Goal: Task Accomplishment & Management: Manage account settings

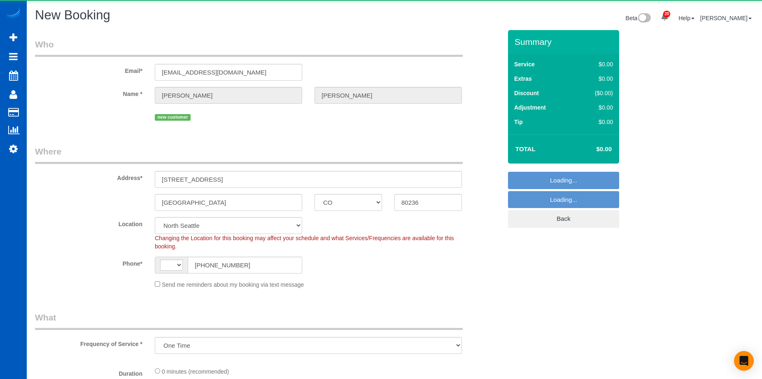
select select "CO"
select select "199"
select select "string:[GEOGRAPHIC_DATA]"
select select "string:fspay-5a7ed591-c71f-43b4-85d2-8ea2fe7bdd1a"
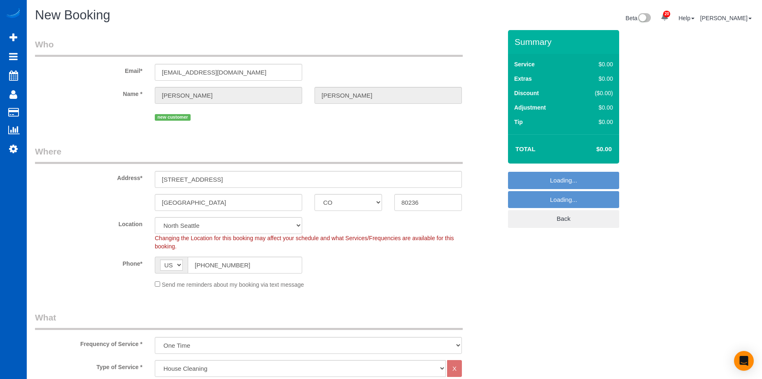
select select "266"
click at [157, 287] on div "Send me reminders about my booking via text message" at bounding box center [308, 283] width 319 height 9
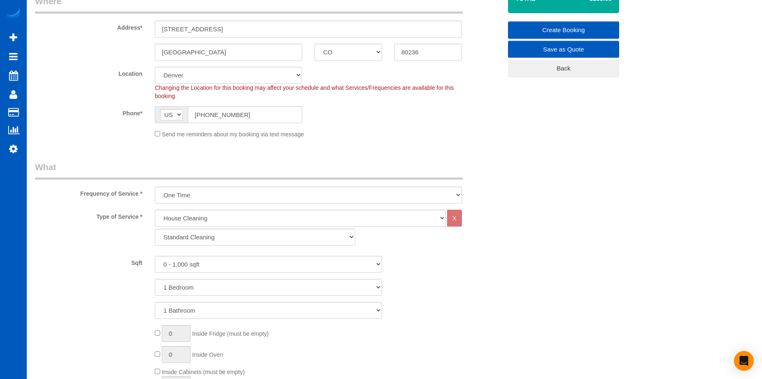
scroll to position [165, 0]
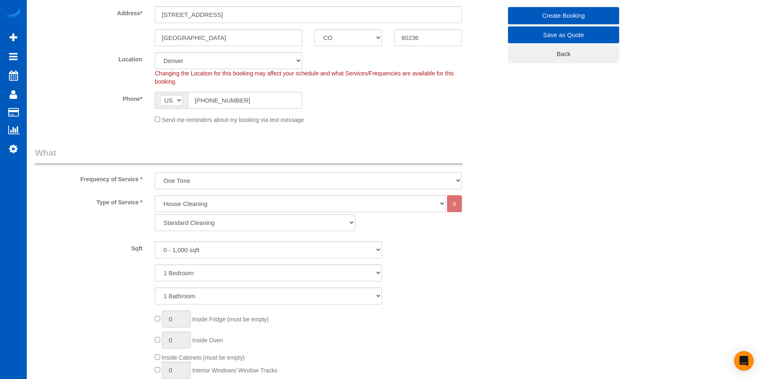
click at [333, 186] on select "One Time Weekly - 15.00% Every 2 Weeks - 10.00% Every 4 Weeks - 5.00% Every 2 M…" at bounding box center [308, 180] width 307 height 17
select select "object:4616"
click at [155, 172] on select "One Time Weekly - 15.00% Every 2 Weeks - 10.00% Every 4 Weeks - 5.00% Every 2 M…" at bounding box center [308, 180] width 307 height 17
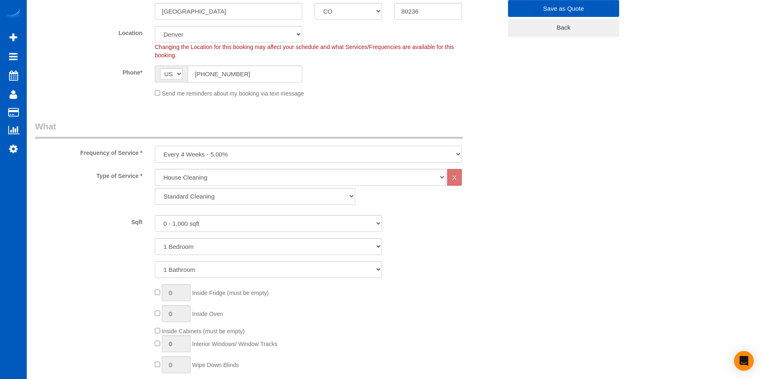
scroll to position [206, 0]
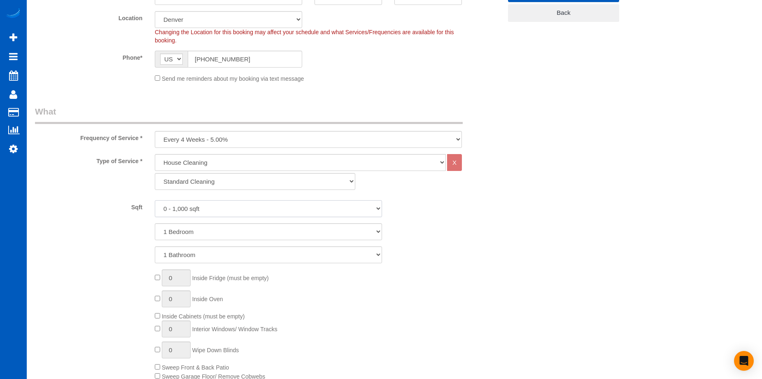
click at [302, 211] on select "0 - 1,000 sqft 1,001 - 1,500 sqft 1,501 - 2,000 sqft 2,001 - 2,500 sqft 2,501 -…" at bounding box center [268, 208] width 227 height 17
select select "2001"
click at [155, 200] on select "0 - 1,000 sqft 1,001 - 1,500 sqft 1,501 - 2,000 sqft 2,001 - 2,500 sqft 2,501 -…" at bounding box center [268, 208] width 227 height 17
click at [289, 229] on select "1 Bedroom 2 Bedrooms 3 Bedrooms 4 Bedrooms 5 Bedrooms 6 Bedrooms 7 Bedrooms" at bounding box center [268, 231] width 227 height 17
select select "5"
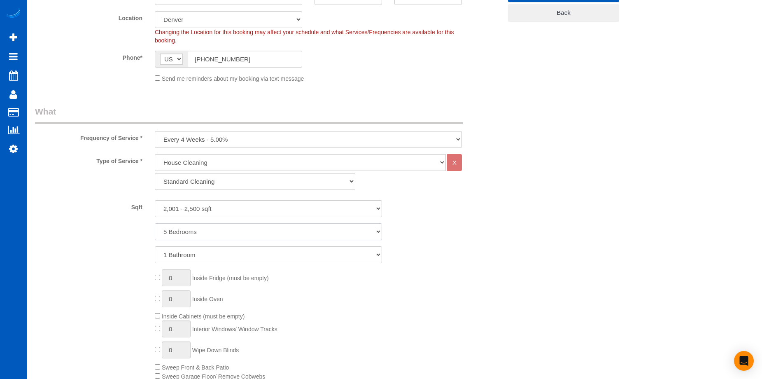
click at [155, 223] on select "1 Bedroom 2 Bedrooms 3 Bedrooms 4 Bedrooms 5 Bedrooms 6 Bedrooms 7 Bedrooms" at bounding box center [268, 231] width 227 height 17
click at [281, 261] on select "1 Bathroom 2 Bathrooms 3 Bathrooms 4 Bathrooms 5 Bathrooms 6 Bathrooms 7 Bathro…" at bounding box center [268, 254] width 227 height 17
select select "2"
click at [155, 246] on select "1 Bathroom 2 Bathrooms 3 Bathrooms 4 Bathrooms 5 Bathrooms 6 Bathrooms 7 Bathro…" at bounding box center [268, 254] width 227 height 17
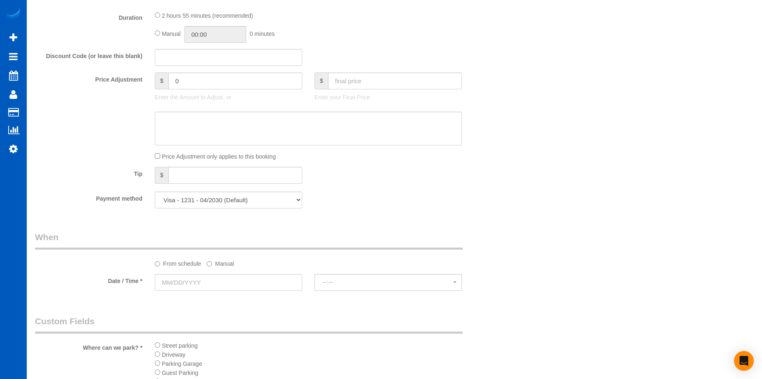
scroll to position [576, 0]
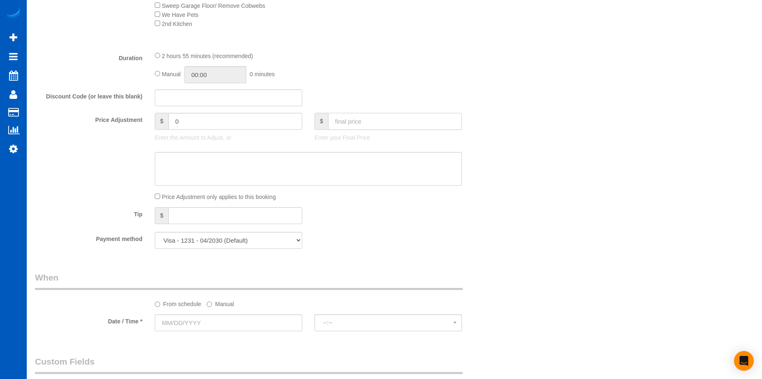
click at [393, 121] on input "text" at bounding box center [395, 121] width 134 height 17
type input "180"
click at [379, 169] on textarea at bounding box center [308, 169] width 307 height 34
type input "-104.05"
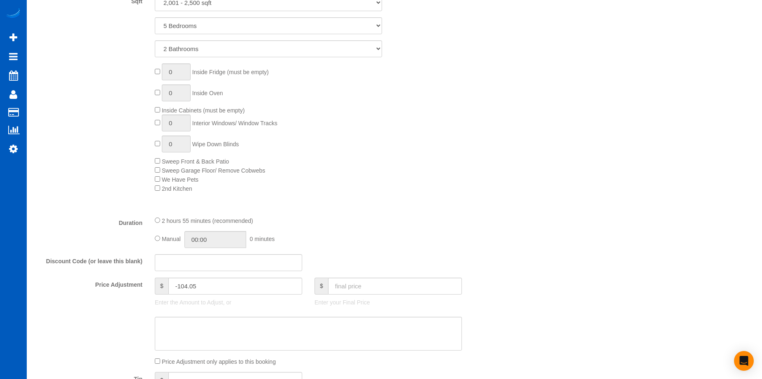
scroll to position [535, 0]
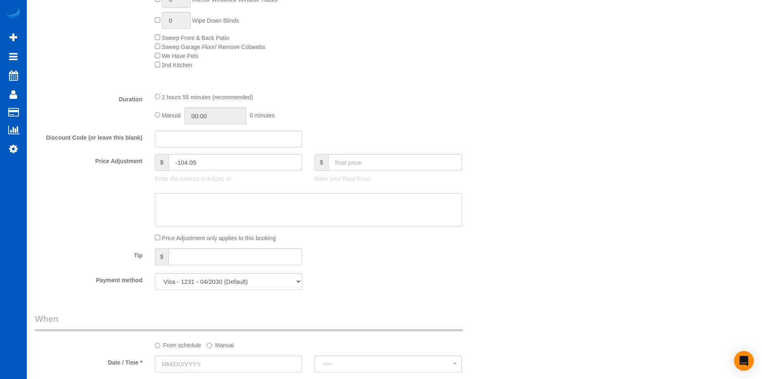
click at [340, 212] on textarea at bounding box center [308, 210] width 307 height 34
paste textarea "First recurring booking, then 200 USD monthly"
type textarea "First recurring booking, then 200 USD monthly"
click at [536, 254] on div "Who Email* jonobrien27@gmail.com Name * Jon Obrien new customer Where Address* …" at bounding box center [394, 156] width 719 height 1323
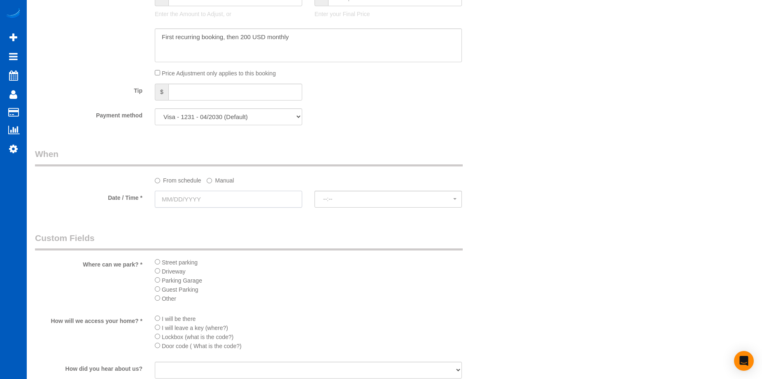
click at [230, 200] on input "text" at bounding box center [228, 199] width 147 height 17
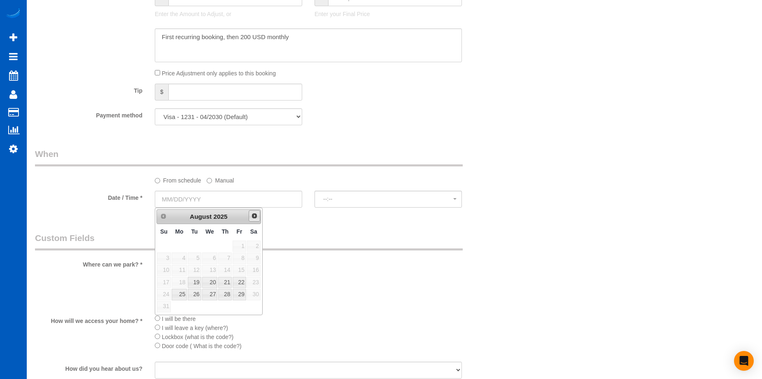
click at [251, 218] on span "Next" at bounding box center [254, 215] width 7 height 7
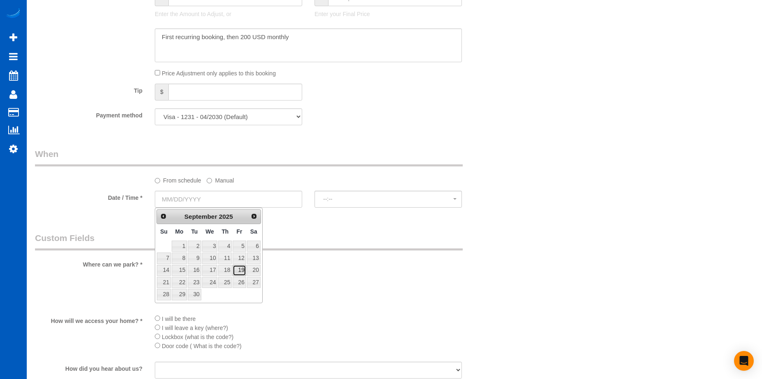
click at [236, 275] on link "19" at bounding box center [239, 270] width 13 height 11
type input "09/19/2025"
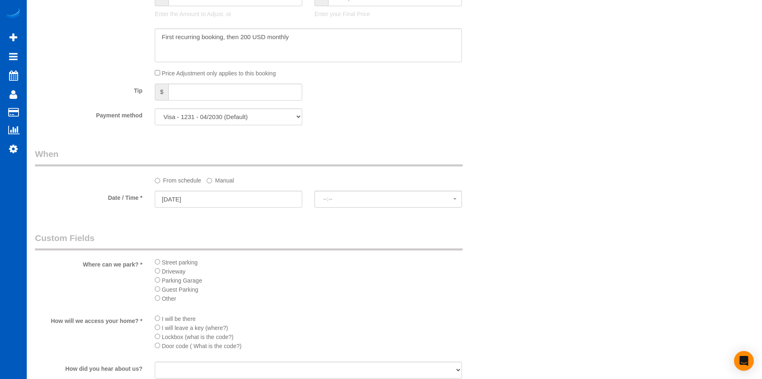
select select "spot1"
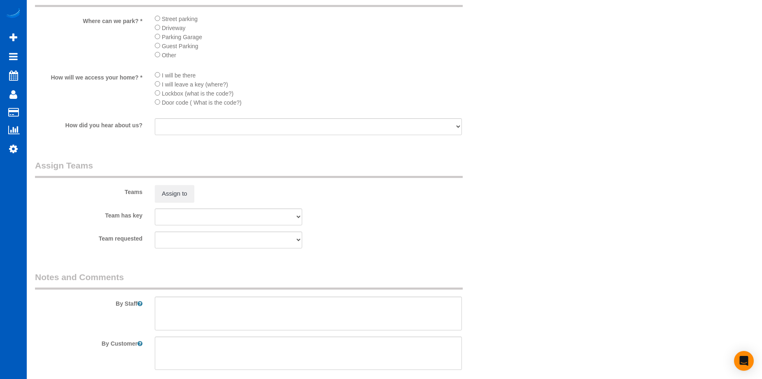
scroll to position [947, 0]
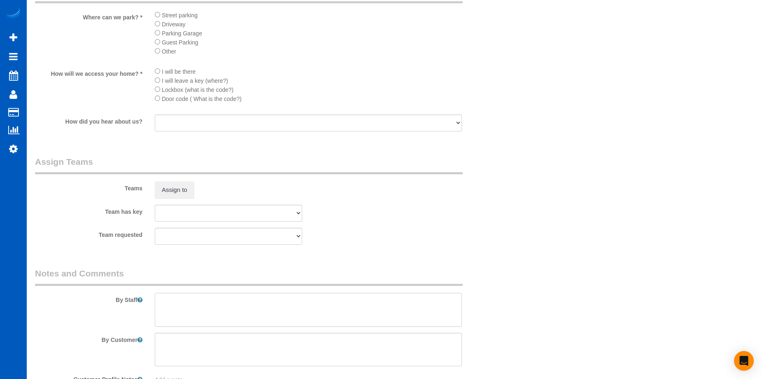
click at [246, 316] on textarea at bounding box center [308, 310] width 307 height 34
type textarea "Booked by Florencia. 4 hrs/month."
click at [233, 337] on textarea at bounding box center [308, 350] width 307 height 34
click at [356, 353] on textarea at bounding box center [308, 350] width 307 height 34
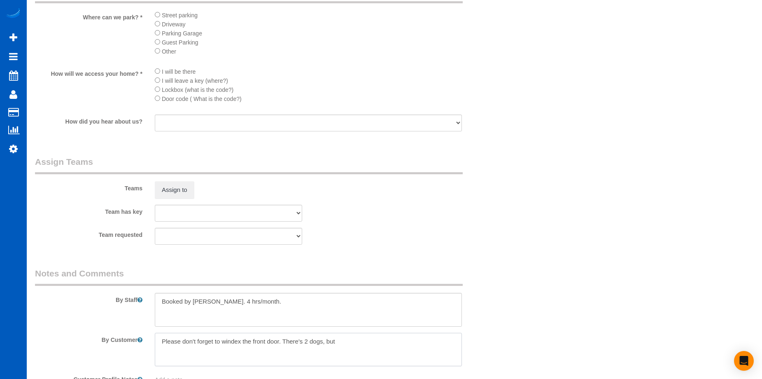
drag, startPoint x: 281, startPoint y: 340, endPoint x: 357, endPoint y: 338, distance: 75.7
click at [357, 338] on textarea at bounding box center [308, 350] width 307 height 34
type textarea "Please don't forget to windex the front door."
click at [163, 188] on button "Assign to" at bounding box center [175, 189] width 40 height 17
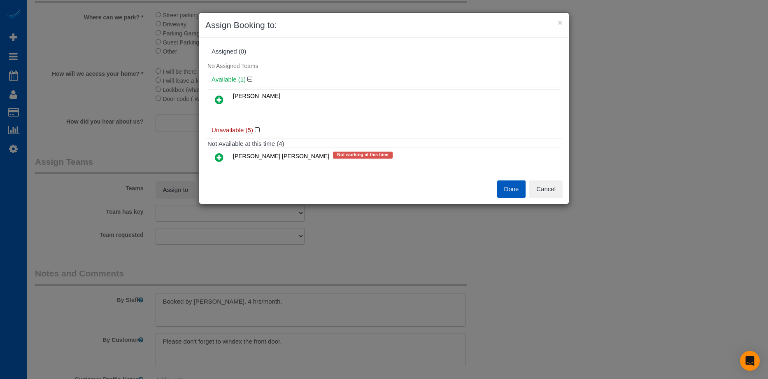
click at [219, 100] on icon at bounding box center [219, 100] width 9 height 10
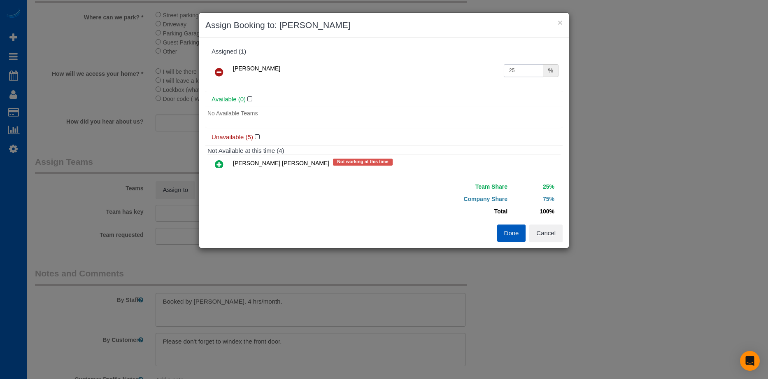
click at [510, 68] on input "25" at bounding box center [524, 70] width 40 height 13
click at [558, 231] on button "Cancel" at bounding box center [545, 232] width 33 height 17
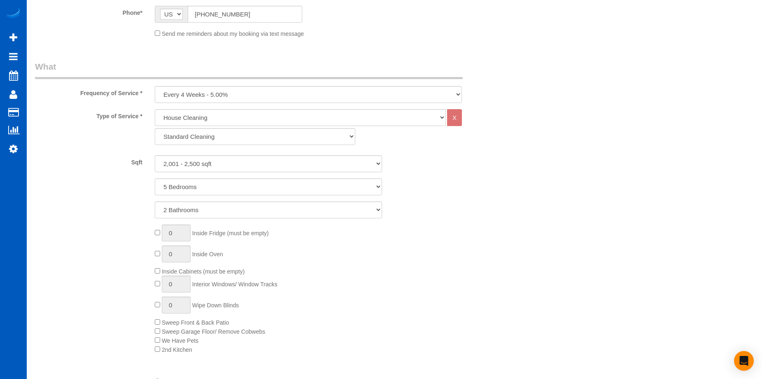
scroll to position [370, 0]
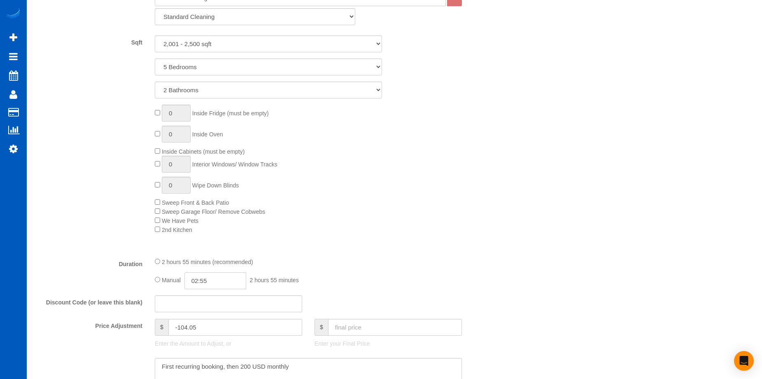
click at [196, 279] on input "02:55" at bounding box center [215, 280] width 62 height 17
type input "04:00"
click at [200, 338] on li "04:00" at bounding box center [206, 339] width 37 height 11
select select "spot9"
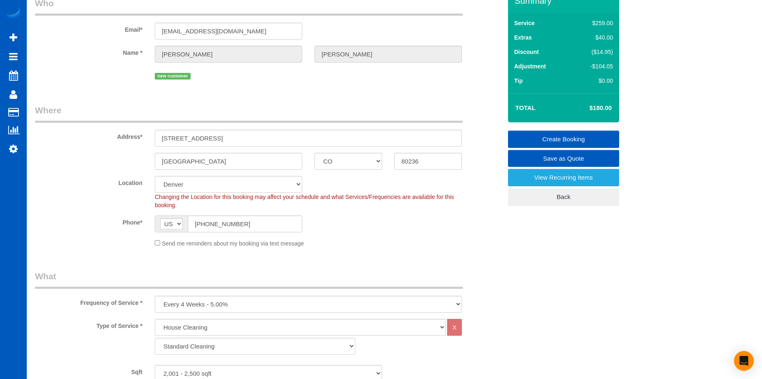
click at [560, 138] on link "Create Booking" at bounding box center [563, 138] width 111 height 17
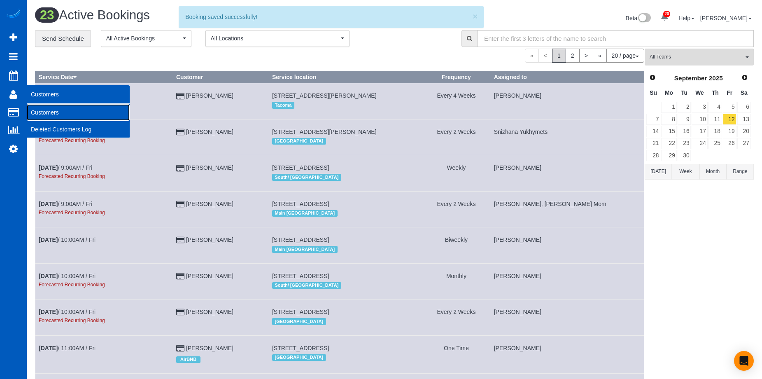
click at [39, 110] on link "Customers" at bounding box center [78, 112] width 103 height 16
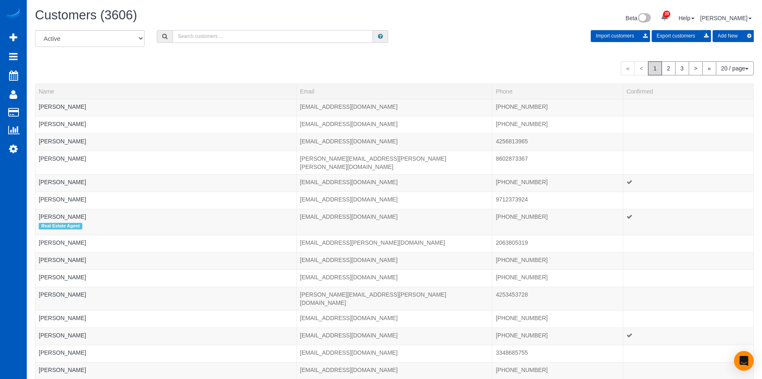
click at [194, 41] on input "text" at bounding box center [272, 36] width 200 height 13
paste input "Jon Obrien"
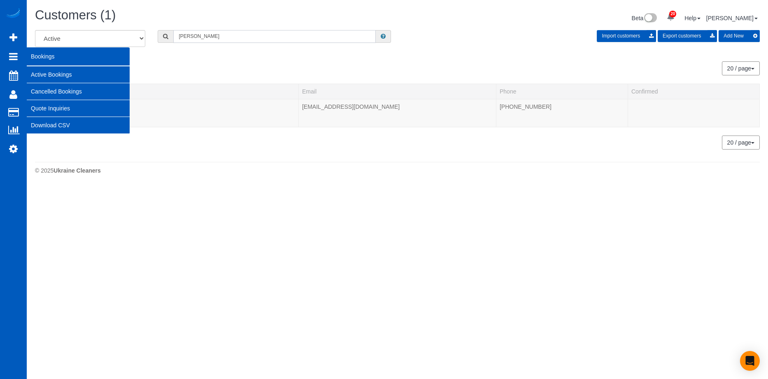
type input "Jon Obrien"
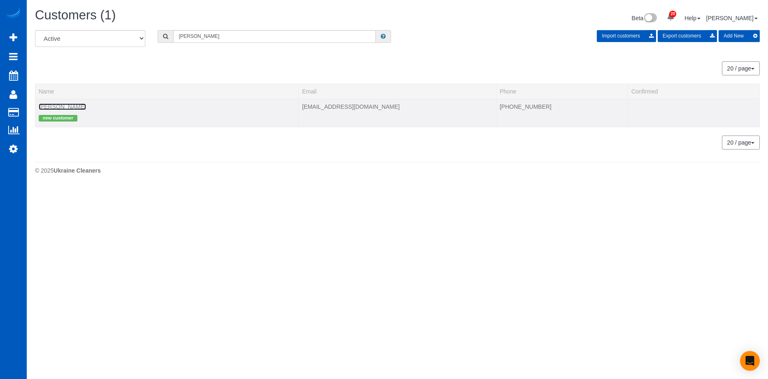
click at [53, 106] on link "Jon Obrien" at bounding box center [62, 106] width 47 height 7
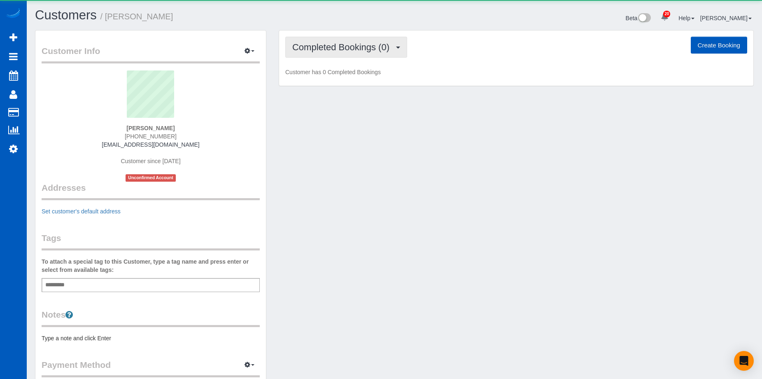
click at [379, 44] on span "Completed Bookings (0)" at bounding box center [342, 47] width 101 height 10
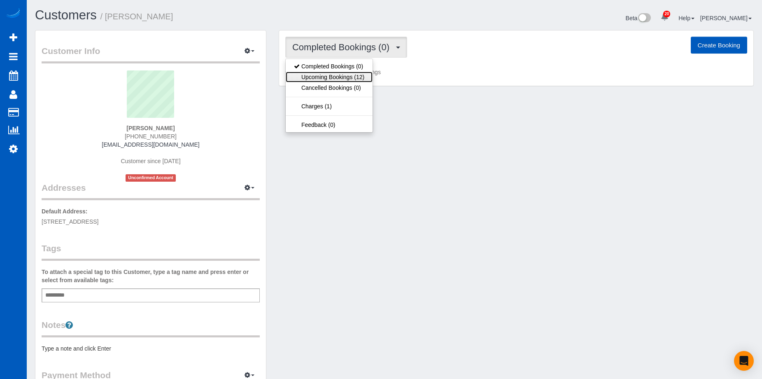
click at [349, 77] on link "Upcoming Bookings (12)" at bounding box center [329, 77] width 87 height 11
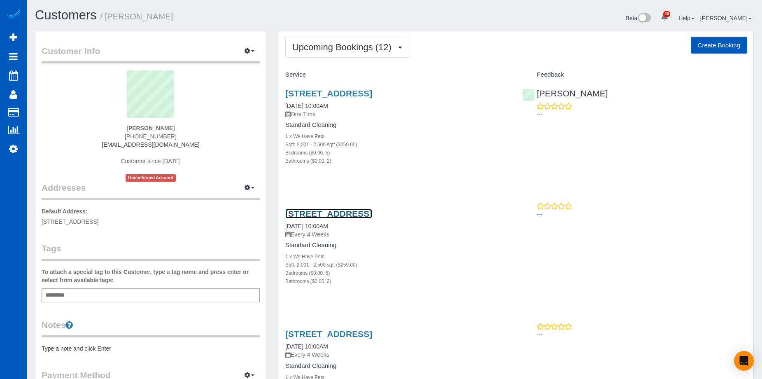
click at [354, 210] on link "2955 S Zurich Ct, Denver, CO 80236" at bounding box center [328, 213] width 87 height 9
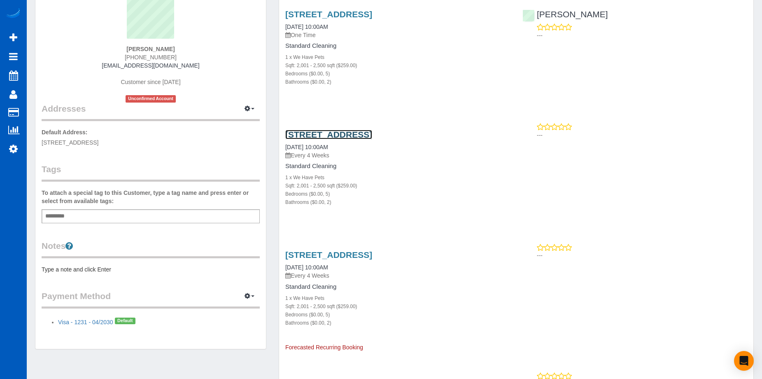
scroll to position [82, 0]
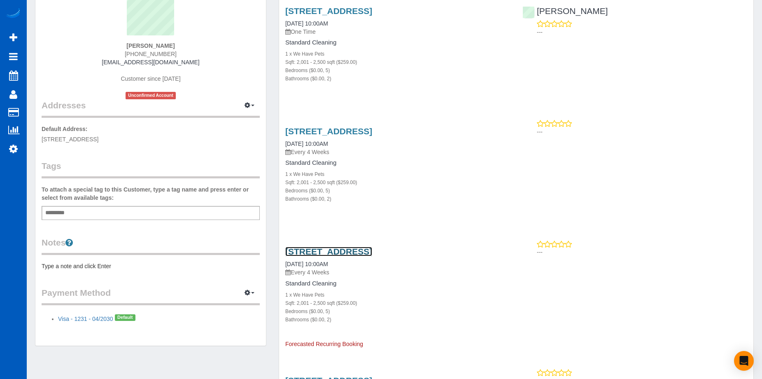
click at [372, 254] on link "2955 S Zurich Ct, Denver, CO 80236" at bounding box center [328, 251] width 87 height 9
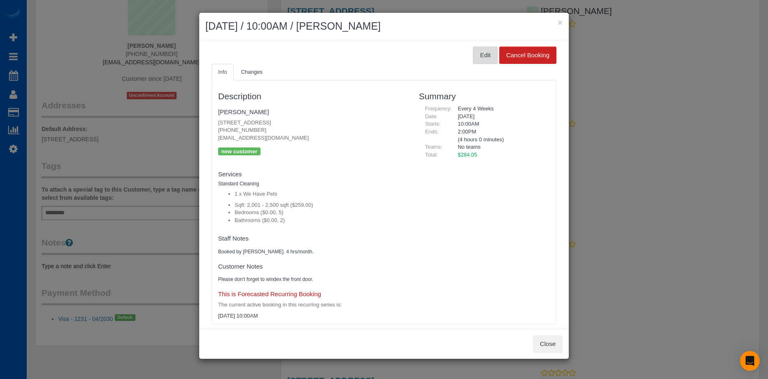
click at [482, 59] on button "Edit" at bounding box center [485, 55] width 25 height 17
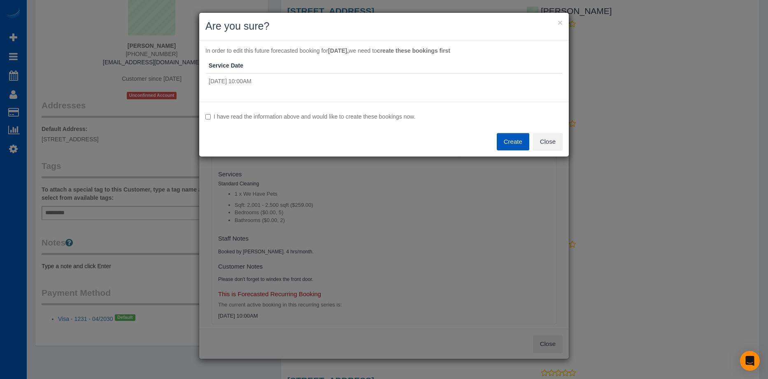
click at [307, 118] on label "I have read the information above and would like to create these bookings now." at bounding box center [383, 116] width 357 height 8
click at [550, 140] on button "Close" at bounding box center [548, 141] width 30 height 17
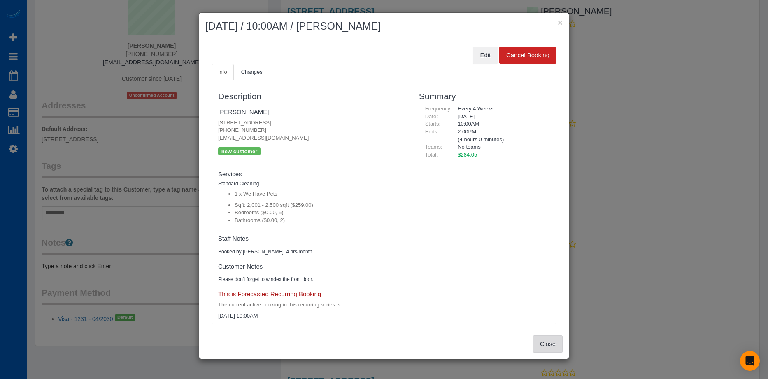
click at [560, 348] on button "Close" at bounding box center [548, 343] width 30 height 17
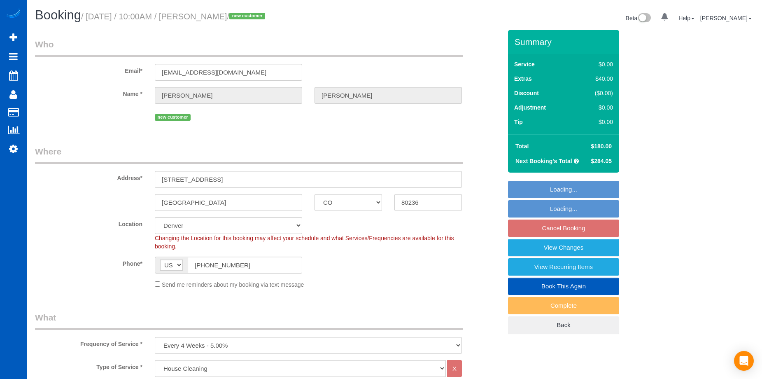
select select "CO"
select select "199"
select select "2001"
select select "5"
select select "2"
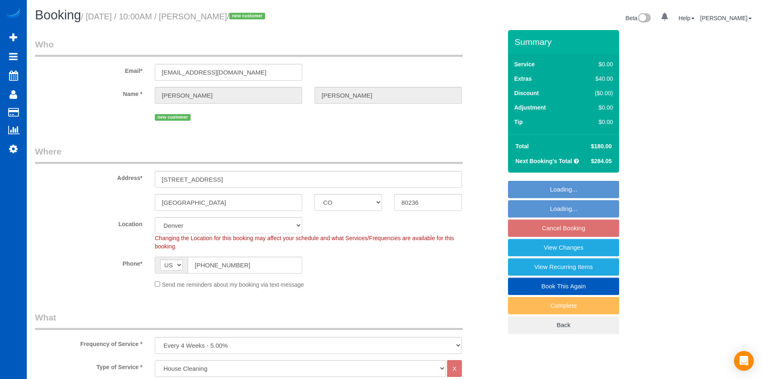
select select "spot1"
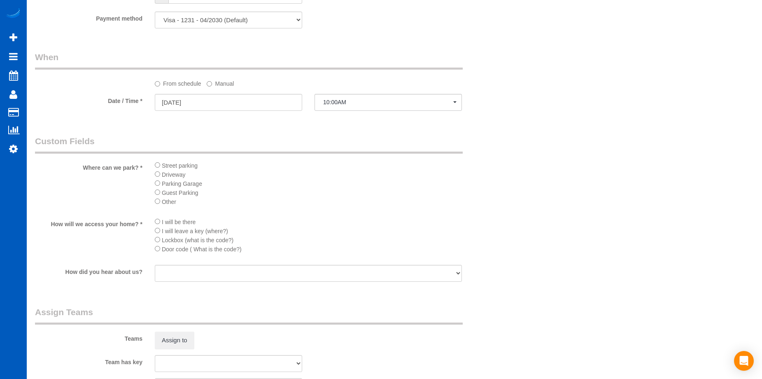
scroll to position [947, 0]
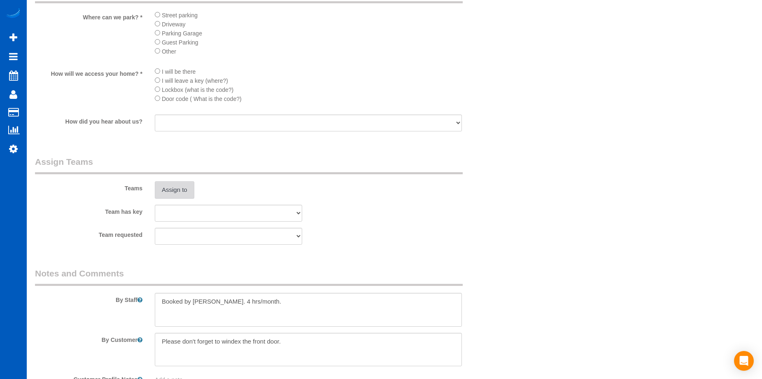
click at [181, 187] on button "Assign to" at bounding box center [175, 189] width 40 height 17
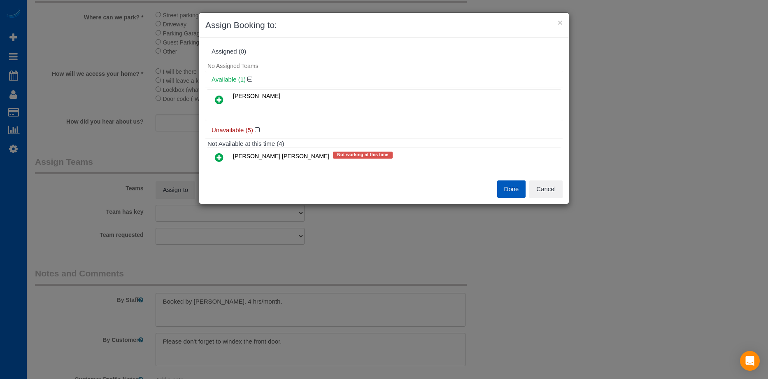
click at [219, 100] on icon at bounding box center [219, 100] width 9 height 10
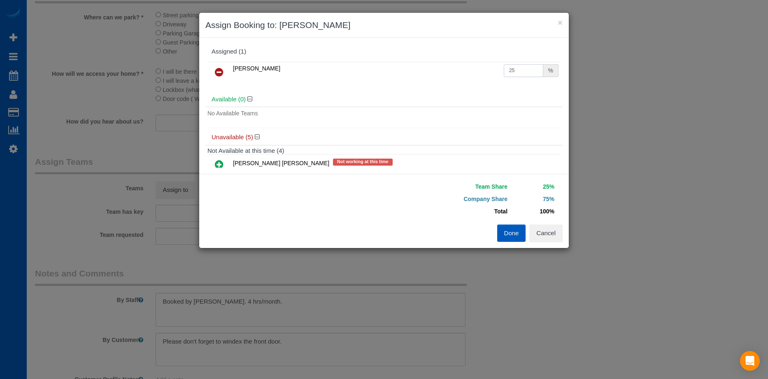
click at [524, 64] on input "25" at bounding box center [524, 70] width 40 height 13
drag, startPoint x: 517, startPoint y: 68, endPoint x: 459, endPoint y: 74, distance: 57.5
click at [459, 74] on tr "Tamara Serdechna 25 %" at bounding box center [383, 72] width 353 height 21
type input "56"
click at [520, 229] on button "Done" at bounding box center [511, 232] width 29 height 17
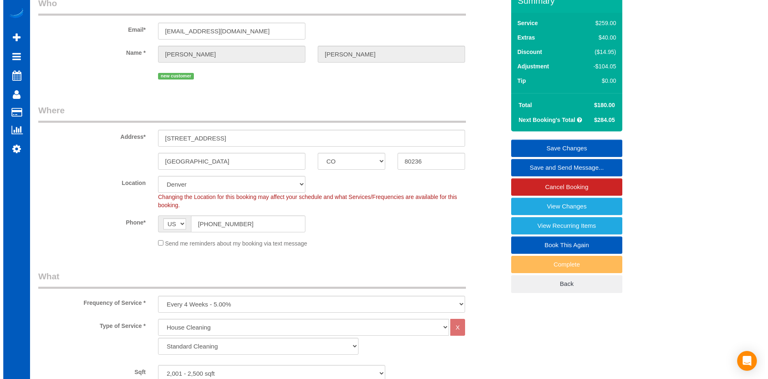
scroll to position [0, 0]
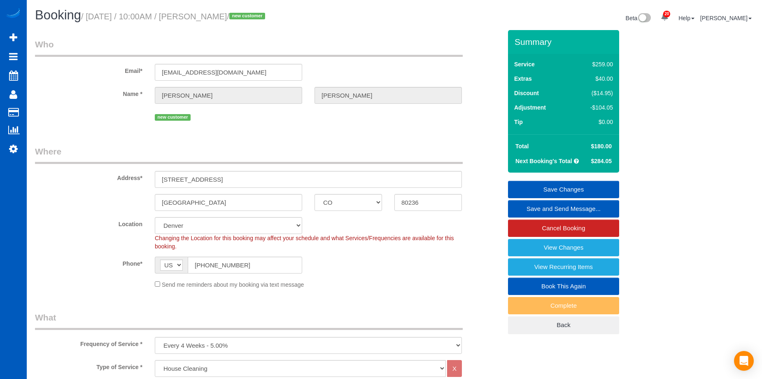
click at [556, 181] on link "Save Changes" at bounding box center [563, 189] width 111 height 17
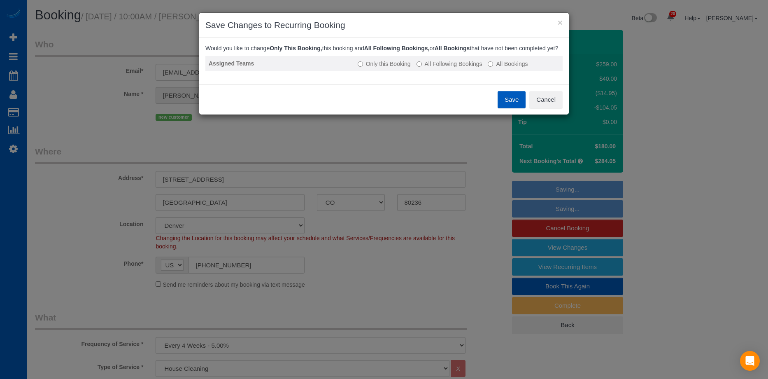
click at [444, 68] on label "All Following Bookings" at bounding box center [450, 64] width 66 height 8
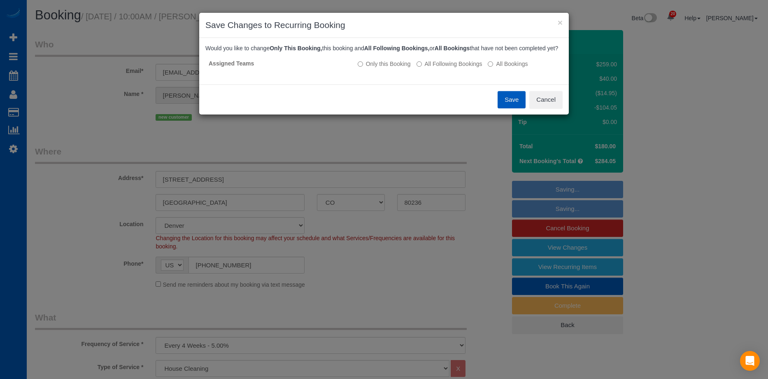
click at [503, 107] on button "Save" at bounding box center [512, 99] width 28 height 17
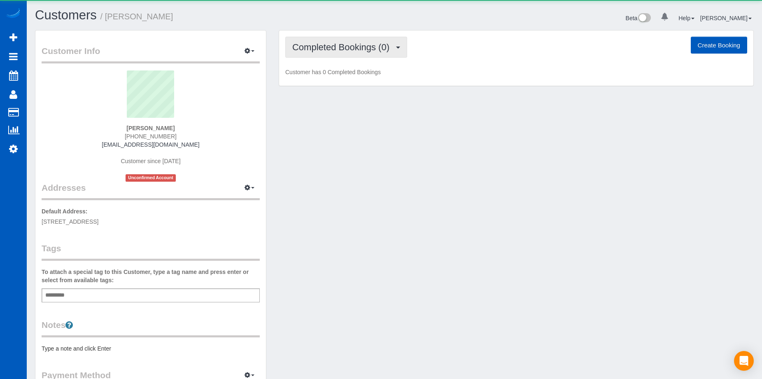
click at [358, 44] on span "Completed Bookings (0)" at bounding box center [342, 47] width 101 height 10
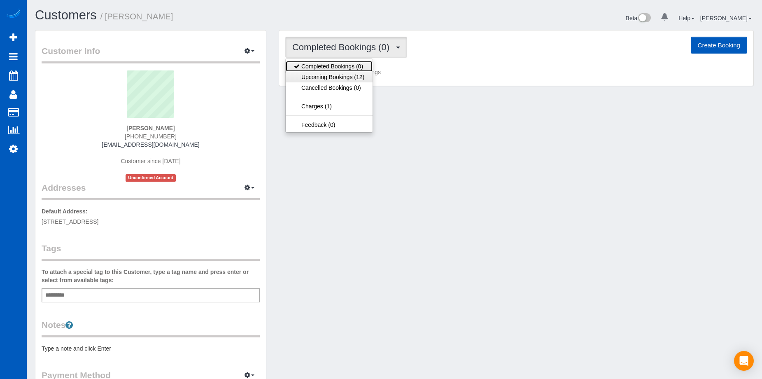
click at [357, 71] on link "Completed Bookings (0)" at bounding box center [329, 66] width 87 height 11
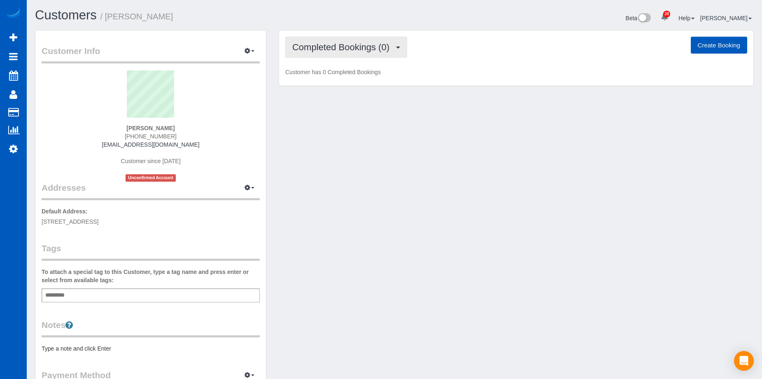
click at [373, 56] on button "Completed Bookings (0)" at bounding box center [346, 47] width 122 height 21
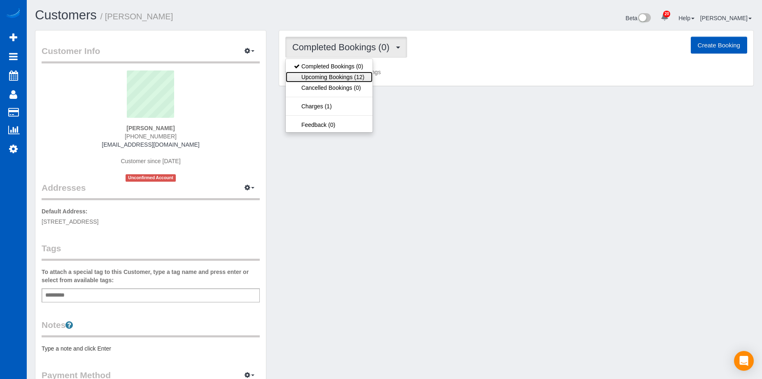
click at [362, 78] on link "Upcoming Bookings (12)" at bounding box center [329, 77] width 87 height 11
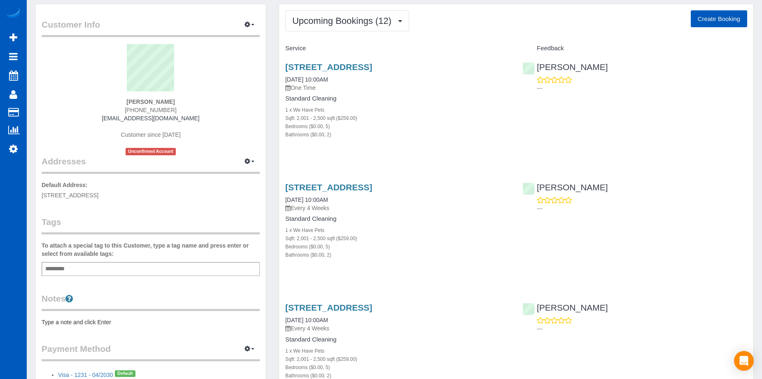
scroll to position [41, 0]
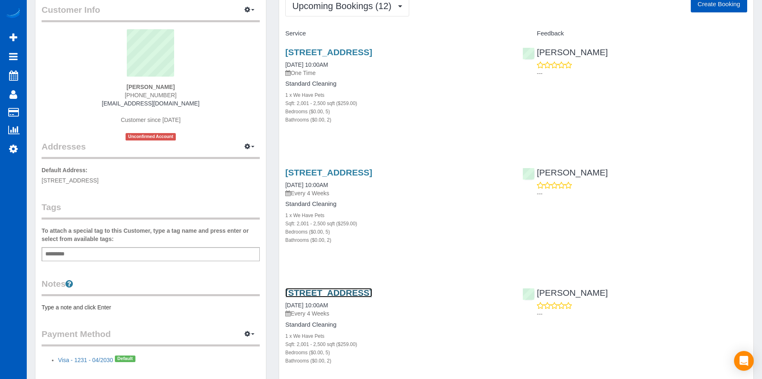
click at [357, 295] on link "2955 S Zurich Ct, Denver, CO 80236" at bounding box center [328, 292] width 87 height 9
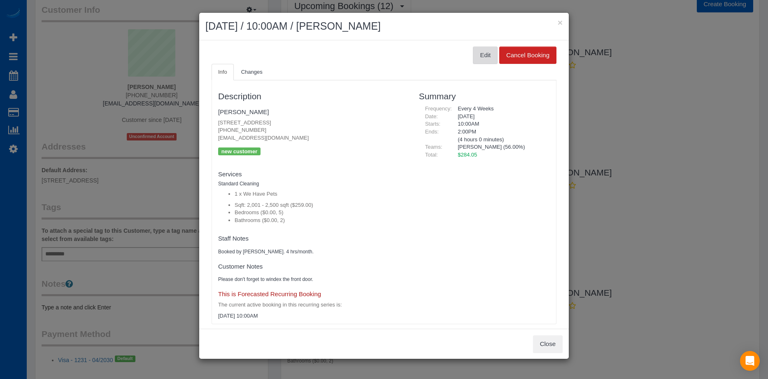
click at [482, 52] on button "Edit" at bounding box center [485, 55] width 25 height 17
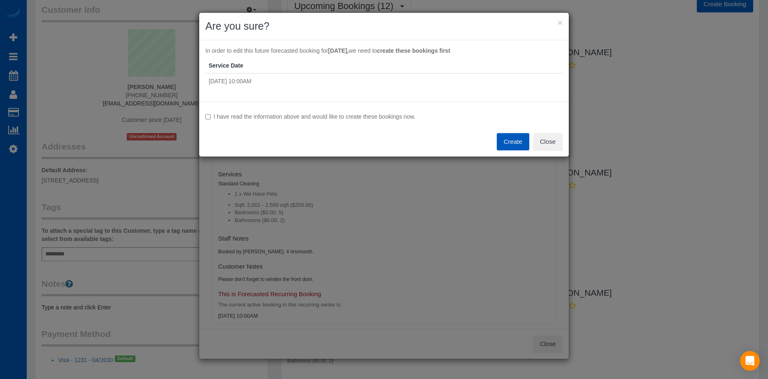
click at [303, 116] on label "I have read the information above and would like to create these bookings now." at bounding box center [383, 116] width 357 height 8
click at [518, 142] on button "Create" at bounding box center [513, 141] width 33 height 17
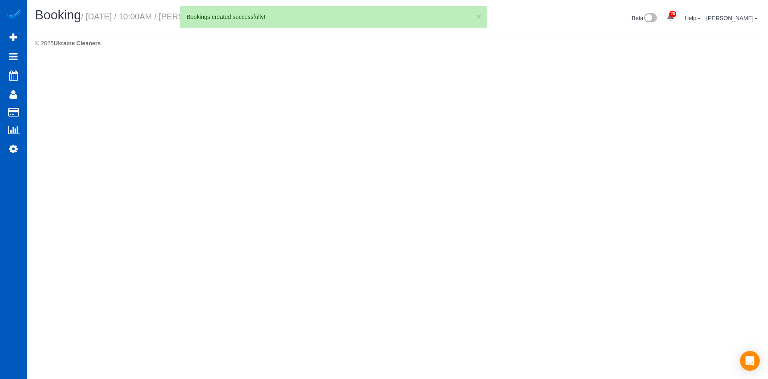
select select "CO"
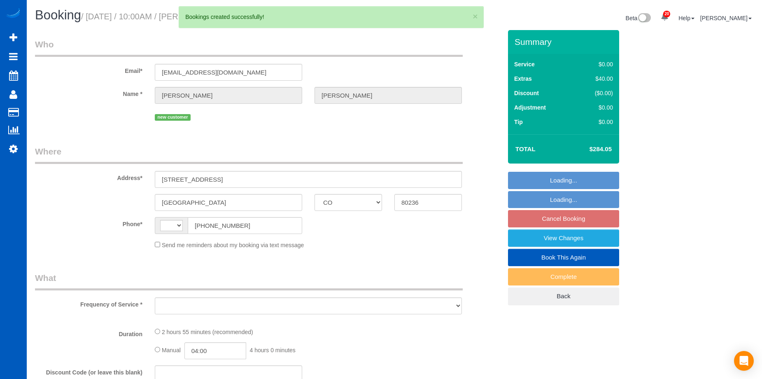
select select "spot1"
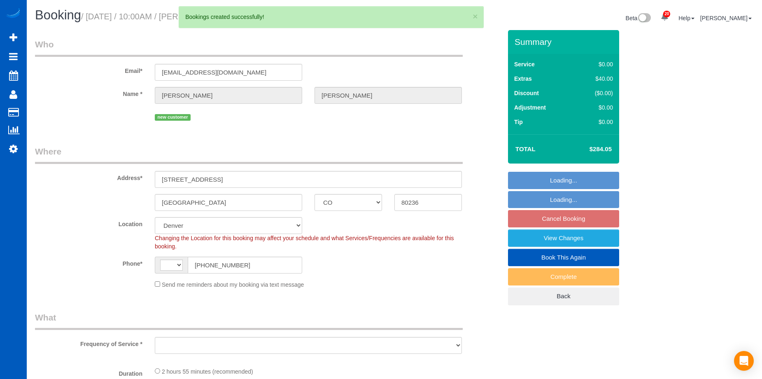
select select "string:US"
select select "object:1662"
select select "string:fspay-5a7ed591-c71f-43b4-85d2-8ea2fe7bdd1a"
select select "199"
select select "2001"
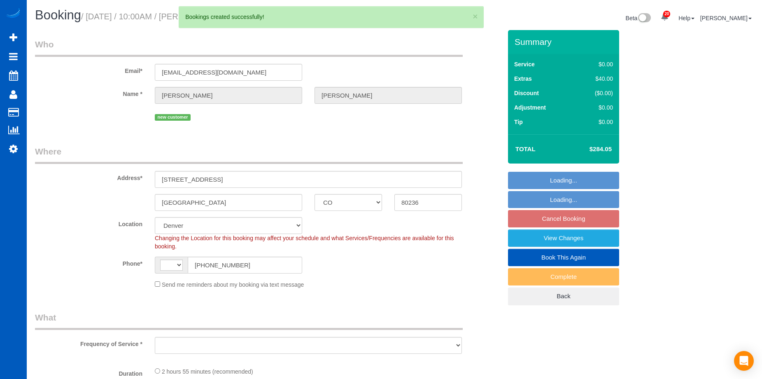
select select "5"
select select "2"
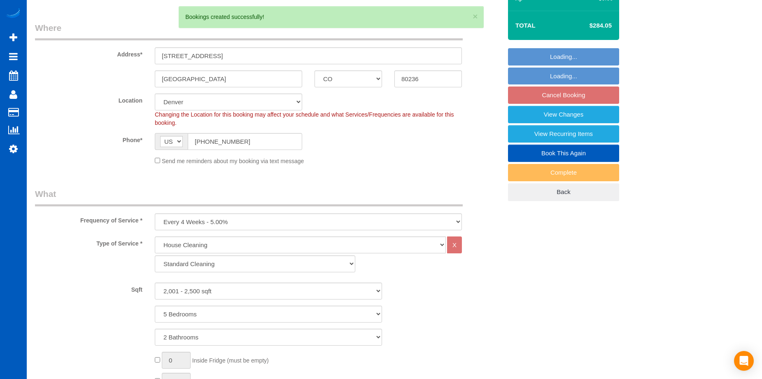
select select "object:1844"
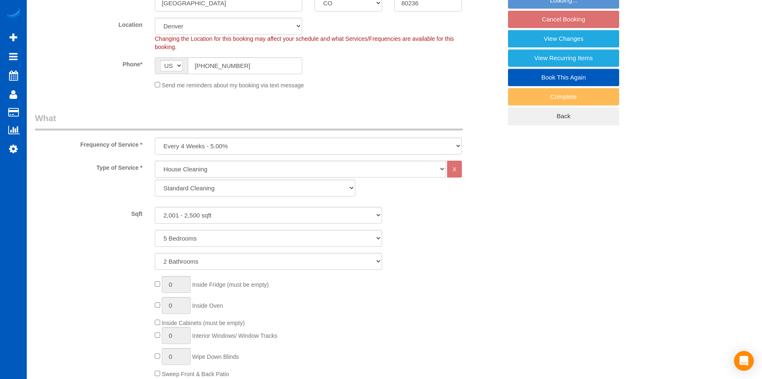
select select "2001"
select select "5"
select select "2"
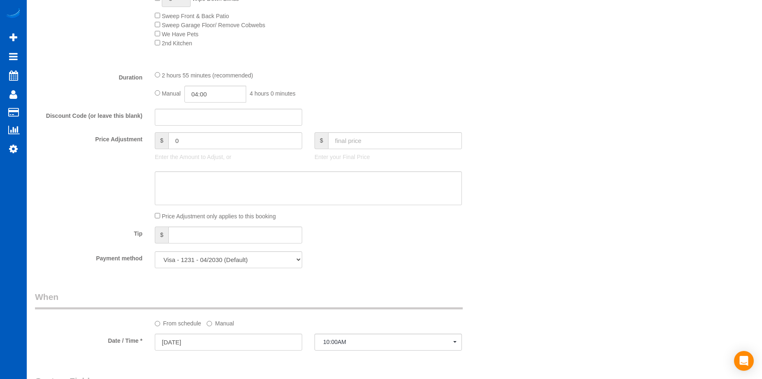
scroll to position [658, 0]
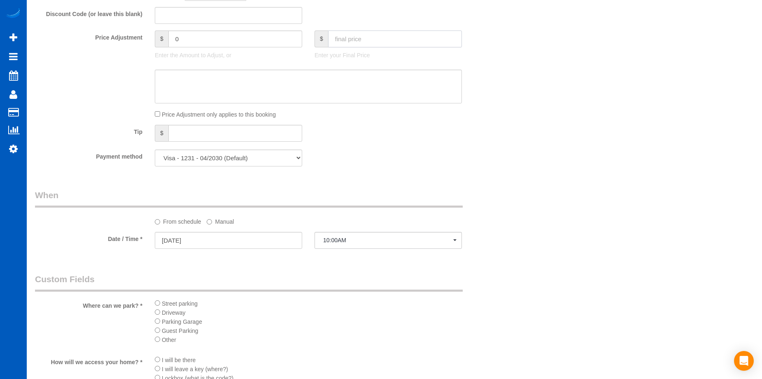
click at [392, 36] on input "text" at bounding box center [395, 38] width 134 height 17
type input "200"
click at [371, 80] on textarea at bounding box center [308, 87] width 307 height 34
type input "-84.05"
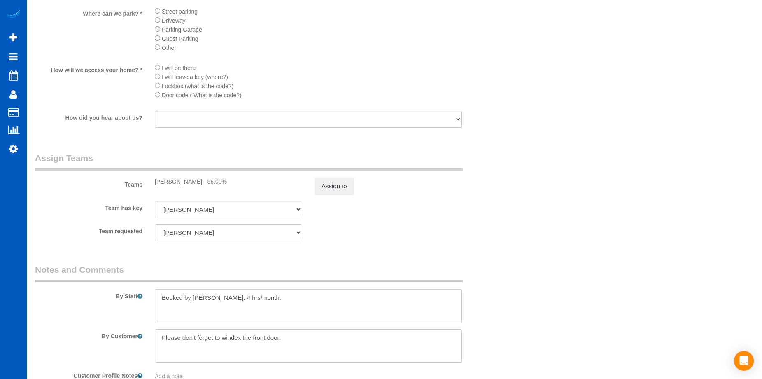
scroll to position [1056, 0]
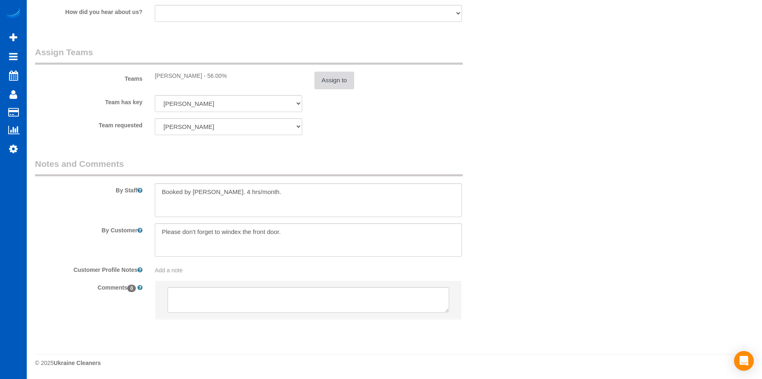
click at [347, 82] on button "Assign to" at bounding box center [334, 80] width 40 height 17
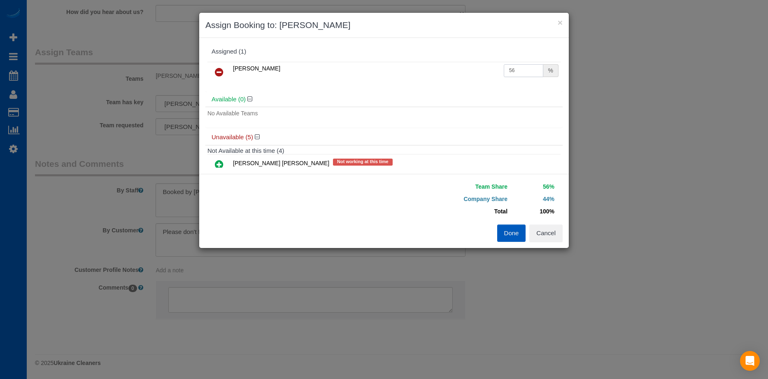
click at [521, 68] on input "56" at bounding box center [524, 70] width 40 height 13
drag, startPoint x: 520, startPoint y: 69, endPoint x: 460, endPoint y: 74, distance: 59.9
click at [460, 74] on tr "Tamara Serdechna 56 %" at bounding box center [383, 72] width 353 height 21
type input "50"
click at [508, 236] on button "Done" at bounding box center [511, 232] width 29 height 17
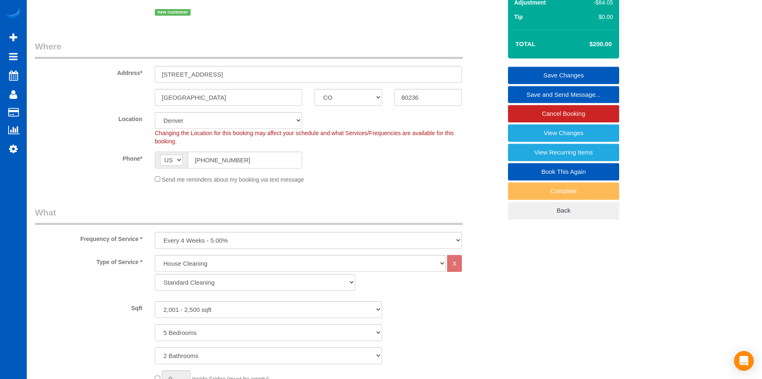
scroll to position [68, 0]
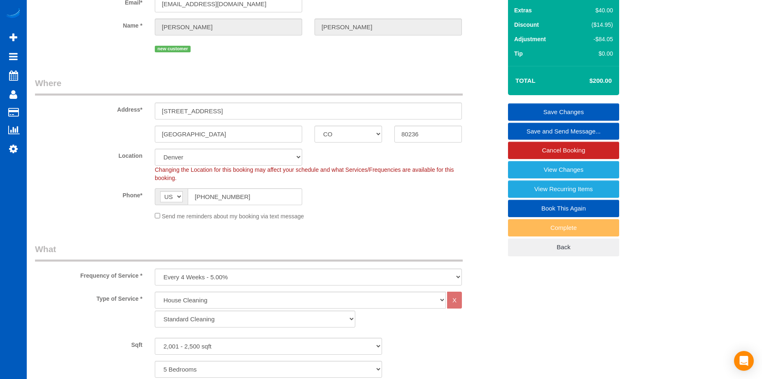
click at [528, 107] on link "Save Changes" at bounding box center [563, 111] width 111 height 17
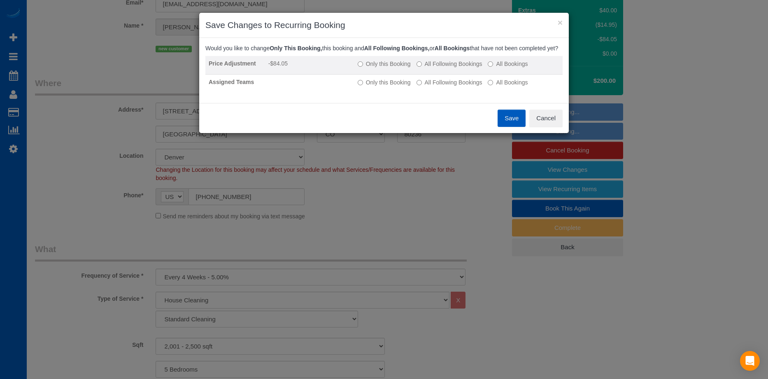
click at [433, 68] on label "All Following Bookings" at bounding box center [450, 64] width 66 height 8
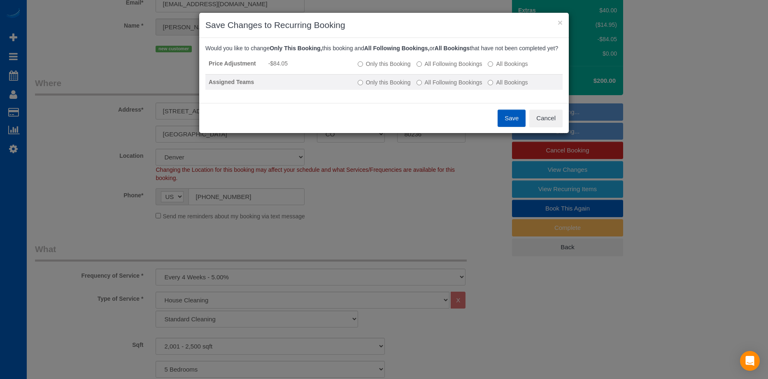
click at [433, 86] on label "All Following Bookings" at bounding box center [450, 82] width 66 height 8
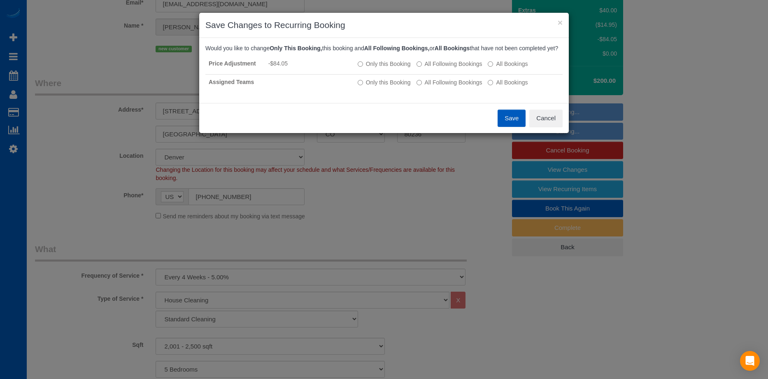
click at [506, 125] on button "Save" at bounding box center [512, 117] width 28 height 17
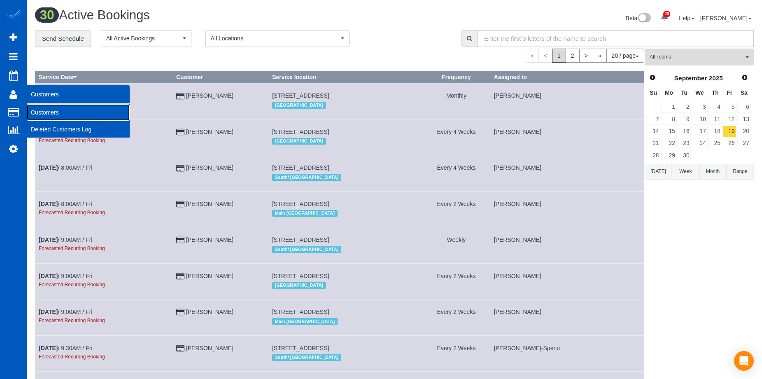
click at [50, 113] on link "Customers" at bounding box center [78, 112] width 103 height 16
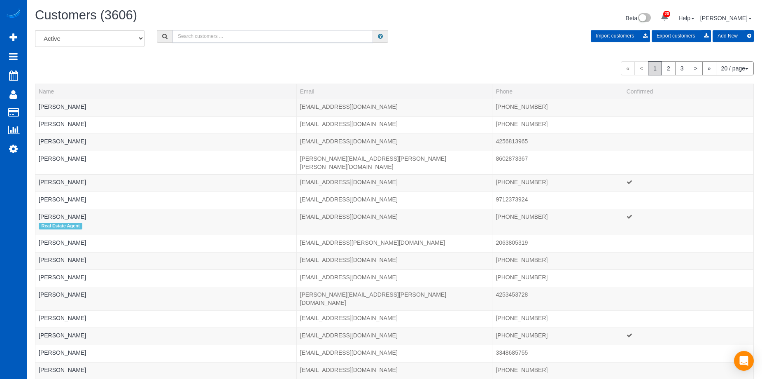
click at [202, 33] on input "text" at bounding box center [272, 36] width 200 height 13
paste input "mcferrin@me.com"
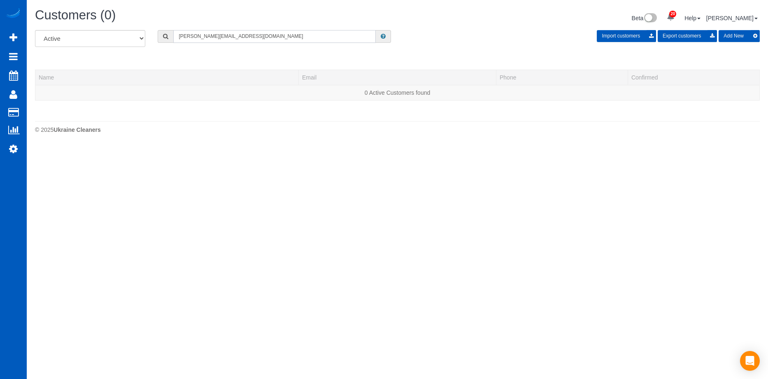
type input "mcferrin@me.com"
click at [729, 37] on button "Add New" at bounding box center [739, 36] width 41 height 12
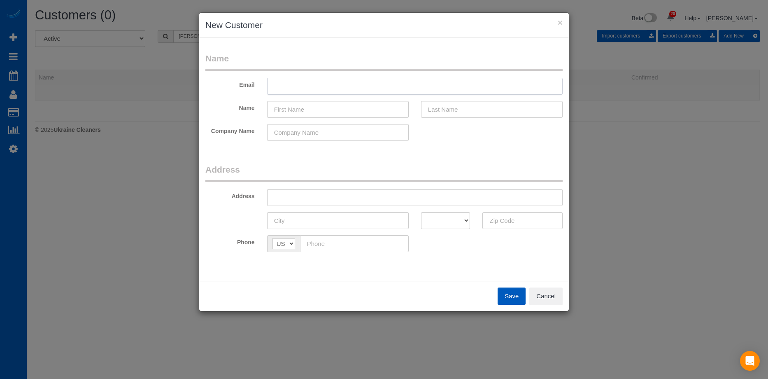
click at [318, 89] on input "text" at bounding box center [415, 86] width 296 height 17
paste input "mcferrin@me.com"
type input "mcferrin@me.com"
click at [349, 109] on input "text" at bounding box center [338, 109] width 142 height 17
paste input "Moon Draper"
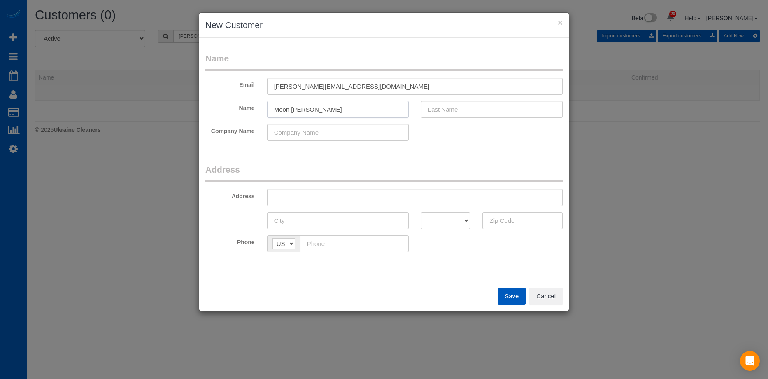
drag, startPoint x: 291, startPoint y: 109, endPoint x: 458, endPoint y: 114, distance: 167.1
click at [437, 115] on div "Name Moon Draper" at bounding box center [384, 109] width 370 height 17
type input "Moon"
click at [482, 108] on input "text" at bounding box center [492, 109] width 142 height 17
paste input "Draper"
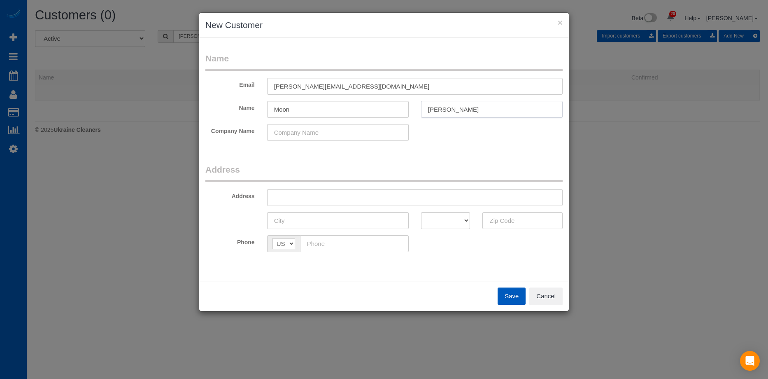
type input "Draper"
click at [354, 110] on input "Moon" at bounding box center [338, 109] width 142 height 17
type input "Moon"
click at [374, 190] on input "text" at bounding box center [415, 197] width 296 height 17
paste input "406 Bowdoin PL Seattle WA 98103"
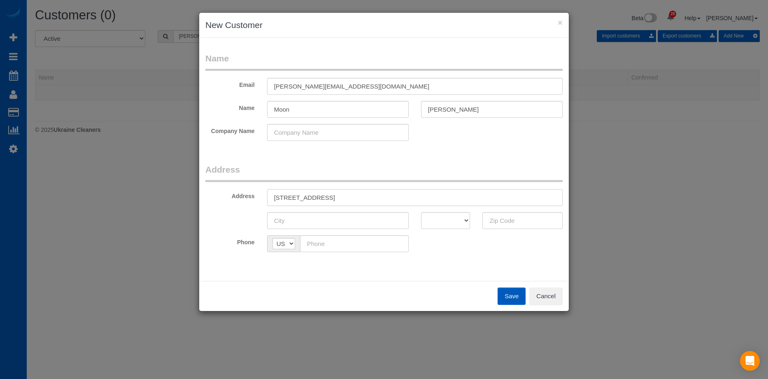
drag, startPoint x: 353, startPoint y: 196, endPoint x: 490, endPoint y: 212, distance: 137.5
click at [432, 195] on input "406 Bowdoin PL Seattle WA 98103" at bounding box center [415, 197] width 296 height 17
type input "406 Bowdoin PL Seattle WA"
click at [513, 224] on input "text" at bounding box center [522, 220] width 80 height 17
paste input "98103"
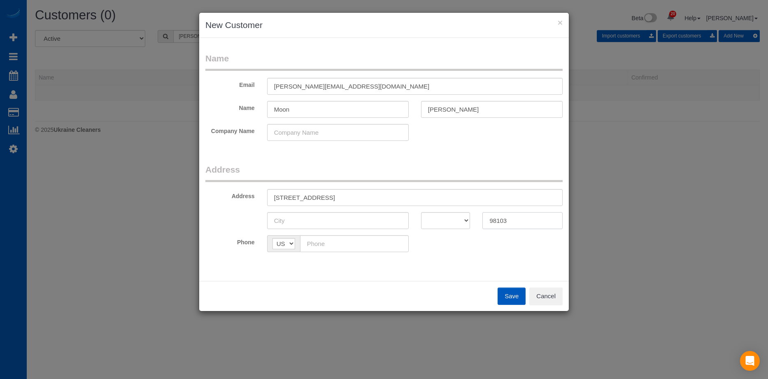
type input "98103"
drag, startPoint x: 443, startPoint y: 220, endPoint x: 443, endPoint y: 212, distance: 8.2
click at [443, 220] on select "AK AL AR AZ CA CO CT DC DE FL GA HI IA ID IL IN KS KY LA MA MD ME MI MN MO MS M…" at bounding box center [445, 220] width 49 height 17
select select "WA"
click at [421, 212] on select "AK AL AR AZ CA CO CT DC DE FL GA HI IA ID IL IN KS KY LA MA MD ME MI MN MO MS M…" at bounding box center [445, 220] width 49 height 17
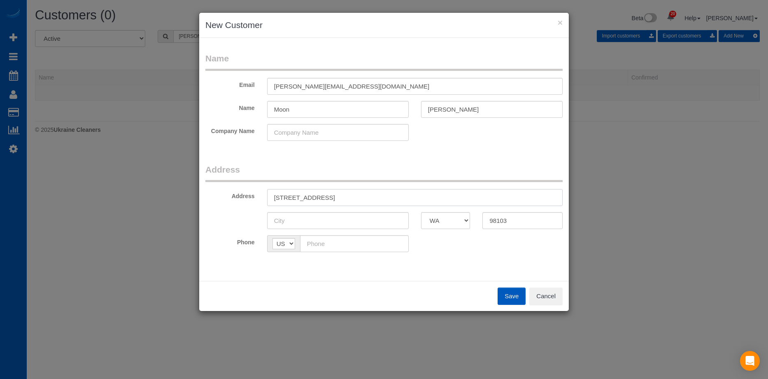
drag, startPoint x: 322, startPoint y: 194, endPoint x: 339, endPoint y: 195, distance: 16.5
click at [339, 195] on input "406 Bowdoin PL Seattle WA" at bounding box center [415, 197] width 296 height 17
type input "406 Bowdoin PL WA"
click at [315, 214] on input "text" at bounding box center [338, 220] width 142 height 17
paste input "[GEOGRAPHIC_DATA]"
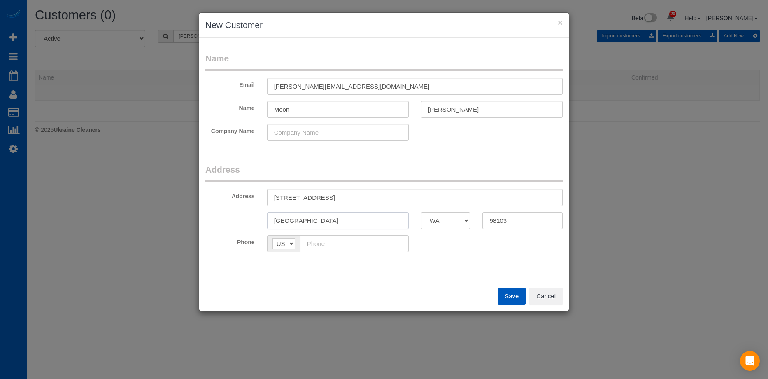
type input "[GEOGRAPHIC_DATA]"
drag, startPoint x: 316, startPoint y: 197, endPoint x: 378, endPoint y: 198, distance: 61.7
click at [378, 198] on input "406 Bowdoin PL WA" at bounding box center [415, 197] width 296 height 17
type input "406 Bowdoin Pl"
click at [340, 244] on input "text" at bounding box center [354, 243] width 109 height 17
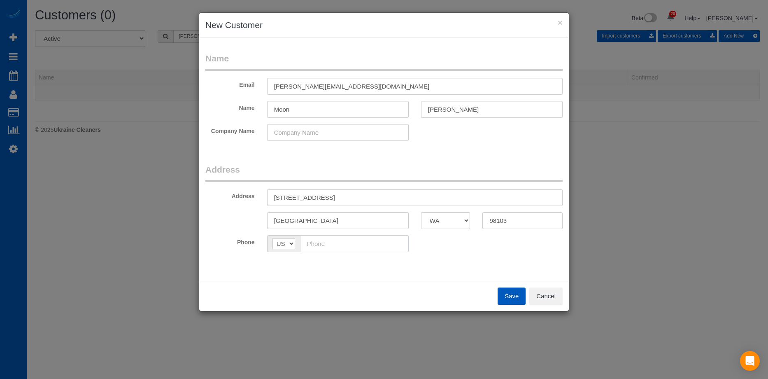
paste input "(415) 528-8686"
type input "(415) 528-8686"
click at [509, 292] on button "Save" at bounding box center [512, 295] width 28 height 17
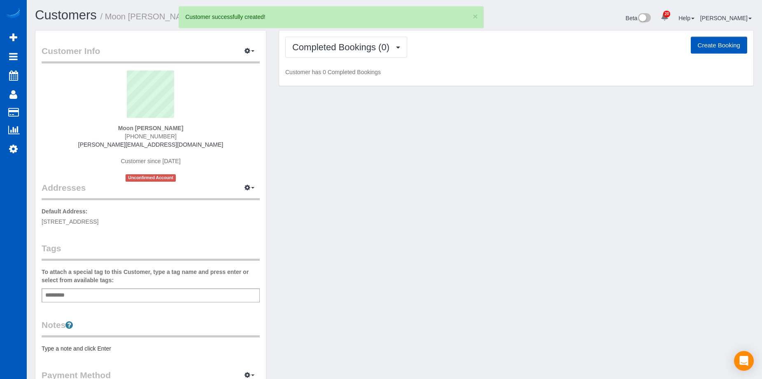
click at [716, 38] on button "Create Booking" at bounding box center [719, 45] width 56 height 17
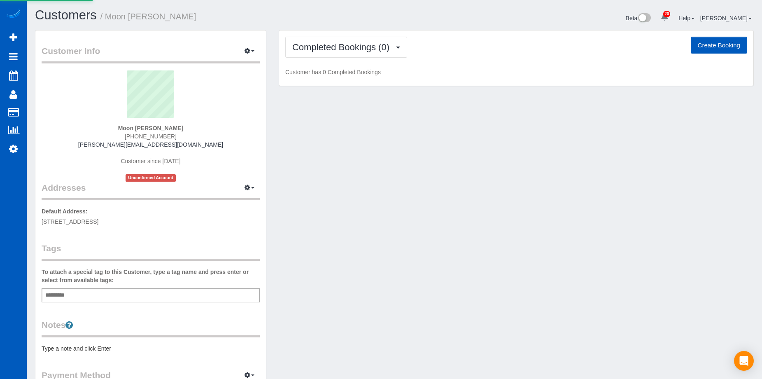
select select "WA"
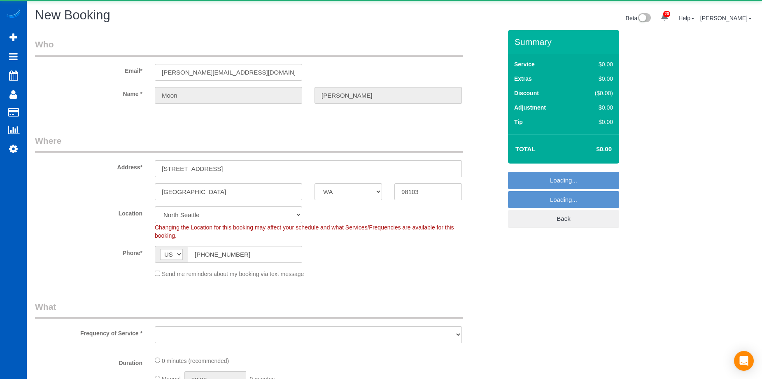
select select "199"
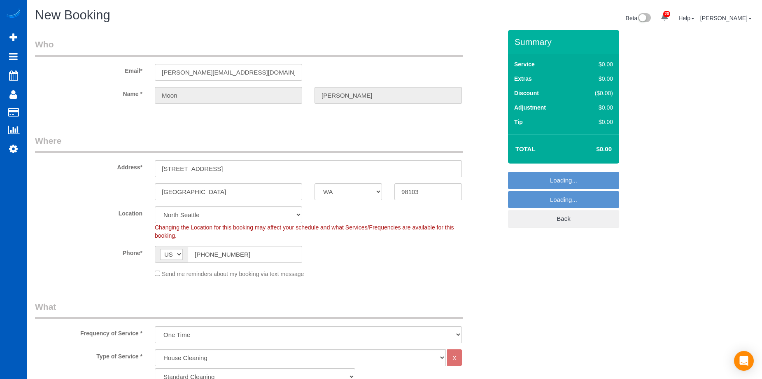
select select "object:3884"
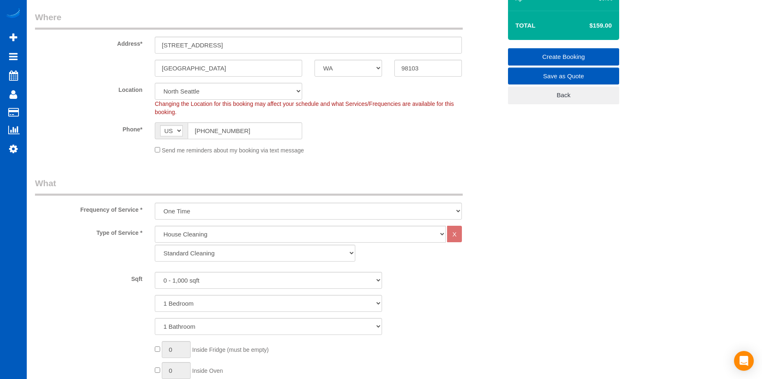
scroll to position [206, 0]
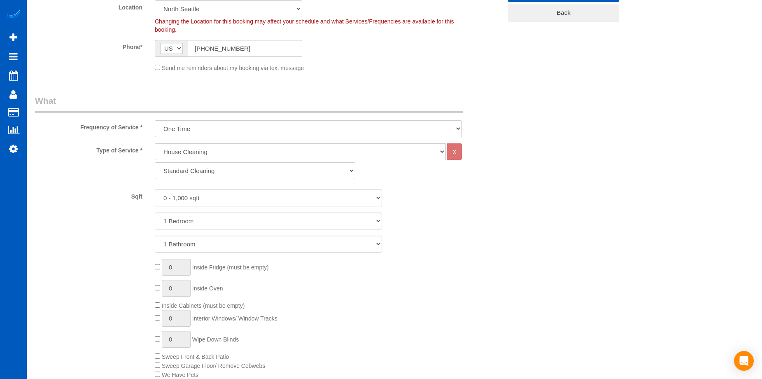
click at [230, 172] on select "Standard Cleaning Deep Cleaning Move In/ Out Cleaning" at bounding box center [255, 170] width 200 height 17
select select "367"
click at [155, 162] on select "Standard Cleaning Deep Cleaning Move In/ Out Cleaning" at bounding box center [255, 170] width 200 height 17
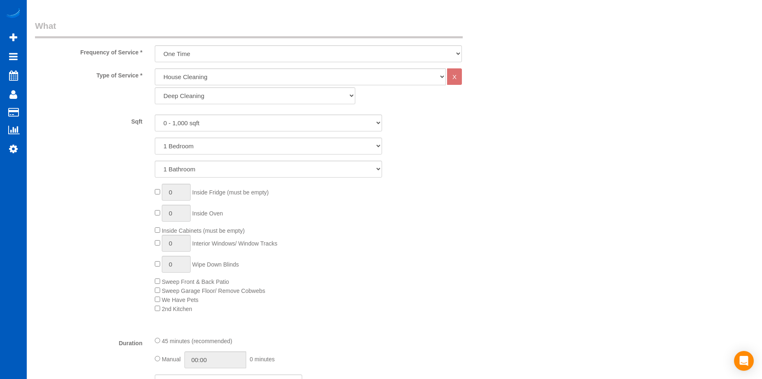
scroll to position [288, 0]
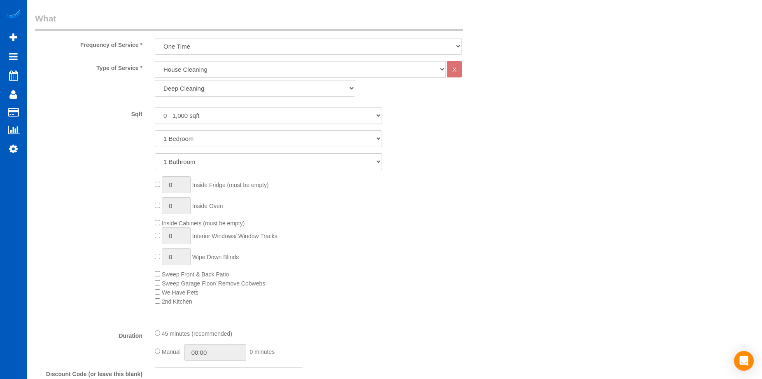
click at [242, 114] on select "0 - 1,000 sqft 1,001 - 1,500 sqft 1,501 - 2,000 sqft 2,001 - 2,500 sqft 2,501 -…" at bounding box center [268, 115] width 227 height 17
select select "1001"
click at [155, 107] on select "0 - 1,000 sqft 1,001 - 1,500 sqft 1,501 - 2,000 sqft 2,001 - 2,500 sqft 2,501 -…" at bounding box center [268, 115] width 227 height 17
click at [233, 141] on select "1 Bedroom 2 Bedrooms 3 Bedrooms 4 Bedrooms 5 Bedrooms 6 Bedrooms 7 Bedrooms" at bounding box center [268, 138] width 227 height 17
select select "3"
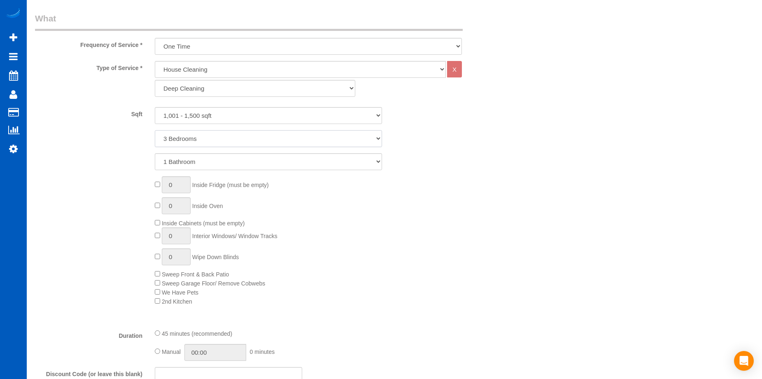
click at [155, 130] on select "1 Bedroom 2 Bedrooms 3 Bedrooms 4 Bedrooms 5 Bedrooms 6 Bedrooms 7 Bedrooms" at bounding box center [268, 138] width 227 height 17
type input "1"
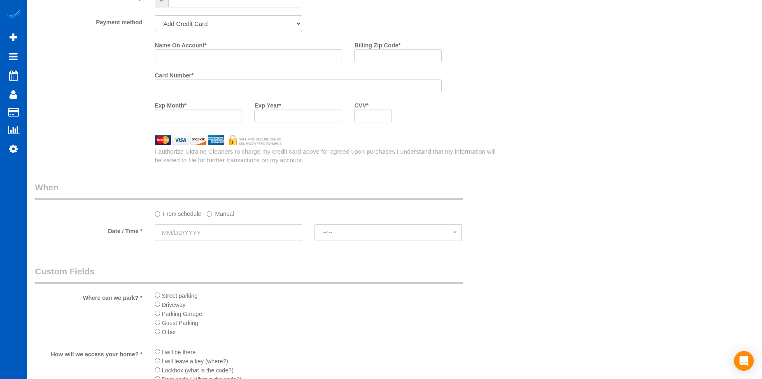
scroll to position [782, 0]
click at [230, 235] on input "text" at bounding box center [228, 231] width 147 height 17
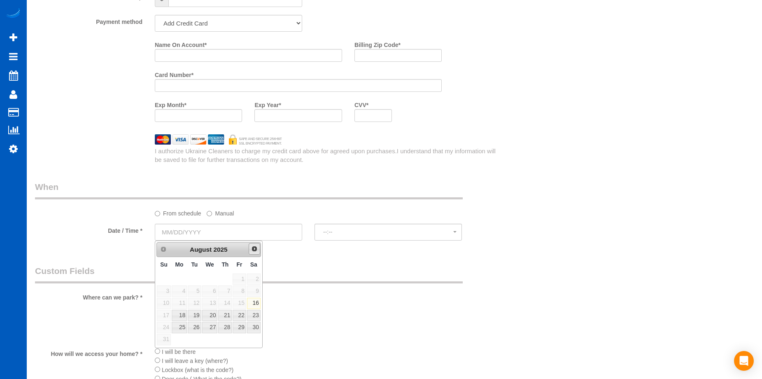
click at [256, 249] on span "Next" at bounding box center [254, 248] width 7 height 7
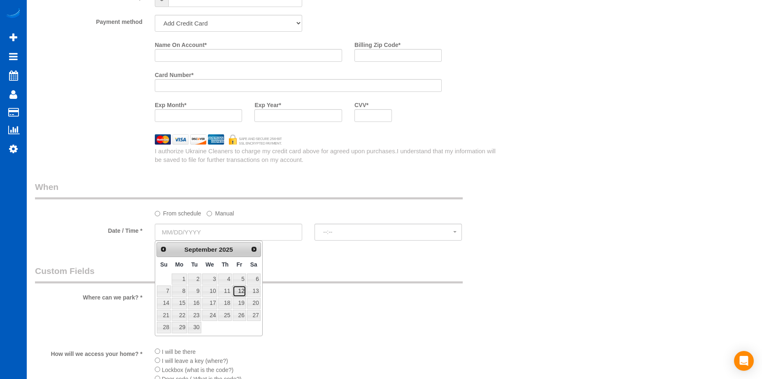
click at [242, 289] on link "12" at bounding box center [239, 290] width 13 height 11
type input "09/12/2025"
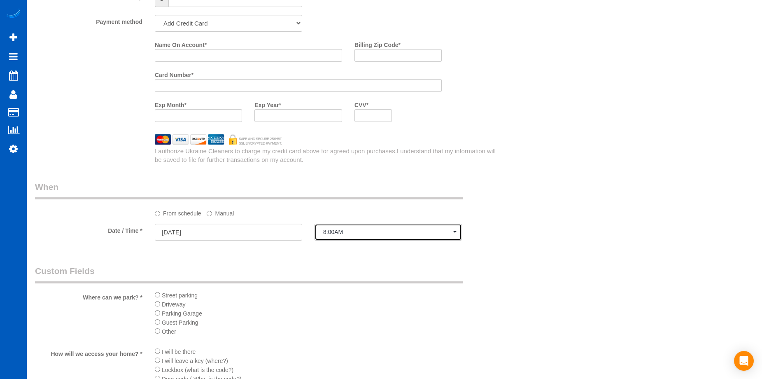
click at [337, 233] on span "8:00AM" at bounding box center [388, 231] width 130 height 7
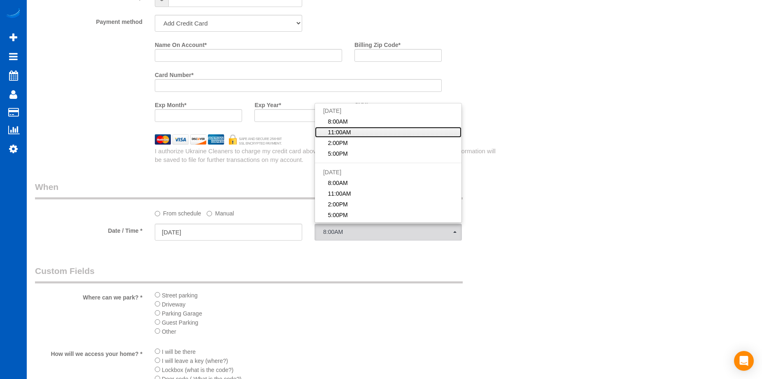
click at [364, 133] on link "11:00AM" at bounding box center [388, 132] width 147 height 11
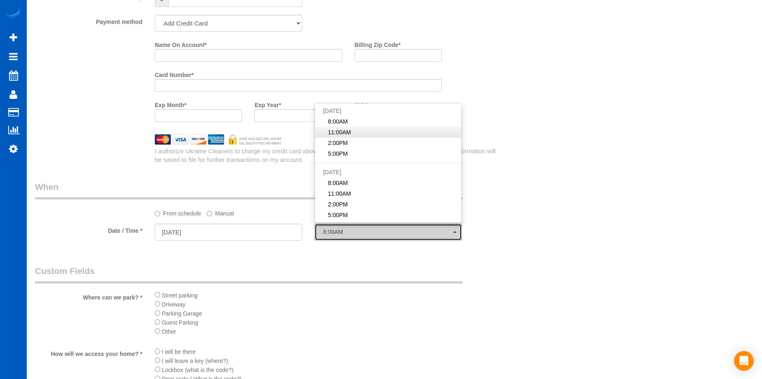
select select "spot11"
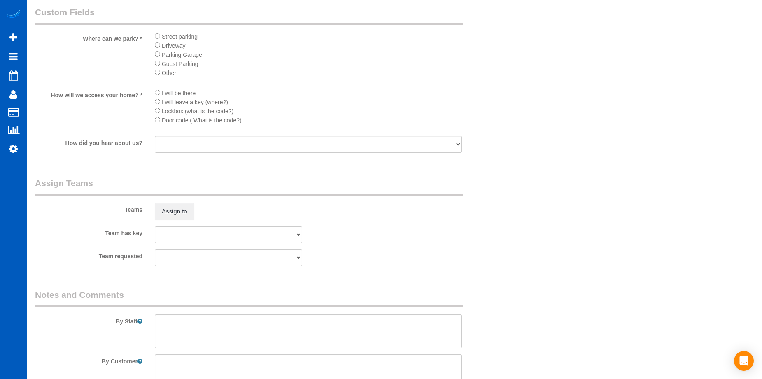
scroll to position [1111, 0]
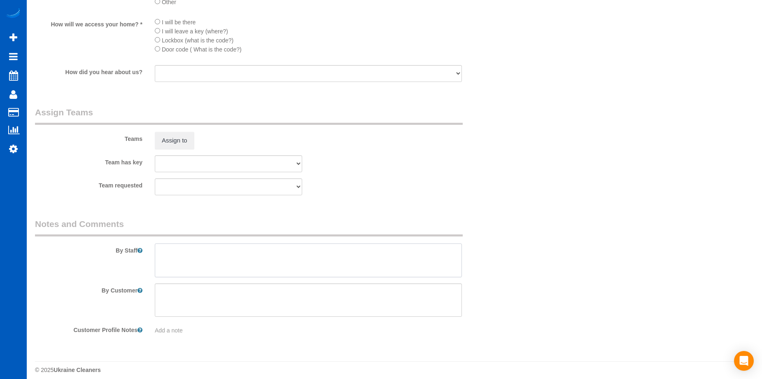
click at [293, 256] on textarea at bounding box center [308, 260] width 307 height 34
click at [258, 257] on textarea at bounding box center [308, 260] width 307 height 34
paste textarea "Do a really good job on baseboards, 3 rooms carpet shampooing."
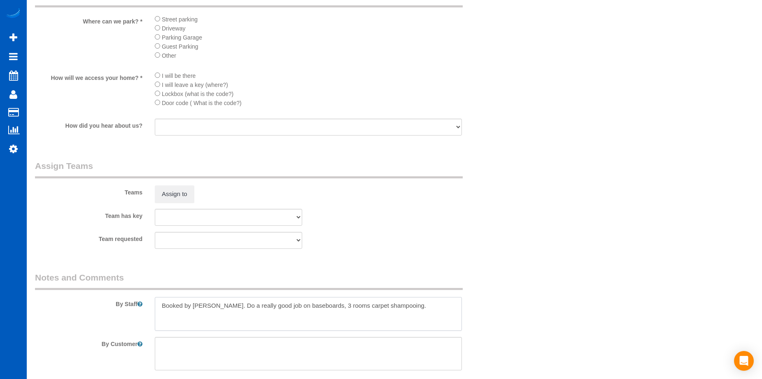
scroll to position [988, 0]
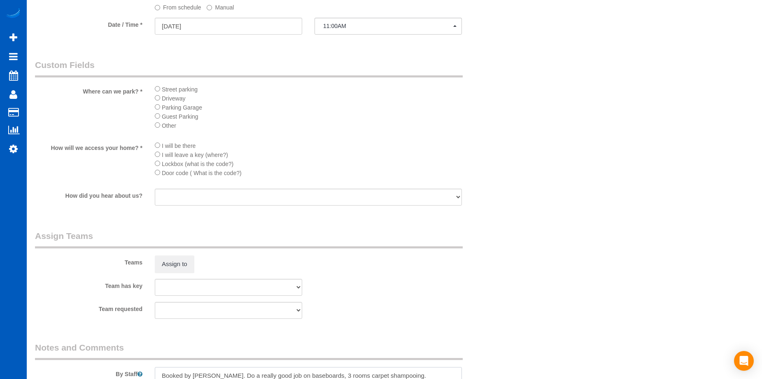
type textarea "Booked by Aaron. Do a really good job on baseboards, 3 rooms carpet shampooing."
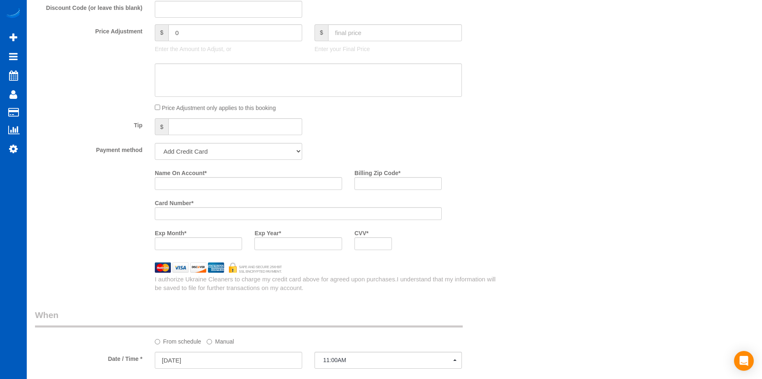
scroll to position [535, 0]
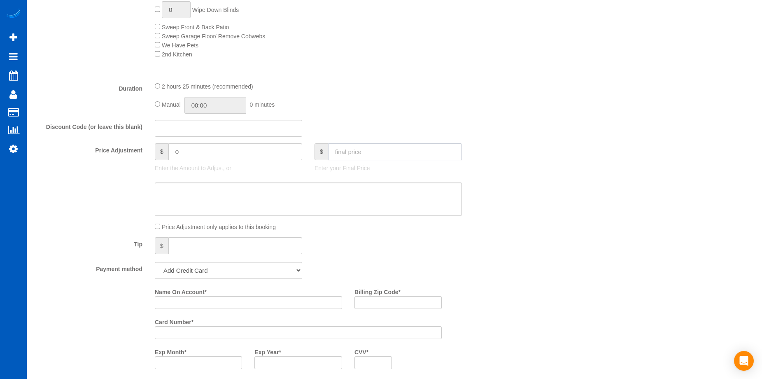
click at [370, 147] on input "text" at bounding box center [395, 151] width 134 height 17
type input "519"
click at [360, 191] on textarea at bounding box center [308, 199] width 307 height 34
type textarea "3 ro"
type input "150"
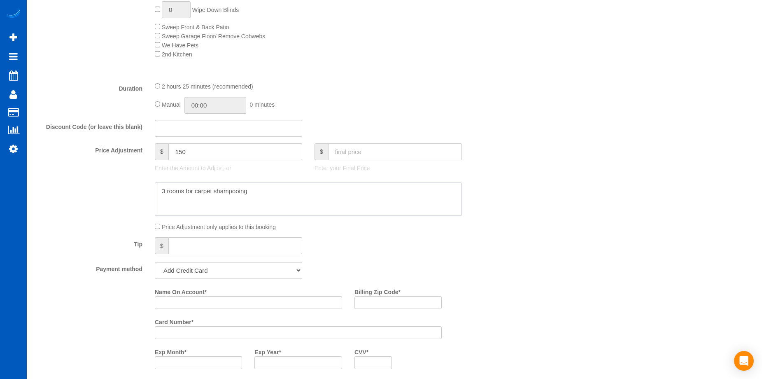
type textarea "3 rooms for carpet shampooing"
click at [232, 303] on input "Name On Account *" at bounding box center [248, 302] width 187 height 13
paste input "Moon Draper"
type input "Moon Draper"
click at [379, 298] on input "Billing Zip Code *" at bounding box center [397, 302] width 87 height 13
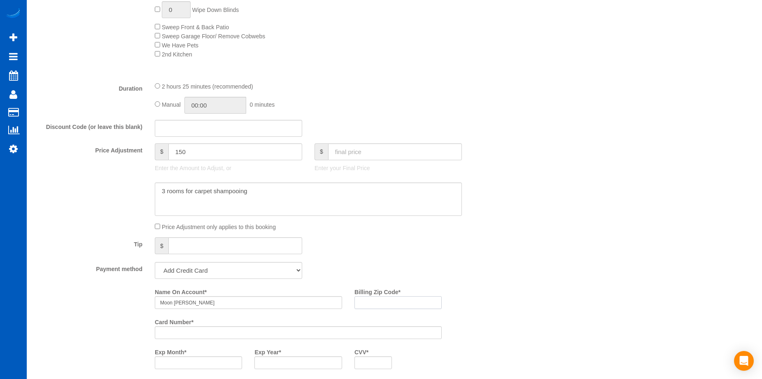
paste input "98113"
type input "98113"
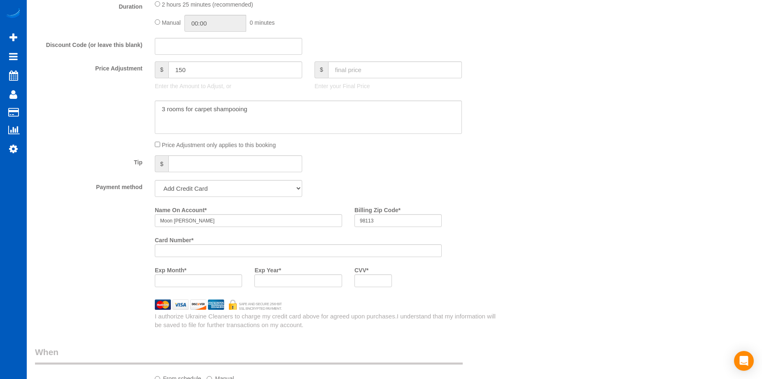
scroll to position [617, 0]
click at [294, 284] on div at bounding box center [297, 280] width 87 height 13
click at [559, 268] on div "Who Email* mcferrin@me.com Name * Moon Draper Where Address* 406 Bowdoin Pl Sea…" at bounding box center [394, 132] width 719 height 1438
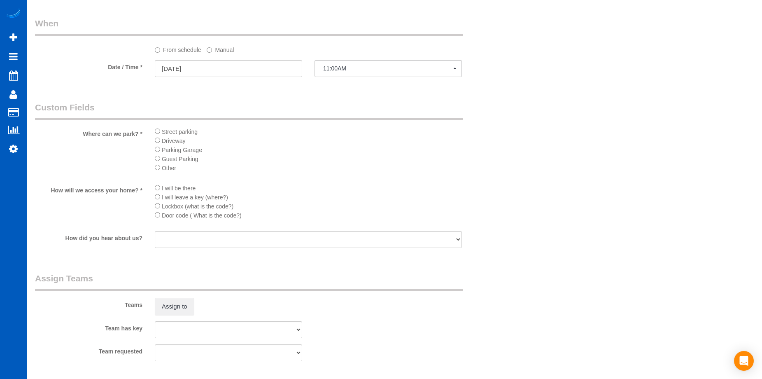
scroll to position [947, 0]
click at [168, 307] on button "Assign to" at bounding box center [175, 304] width 40 height 17
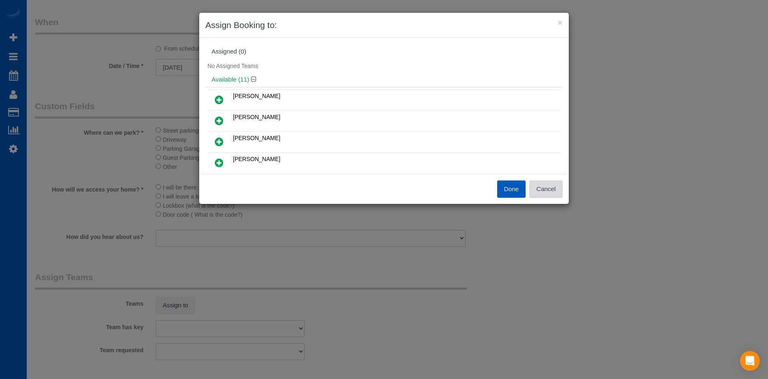
click at [549, 191] on button "Cancel" at bounding box center [545, 188] width 33 height 17
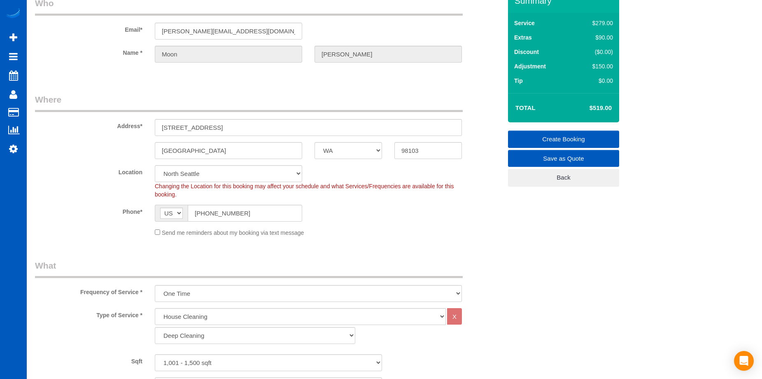
scroll to position [0, 0]
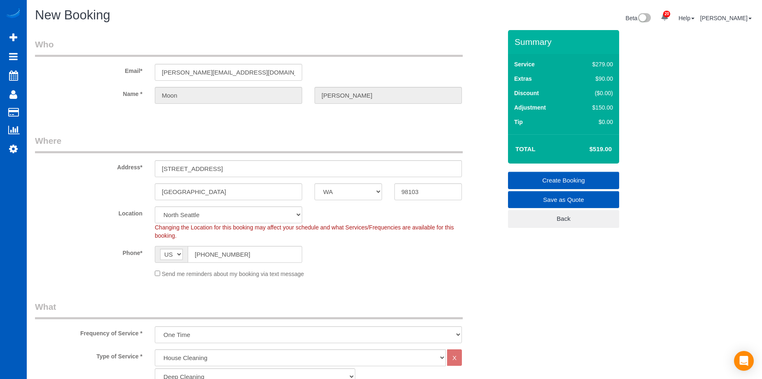
click at [547, 179] on link "Create Booking" at bounding box center [563, 180] width 111 height 17
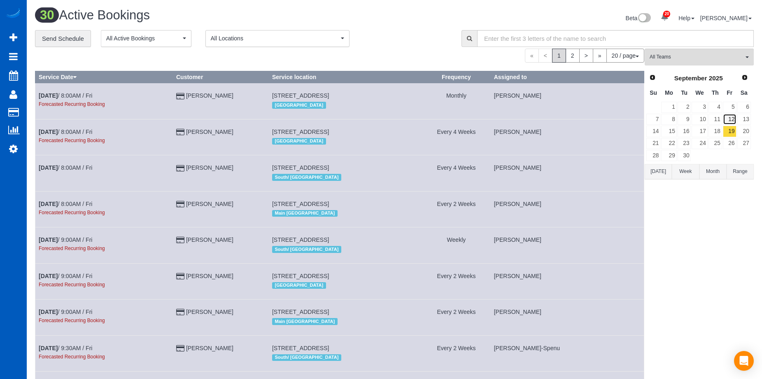
click at [730, 118] on link "12" at bounding box center [730, 119] width 14 height 11
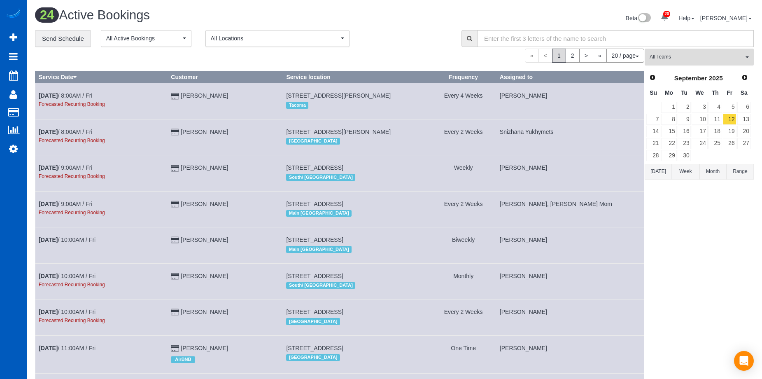
click at [684, 54] on span "All Teams" at bounding box center [696, 57] width 94 height 7
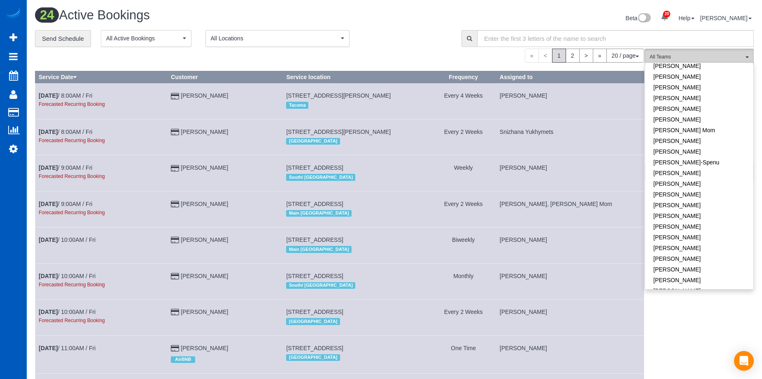
scroll to position [165, 0]
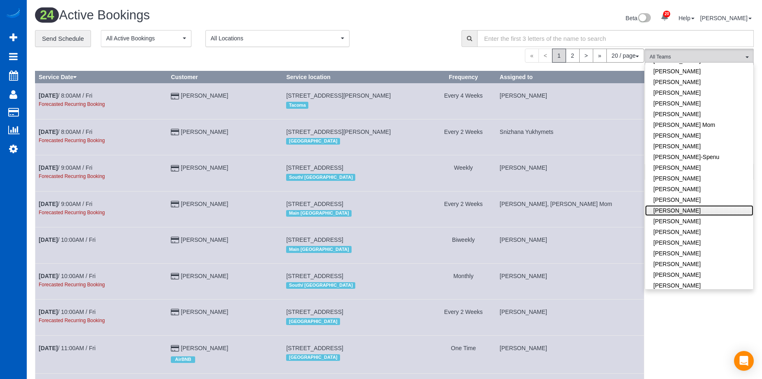
click at [715, 205] on link "[PERSON_NAME]" at bounding box center [699, 210] width 108 height 11
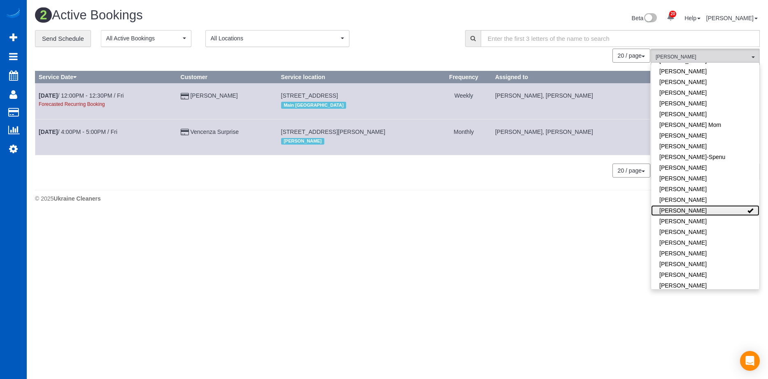
click at [688, 205] on link "[PERSON_NAME]" at bounding box center [705, 210] width 108 height 11
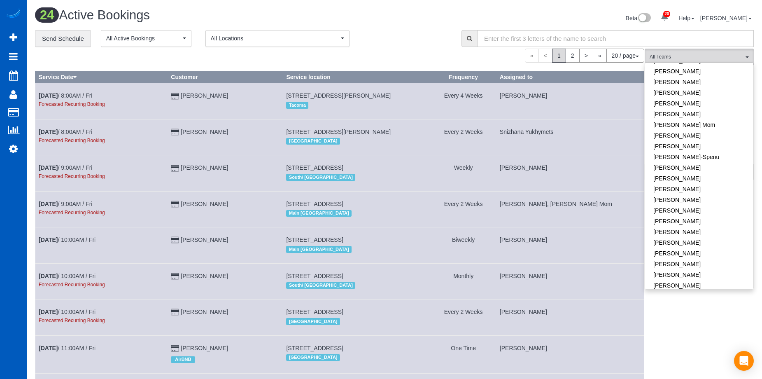
click at [418, 28] on div "Beta 20 Your Notifications You have 0 alerts × You have 7 to charge for 08/13/2…" at bounding box center [576, 19] width 365 height 22
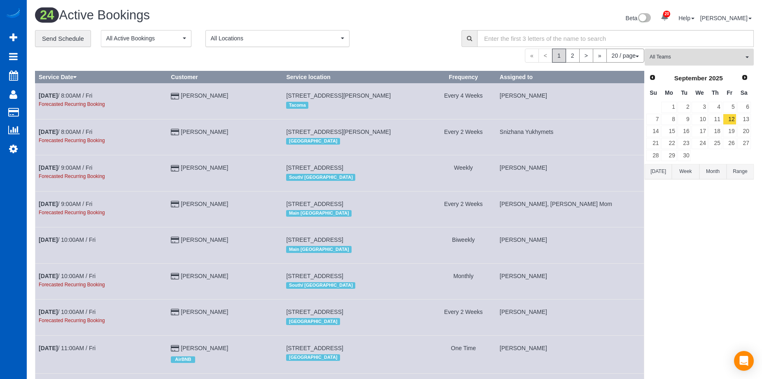
click at [708, 57] on span "All Teams" at bounding box center [696, 57] width 94 height 7
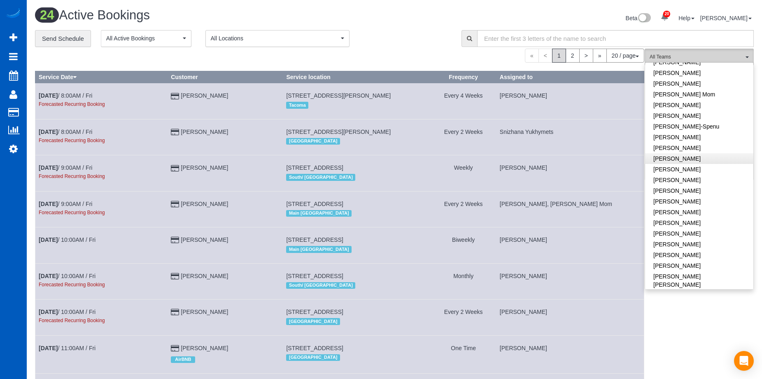
scroll to position [123, 0]
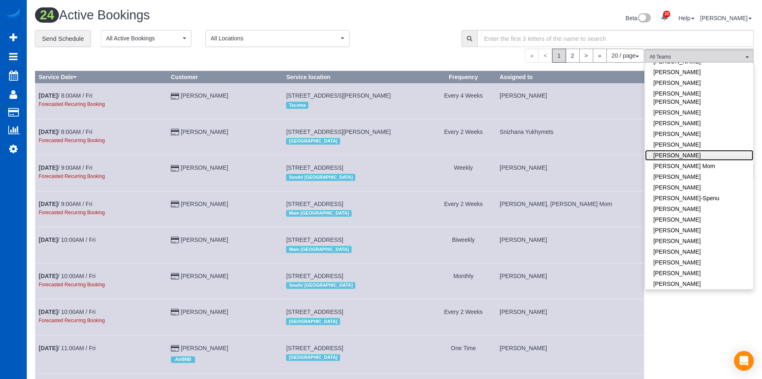
click at [720, 150] on link "Inna Novytska" at bounding box center [699, 155] width 108 height 11
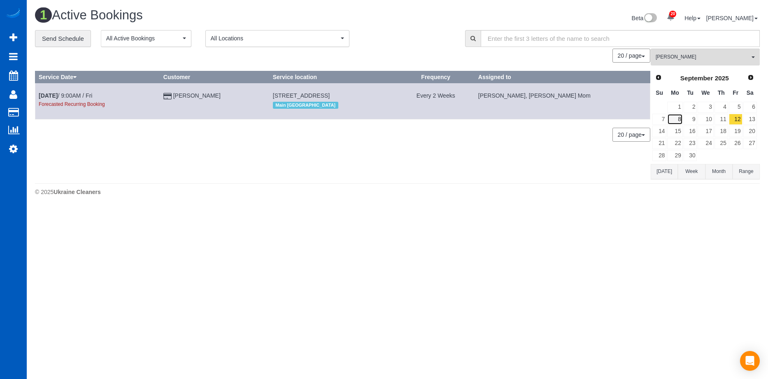
click at [680, 119] on link "8" at bounding box center [674, 119] width 15 height 11
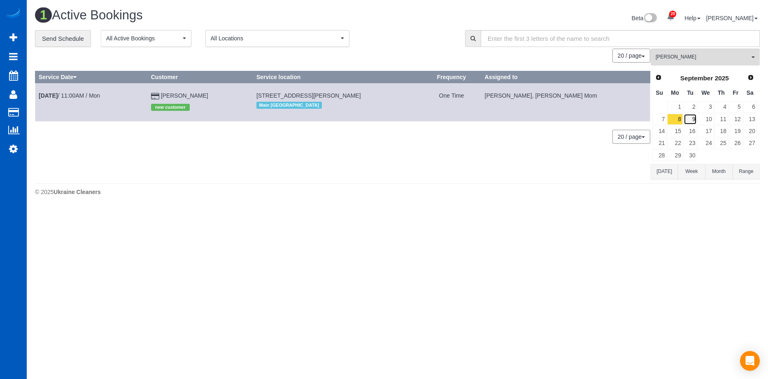
click at [686, 118] on link "9" at bounding box center [691, 119] width 14 height 11
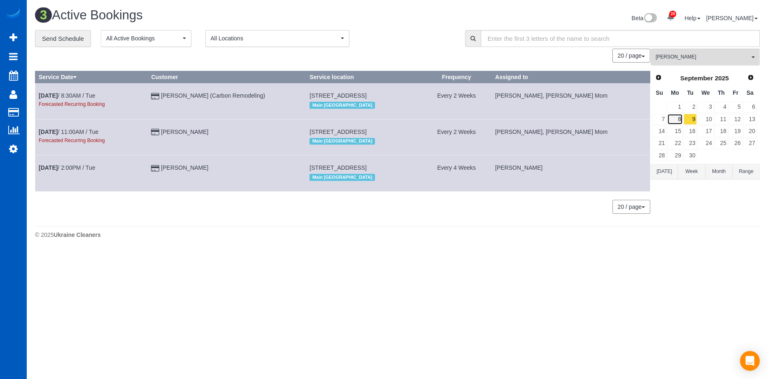
click at [681, 118] on link "8" at bounding box center [674, 119] width 15 height 11
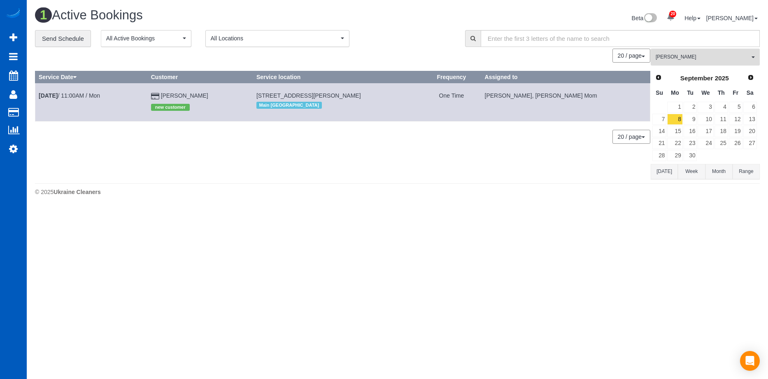
click at [688, 58] on span "Inna Novytska" at bounding box center [703, 57] width 94 height 7
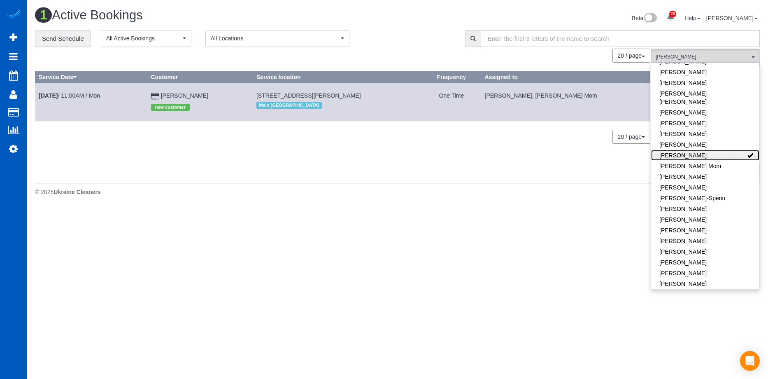
click at [723, 150] on link "Inna Novytska" at bounding box center [705, 155] width 108 height 11
click at [422, 21] on div "Beta 20 Your Notifications You have 0 alerts × You have 7 to charge for 08/13/2…" at bounding box center [582, 19] width 369 height 22
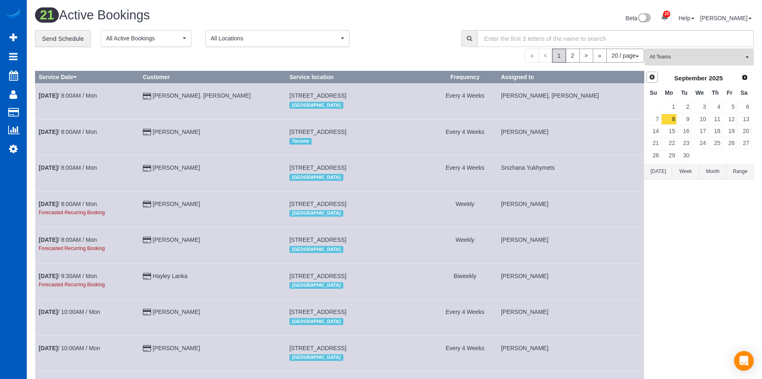
click at [652, 79] on span "Prev" at bounding box center [652, 77] width 7 height 7
click at [742, 151] on link "30" at bounding box center [744, 155] width 14 height 11
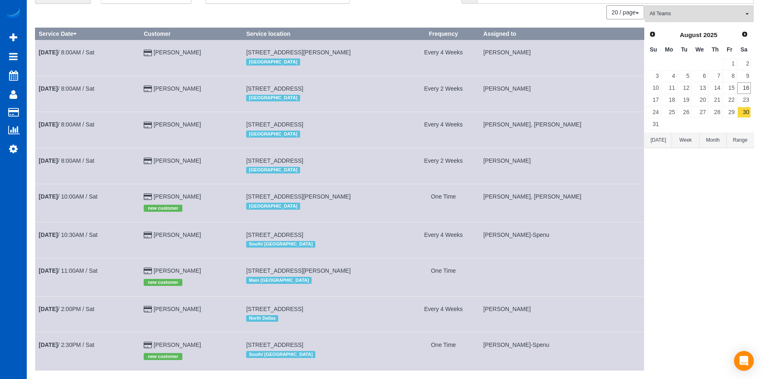
scroll to position [94, 0]
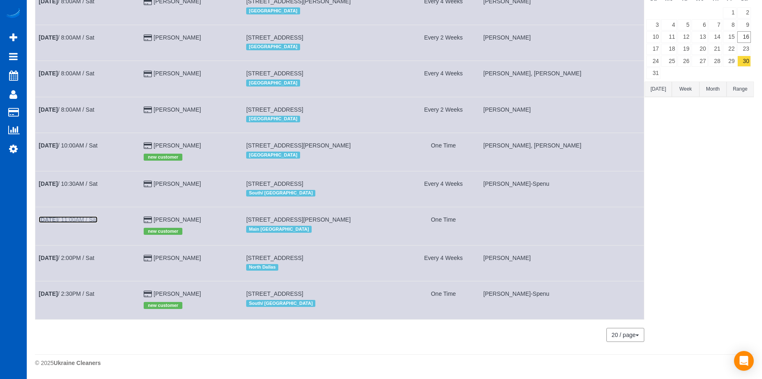
click at [85, 219] on link "Aug 30th / 11:00AM / Sat" at bounding box center [68, 219] width 59 height 7
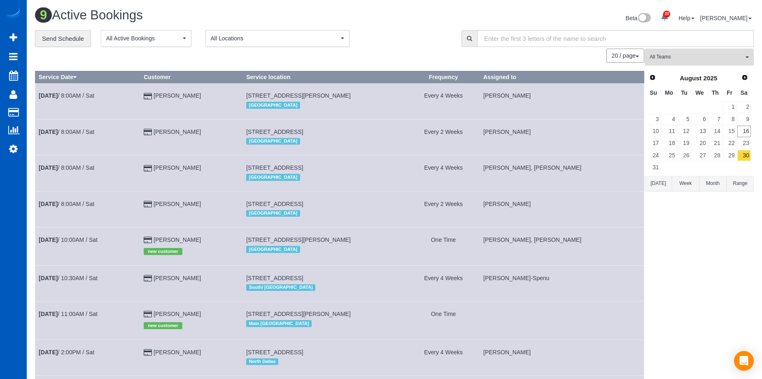
click at [717, 59] on span "All Teams" at bounding box center [696, 57] width 94 height 7
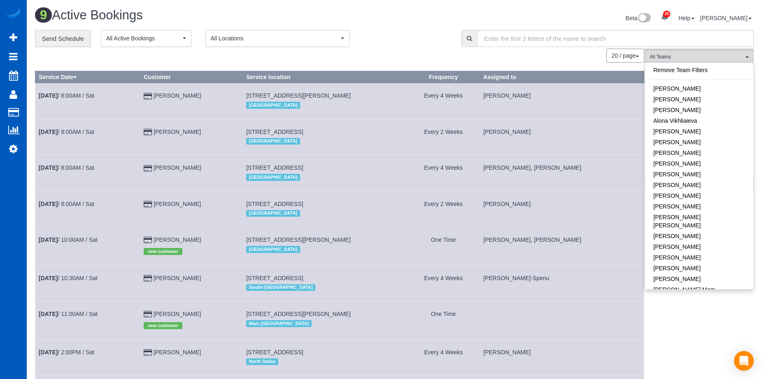
click at [405, 48] on div "**********" at bounding box center [394, 237] width 719 height 414
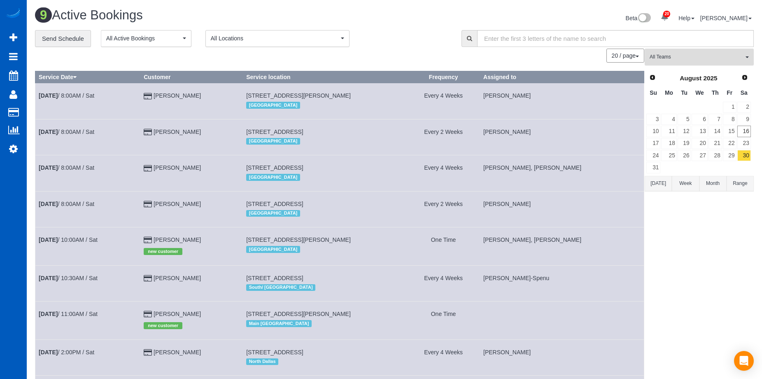
click at [736, 57] on span "All Teams" at bounding box center [696, 57] width 94 height 7
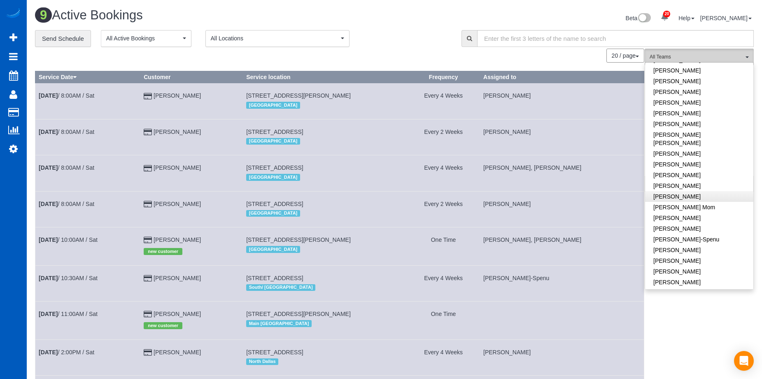
scroll to position [123, 0]
click at [706, 246] on link "[PERSON_NAME]" at bounding box center [699, 251] width 108 height 11
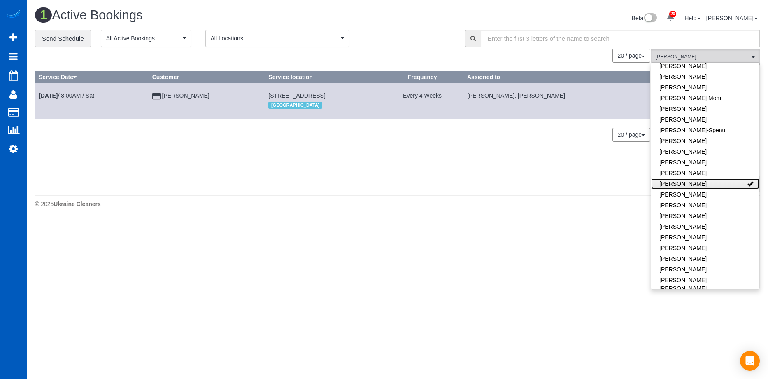
scroll to position [206, 0]
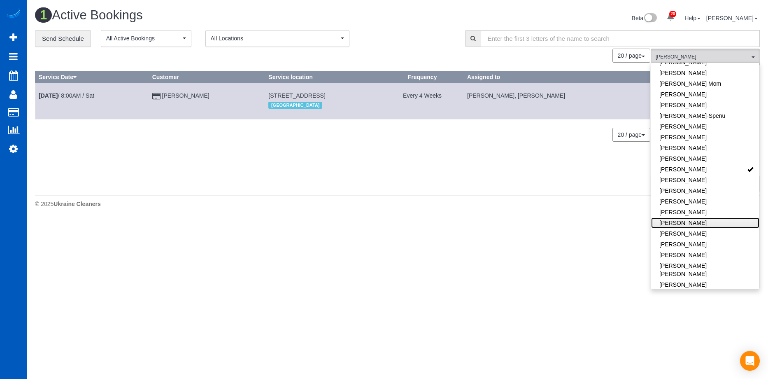
click at [706, 217] on link "[PERSON_NAME]" at bounding box center [705, 222] width 108 height 11
click at [472, 162] on div "0 Bookings found. We couldn't find any bookings that matched your search. Creat…" at bounding box center [343, 120] width 616 height 142
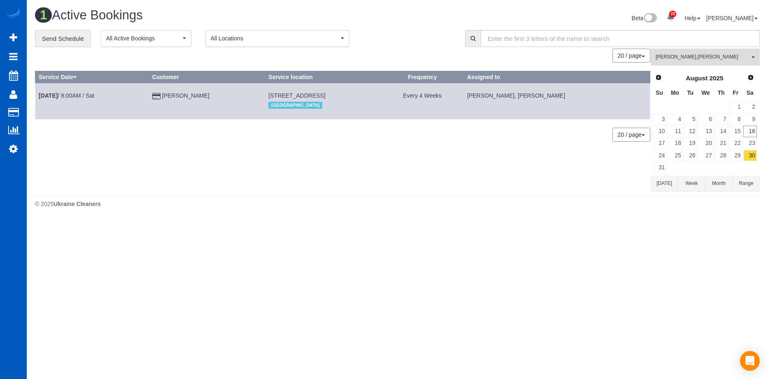
click at [671, 60] on span "Kateryna Maherovska , Mariia Maherovska" at bounding box center [703, 57] width 94 height 7
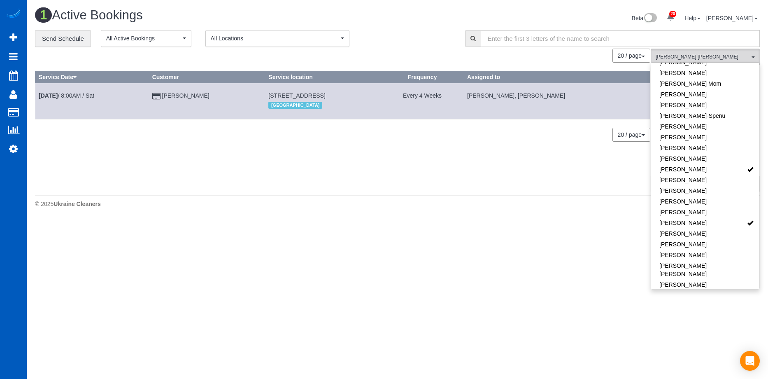
click at [568, 174] on div "0 Bookings found. We couldn't find any bookings that matched your search. Creat…" at bounding box center [343, 120] width 616 height 142
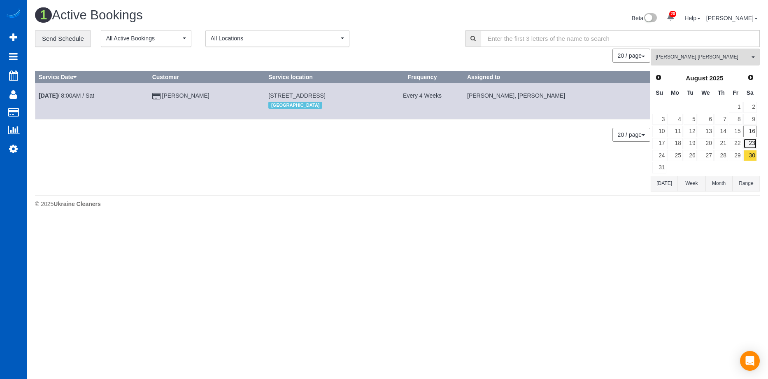
click at [749, 142] on link "23" at bounding box center [750, 143] width 14 height 11
click at [751, 154] on link "30" at bounding box center [750, 155] width 14 height 11
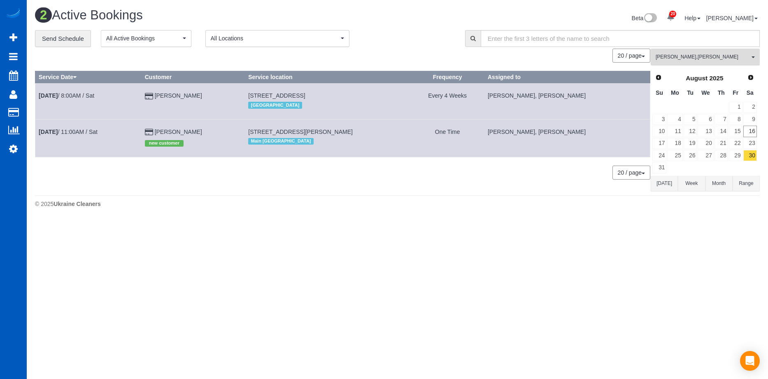
click at [693, 57] on span "Kateryna Maherovska , Mariia Maherovska" at bounding box center [703, 57] width 94 height 7
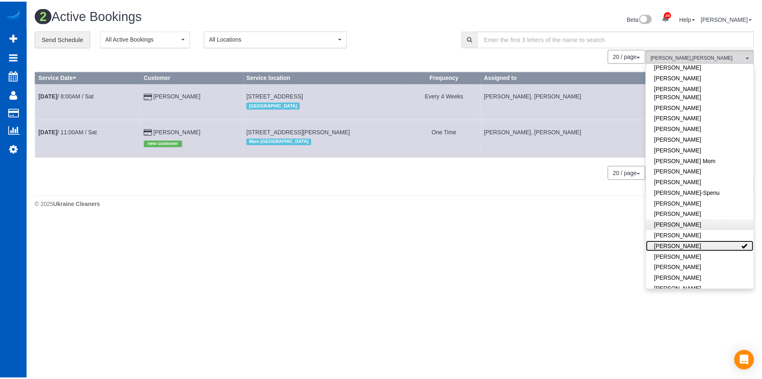
scroll to position [0, 0]
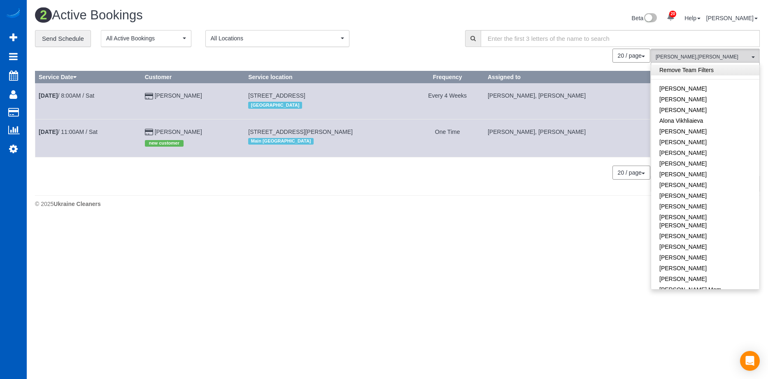
click at [714, 67] on link "Remove Team Filters" at bounding box center [705, 70] width 108 height 11
click at [387, 15] on h1 "2 Active Bookings" at bounding box center [213, 15] width 356 height 14
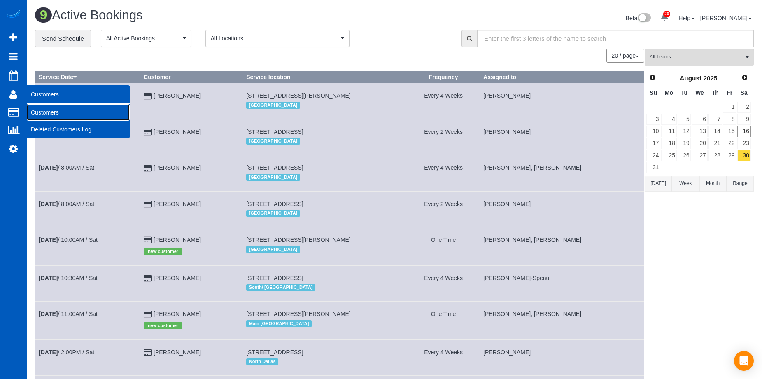
click at [36, 109] on link "Customers" at bounding box center [78, 112] width 103 height 16
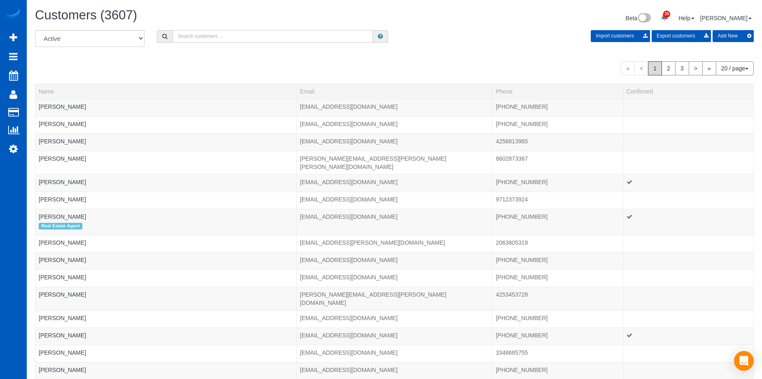
click at [225, 37] on input "text" at bounding box center [272, 36] width 200 height 13
paste input "[EMAIL_ADDRESS][PERSON_NAME][DOMAIN_NAME]"
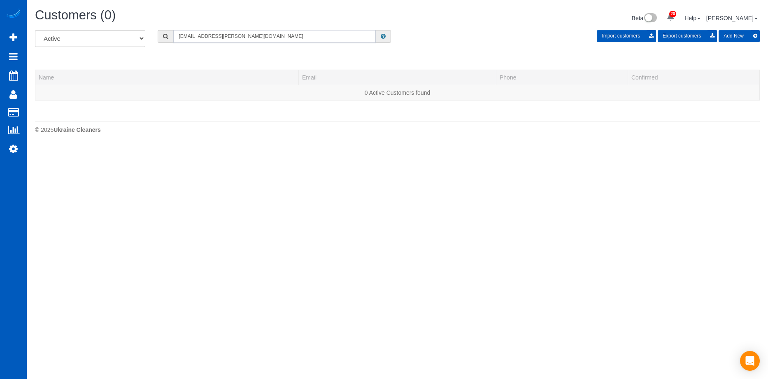
click at [219, 37] on input "[EMAIL_ADDRESS][PERSON_NAME][DOMAIN_NAME]" at bounding box center [274, 36] width 202 height 13
drag, startPoint x: 241, startPoint y: 34, endPoint x: 153, endPoint y: 31, distance: 87.7
click at [153, 31] on div "[EMAIL_ADDRESS][PERSON_NAME][DOMAIN_NAME]" at bounding box center [274, 36] width 246 height 13
click at [227, 32] on input "Conor McLean" at bounding box center [274, 36] width 202 height 13
drag, startPoint x: 264, startPoint y: 39, endPoint x: 232, endPoint y: 40, distance: 31.7
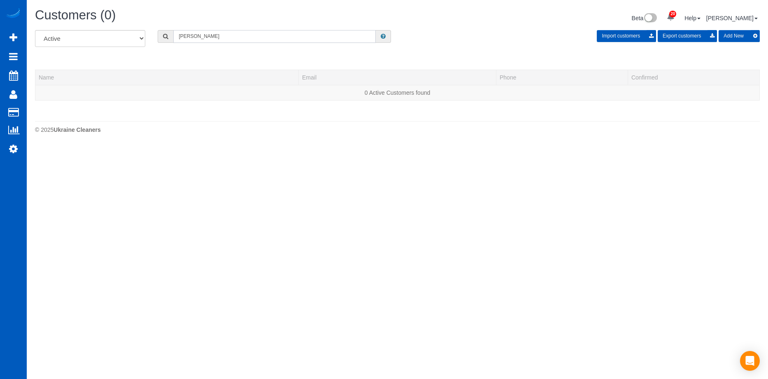
click at [263, 39] on input "Conor McLean" at bounding box center [274, 36] width 202 height 13
drag, startPoint x: 219, startPoint y: 35, endPoint x: 147, endPoint y: 38, distance: 71.7
click at [147, 38] on div "All Active Archived Conor McLean Import customers Export customers Add New" at bounding box center [397, 41] width 737 height 23
paste input "[EMAIL_ADDRESS][PERSON_NAME][DOMAIN_NAME]"
type input "[EMAIL_ADDRESS][PERSON_NAME][DOMAIN_NAME]"
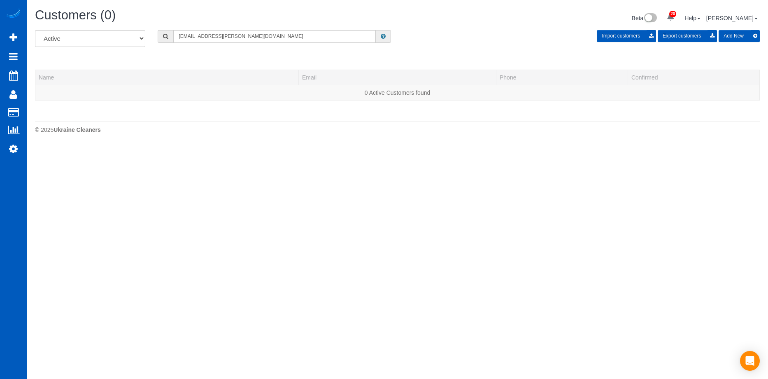
click at [740, 35] on button "Add New" at bounding box center [739, 36] width 41 height 12
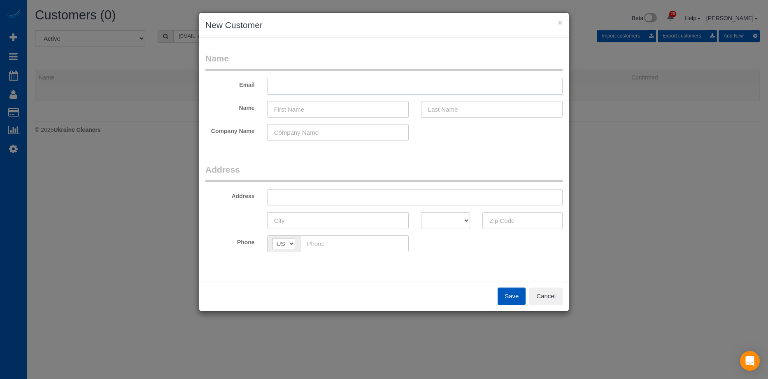
click at [316, 88] on input "text" at bounding box center [415, 86] width 296 height 17
paste input "[EMAIL_ADDRESS][PERSON_NAME][DOMAIN_NAME]"
type input "[EMAIL_ADDRESS][PERSON_NAME][DOMAIN_NAME]"
click at [301, 114] on input "text" at bounding box center [338, 109] width 142 height 17
paste input "Conor McLean"
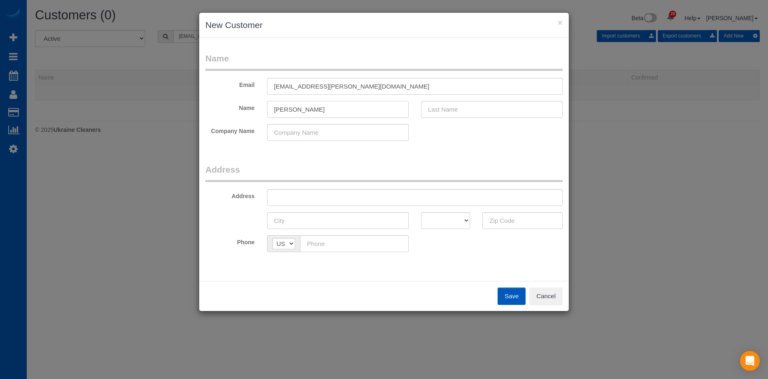
drag, startPoint x: 294, startPoint y: 109, endPoint x: 367, endPoint y: 106, distance: 72.5
click at [367, 106] on input "Conor McLean" at bounding box center [338, 109] width 142 height 17
type input "Conor"
click at [444, 104] on input "text" at bounding box center [492, 109] width 142 height 17
paste input "[PERSON_NAME]"
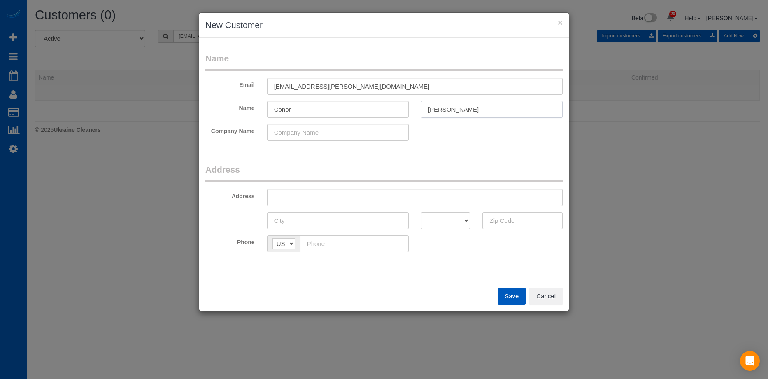
type input "[PERSON_NAME]"
click at [368, 109] on input "Conor" at bounding box center [338, 109] width 142 height 17
type input "Conor"
click at [307, 195] on input "text" at bounding box center [415, 197] width 296 height 17
paste input "14322 19th Ave NE Seattle, WA 98125"
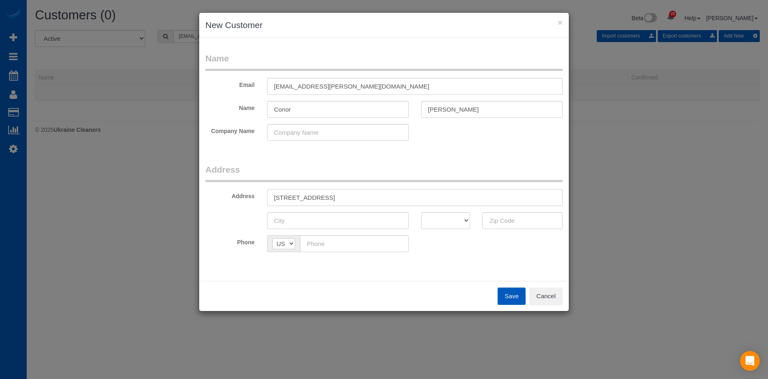
drag, startPoint x: 363, startPoint y: 197, endPoint x: 470, endPoint y: 207, distance: 107.5
click at [445, 196] on input "14322 19th Ave NE Seattle, WA 98125" at bounding box center [415, 197] width 296 height 17
type input "14322 19th Ave NE Seattle, WA"
click at [516, 221] on input "text" at bounding box center [522, 220] width 80 height 17
paste input "98125"
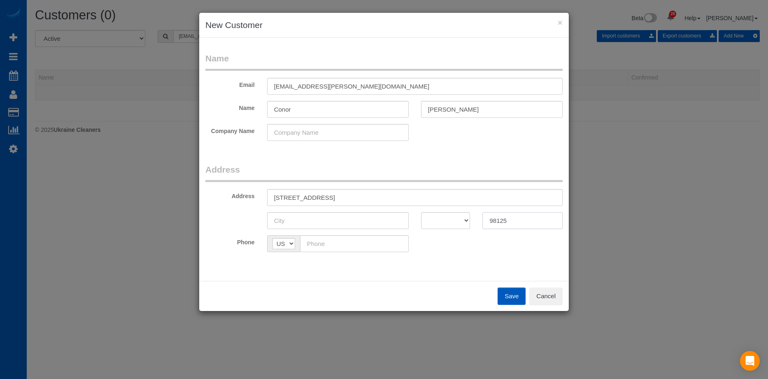
type input "98125"
click at [452, 218] on select "AK AL AR AZ CA CO CT DC DE FL GA HI IA ID IL IN KS KY LA MA MD ME MI MN MO MS M…" at bounding box center [445, 220] width 49 height 17
select select "WA"
click at [421, 212] on select "AK AL AR AZ CA CO CT DC DE FL GA HI IA ID IL IN KS KY LA MA MD ME MI MN MO MS M…" at bounding box center [445, 220] width 49 height 17
drag, startPoint x: 329, startPoint y: 195, endPoint x: 348, endPoint y: 195, distance: 19.3
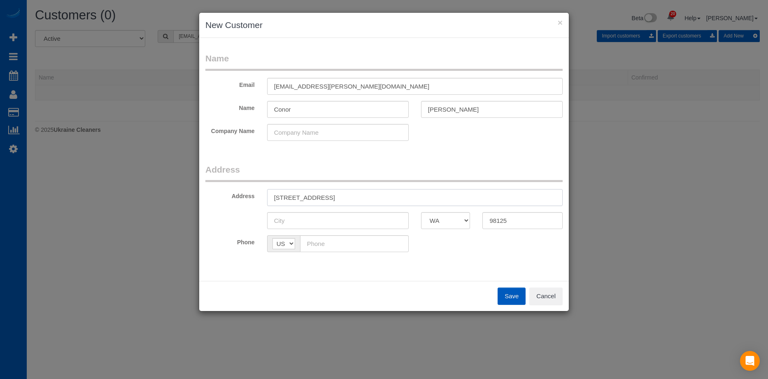
click at [348, 195] on input "14322 19th Ave NE Seattle, WA" at bounding box center [415, 197] width 296 height 17
type input "14322 19th Ave NE , WA"
click at [326, 221] on input "text" at bounding box center [338, 220] width 142 height 17
paste input "[GEOGRAPHIC_DATA]"
type input "[GEOGRAPHIC_DATA]"
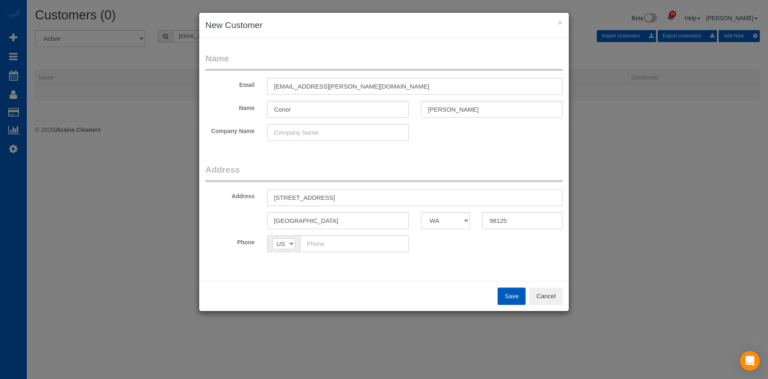
drag, startPoint x: 327, startPoint y: 200, endPoint x: 361, endPoint y: 189, distance: 35.9
click at [361, 189] on input "14322 19th Ave NE , WA" at bounding box center [415, 197] width 296 height 17
type input "[STREET_ADDRESS]"
click at [356, 246] on input "text" at bounding box center [354, 243] width 109 height 17
paste input "[PHONE_NUMBER]"
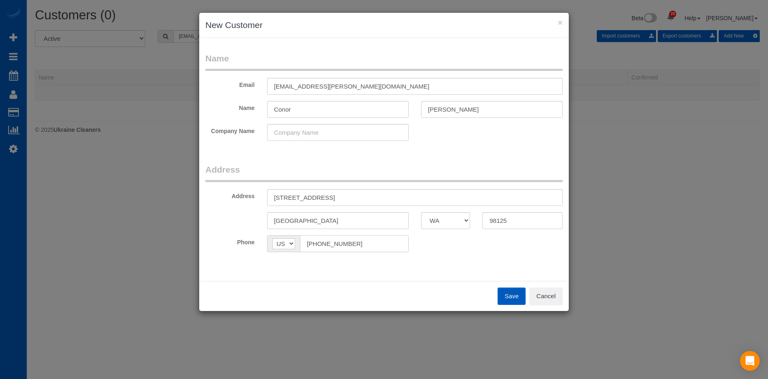
type input "[PHONE_NUMBER]"
click at [511, 296] on button "Save" at bounding box center [512, 295] width 28 height 17
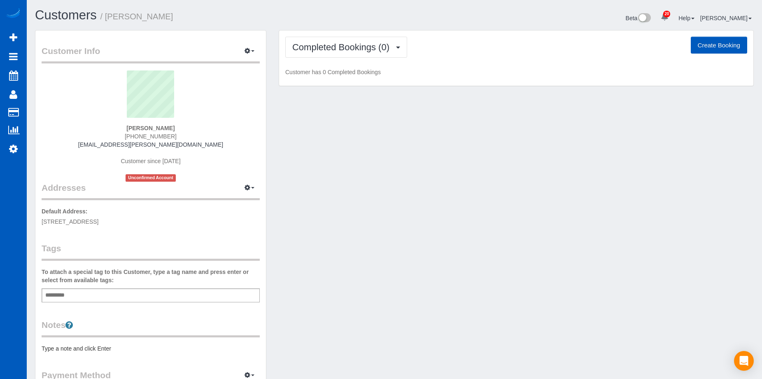
click at [716, 45] on button "Create Booking" at bounding box center [719, 45] width 56 height 17
select select "WA"
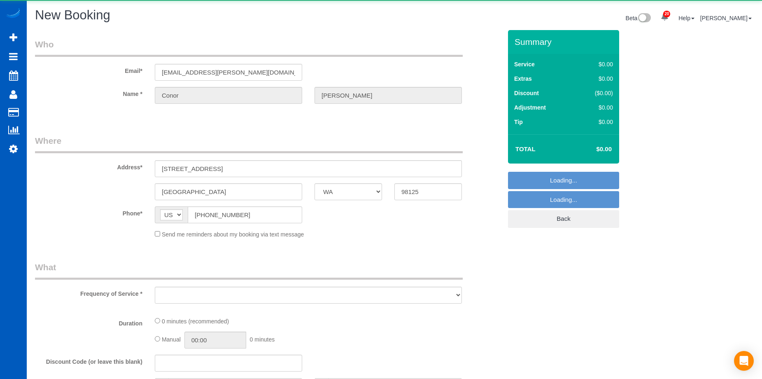
select select "object:7929"
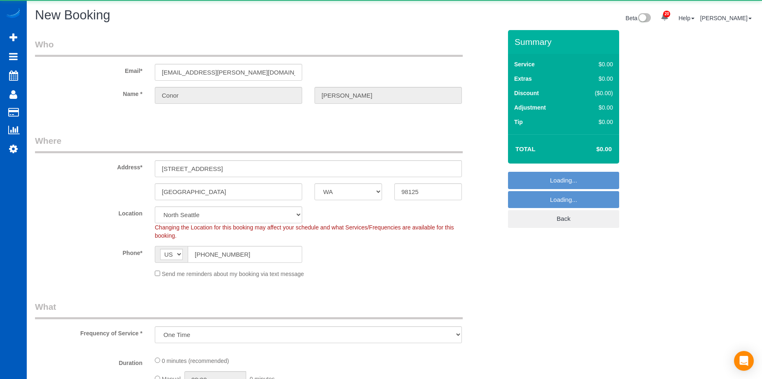
select select "199"
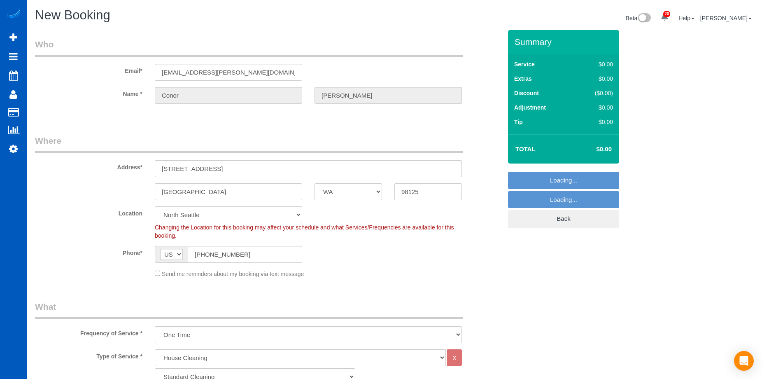
click at [151, 276] on div "Send me reminders about my booking via text message" at bounding box center [308, 273] width 319 height 9
click at [154, 274] on div "Send me reminders about my booking via text message" at bounding box center [308, 273] width 319 height 9
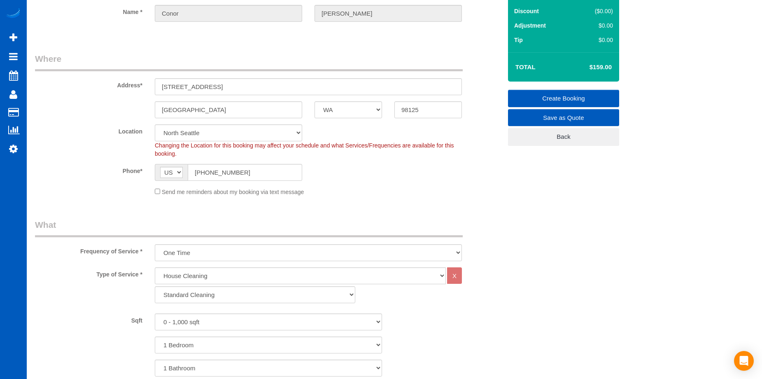
scroll to position [82, 0]
click at [211, 253] on select "One Time Weekly - 15.00% Every 2 Weeks - 10.00% Every 4 Weeks - 5.00% Every 2 M…" at bounding box center [308, 252] width 307 height 17
select select "object:8283"
click at [155, 244] on select "One Time Weekly - 15.00% Every 2 Weeks - 10.00% Every 4 Weeks - 5.00% Every 2 M…" at bounding box center [308, 252] width 307 height 17
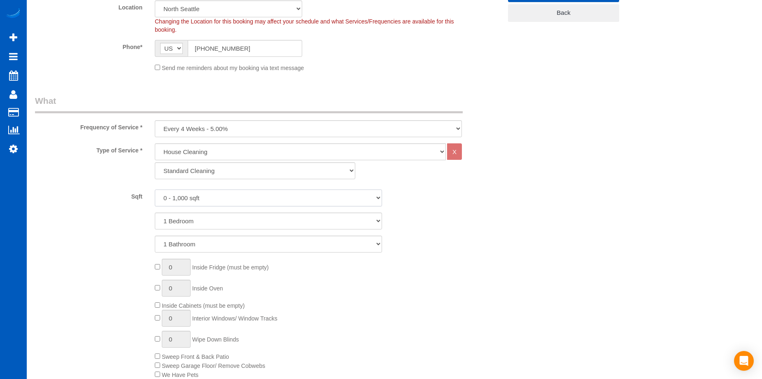
click at [231, 199] on select "0 - 1,000 sqft 1,001 - 1,500 sqft 1,501 - 2,000 sqft 2,001 - 2,500 sqft 2,501 -…" at bounding box center [268, 197] width 227 height 17
select select "2001"
click at [155, 189] on select "0 - 1,000 sqft 1,001 - 1,500 sqft 1,501 - 2,000 sqft 2,001 - 2,500 sqft 2,501 -…" at bounding box center [268, 197] width 227 height 17
click at [237, 223] on select "1 Bedroom 2 Bedrooms 3 Bedrooms 4 Bedrooms 5 Bedrooms 6 Bedrooms 7 Bedrooms" at bounding box center [268, 220] width 227 height 17
select select "3"
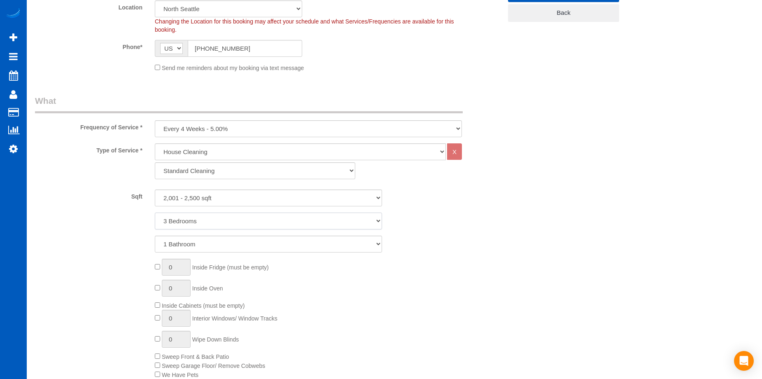
click at [155, 212] on select "1 Bedroom 2 Bedrooms 3 Bedrooms 4 Bedrooms 5 Bedrooms 6 Bedrooms 7 Bedrooms" at bounding box center [268, 220] width 227 height 17
click at [243, 245] on select "1 Bathroom 2 Bathrooms 3 Bathrooms 4 Bathrooms 5 Bathrooms 6 Bathrooms 7 Bathro…" at bounding box center [268, 243] width 227 height 17
select select "3"
click at [155, 235] on select "1 Bathroom 2 Bathrooms 3 Bathrooms 4 Bathrooms 5 Bathrooms 6 Bathrooms 7 Bathro…" at bounding box center [268, 243] width 227 height 17
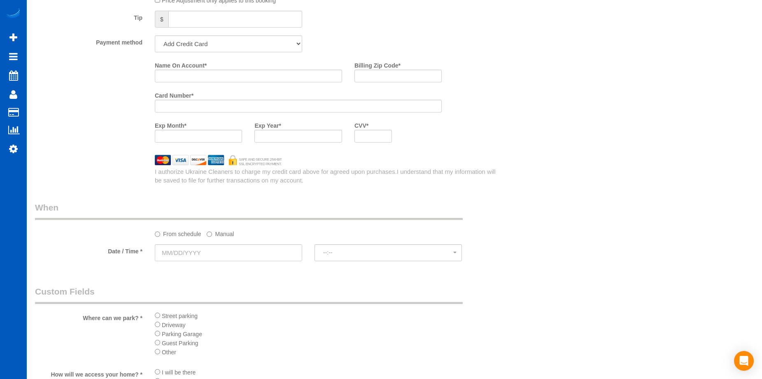
scroll to position [823, 0]
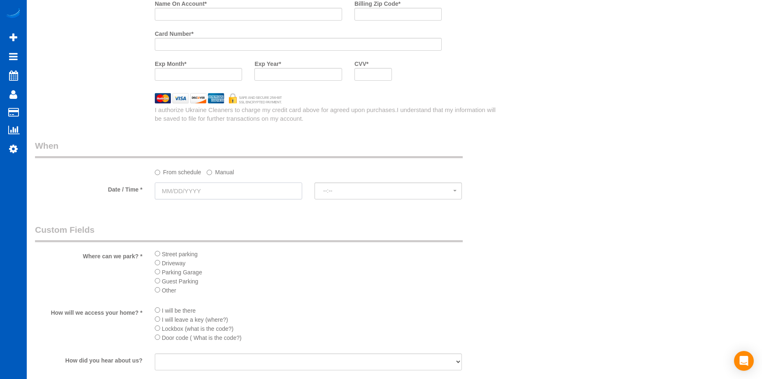
click at [258, 197] on input "text" at bounding box center [228, 190] width 147 height 17
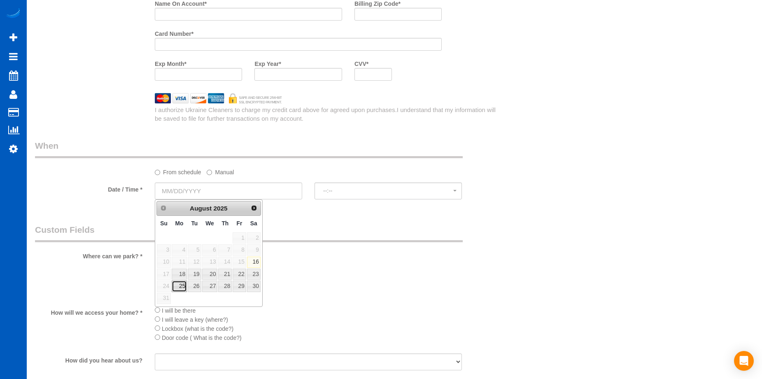
click at [184, 286] on link "25" at bounding box center [179, 285] width 15 height 11
type input "08/25/2025"
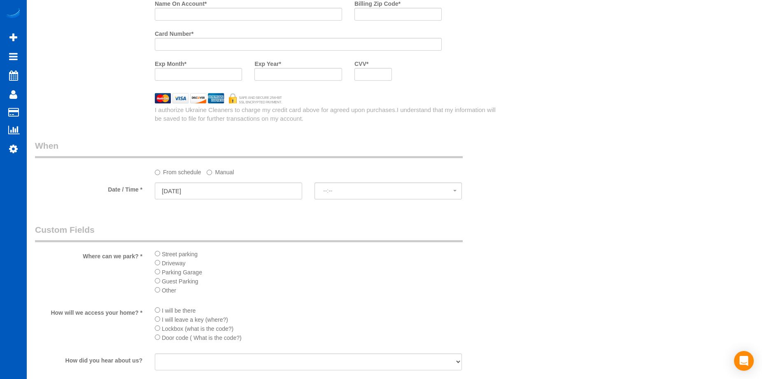
select select "spot27"
click at [226, 170] on label "Manual" at bounding box center [220, 170] width 27 height 11
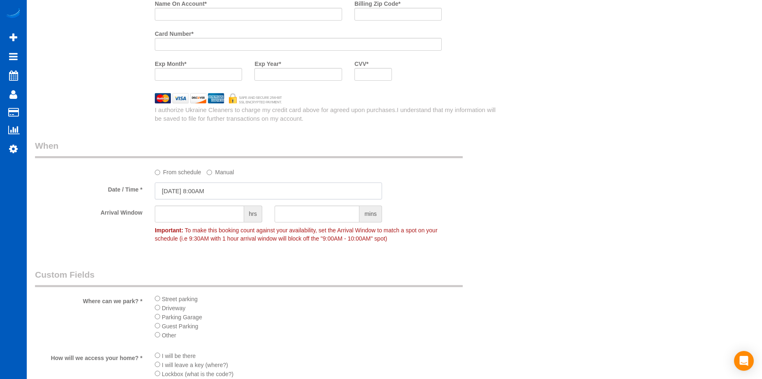
click at [226, 193] on input "08/25/2025 8:00AM" at bounding box center [268, 190] width 227 height 17
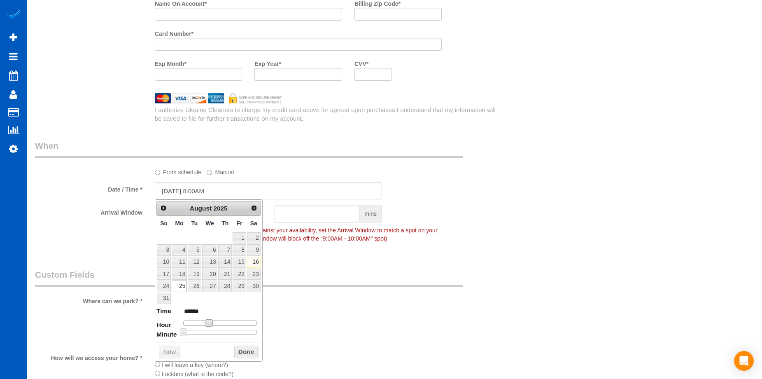
type input "08/25/2025 9:00AM"
type input "******"
drag, startPoint x: 212, startPoint y: 323, endPoint x: 216, endPoint y: 326, distance: 5.4
click at [216, 326] on dl "Time ****** Hour Minute Second Millisecond Microsecond Time Zone ***** ***** **…" at bounding box center [208, 320] width 105 height 28
click at [244, 351] on button "Done" at bounding box center [246, 351] width 24 height 13
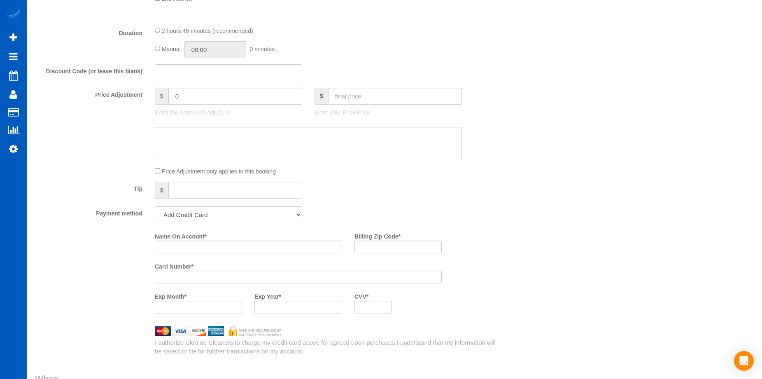
scroll to position [576, 0]
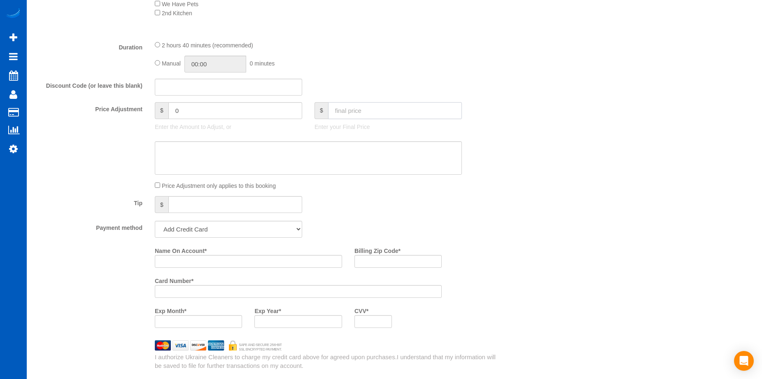
click at [379, 113] on input "text" at bounding box center [395, 110] width 134 height 17
type input "206"
click at [358, 161] on textarea at bounding box center [308, 158] width 307 height 34
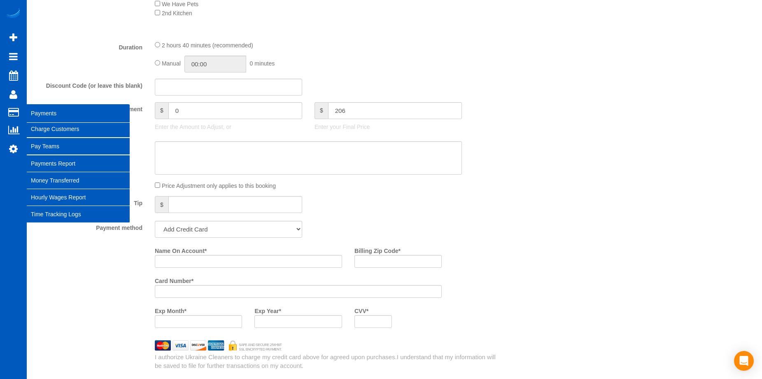
type input "-78.05"
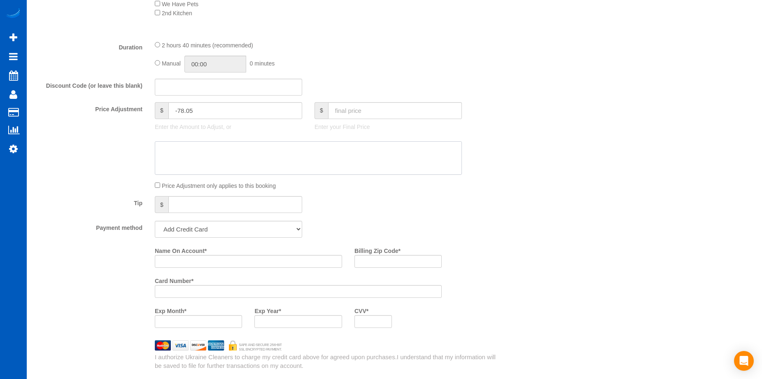
click at [360, 162] on textarea at bounding box center [308, 158] width 307 height 34
paste textarea "First recurring booking, then 246 USD monthly"
type textarea "First recurring booking, then 246 USD monthly"
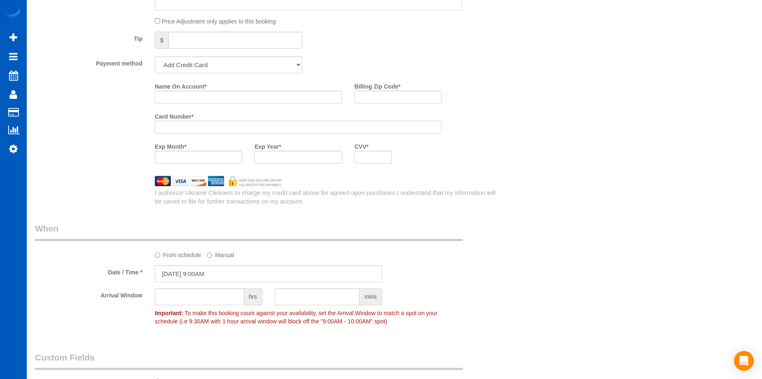
scroll to position [741, 0]
click at [278, 66] on select "Add Credit Card Cash Check Paypal" at bounding box center [228, 64] width 147 height 17
select select "string:cash"
click at [155, 56] on select "Add Credit Card Cash Check Paypal" at bounding box center [228, 64] width 147 height 17
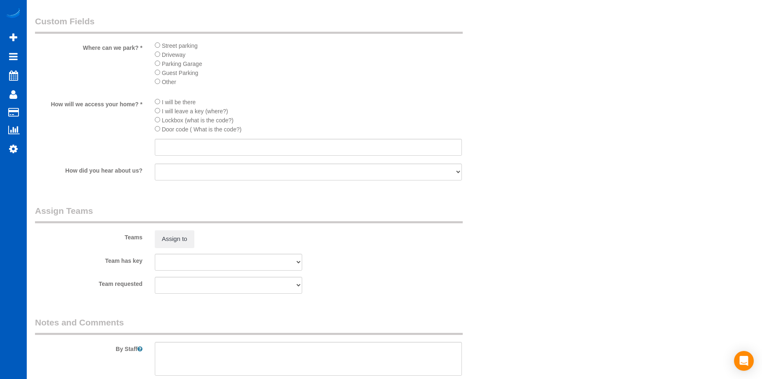
scroll to position [1029, 0]
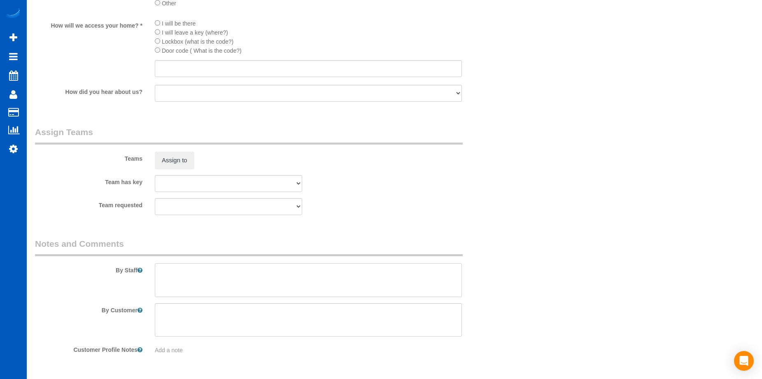
click at [298, 284] on textarea at bounding box center [308, 280] width 307 height 34
type textarea "Booked by [PERSON_NAME]."
click at [216, 69] on input "text" at bounding box center [308, 68] width 307 height 17
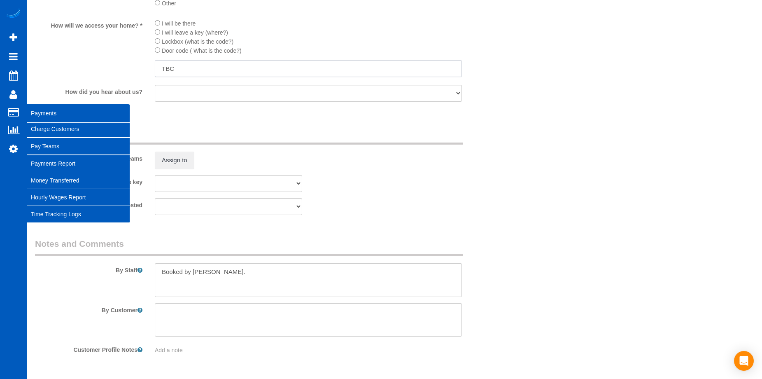
type input "TBC"
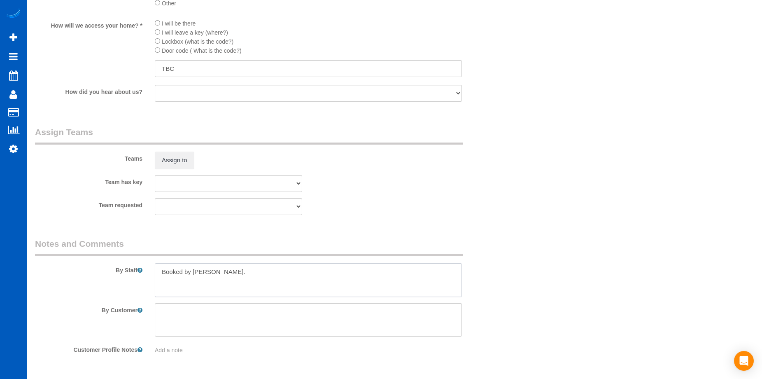
click at [282, 274] on textarea at bounding box center [308, 280] width 307 height 34
click at [236, 321] on textarea at bounding box center [308, 320] width 307 height 34
paste textarea "Park in front of garage or anywhere in the cement area. 97th Ave is also free s…"
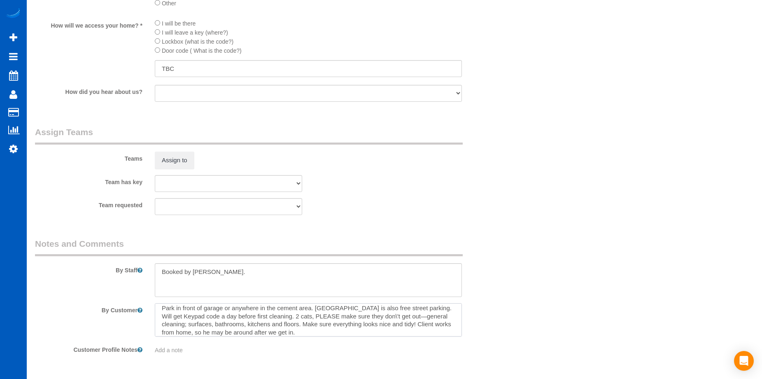
scroll to position [0, 0]
drag, startPoint x: 273, startPoint y: 314, endPoint x: 411, endPoint y: 307, distance: 137.6
click at [411, 307] on textarea at bounding box center [308, 320] width 307 height 34
drag, startPoint x: 243, startPoint y: 320, endPoint x: 268, endPoint y: 295, distance: 34.9
click at [245, 319] on textarea at bounding box center [308, 320] width 307 height 34
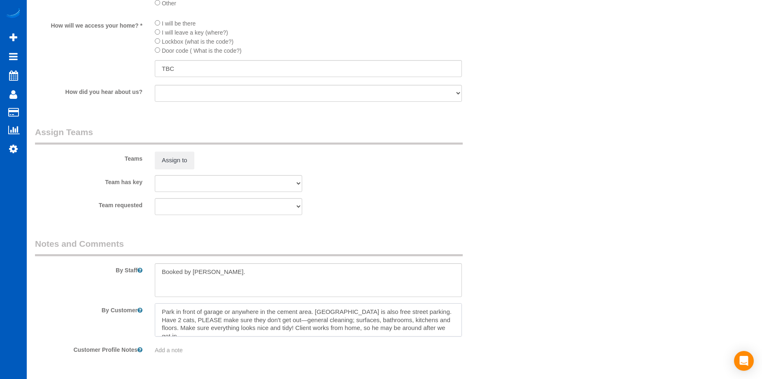
drag, startPoint x: 265, startPoint y: 319, endPoint x: 260, endPoint y: 326, distance: 7.9
click at [260, 326] on textarea at bounding box center [308, 320] width 307 height 34
type textarea "Park in front of garage or anywhere in the cement area. [GEOGRAPHIC_DATA] is al…"
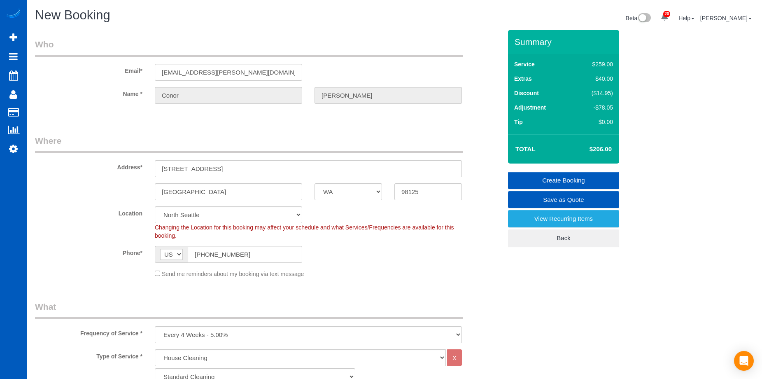
click at [525, 177] on link "Create Booking" at bounding box center [563, 180] width 111 height 17
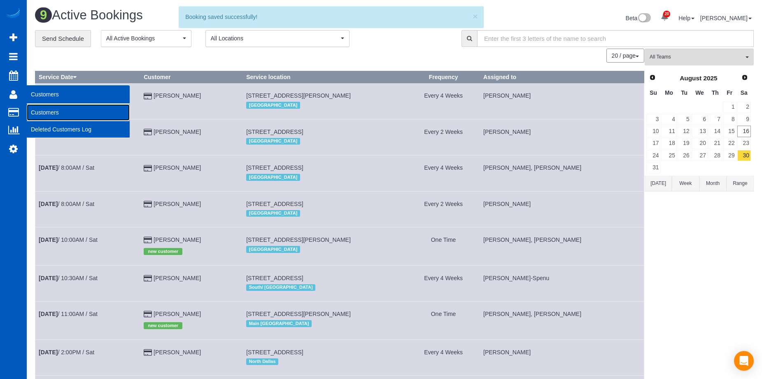
click at [36, 108] on link "Customers" at bounding box center [78, 112] width 103 height 16
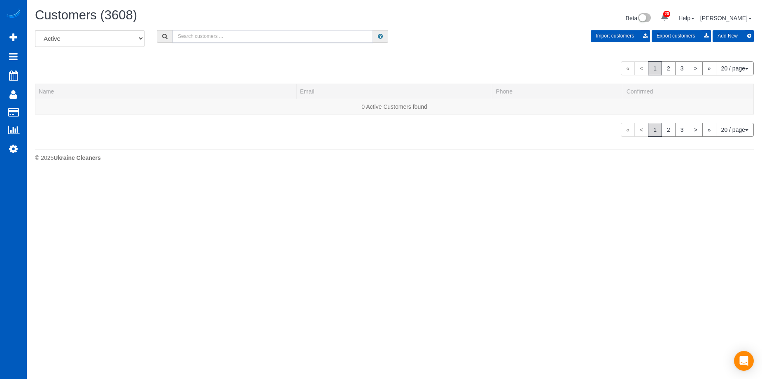
click at [231, 37] on input "text" at bounding box center [272, 36] width 200 height 13
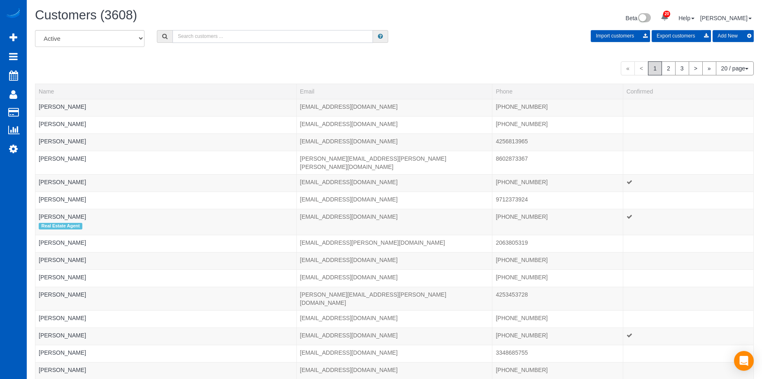
paste input "Conor McLean"
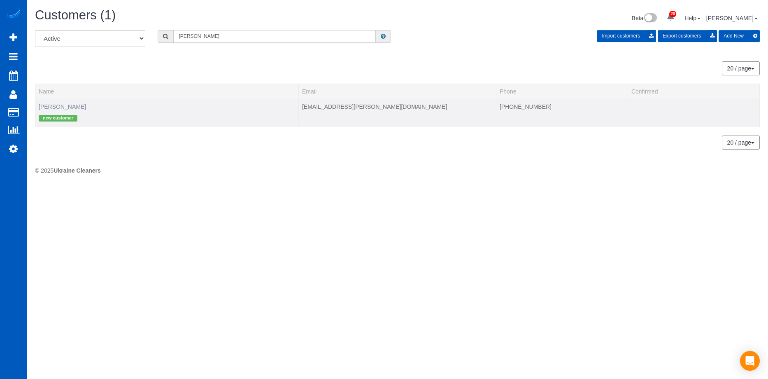
type input "Conor McLean"
click at [57, 109] on link "Conor McLean" at bounding box center [62, 106] width 47 height 7
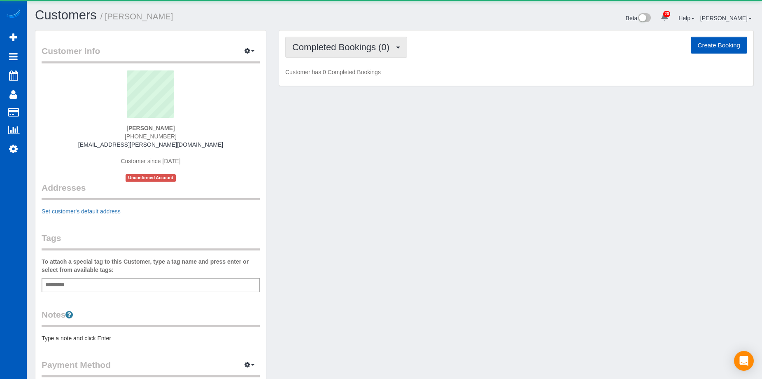
click at [365, 48] on span "Completed Bookings (0)" at bounding box center [342, 47] width 101 height 10
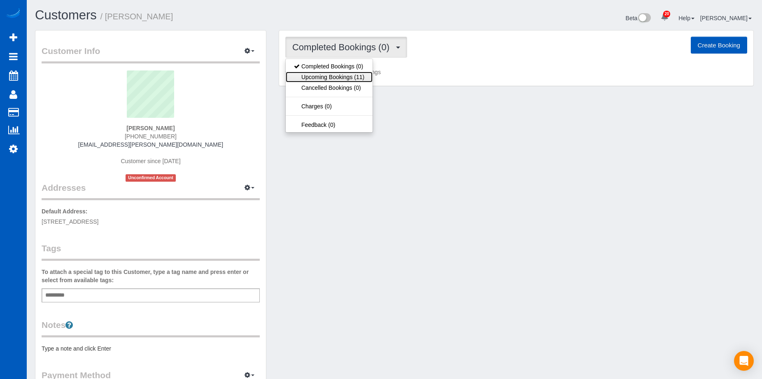
click at [358, 77] on link "Upcoming Bookings (11)" at bounding box center [329, 77] width 87 height 11
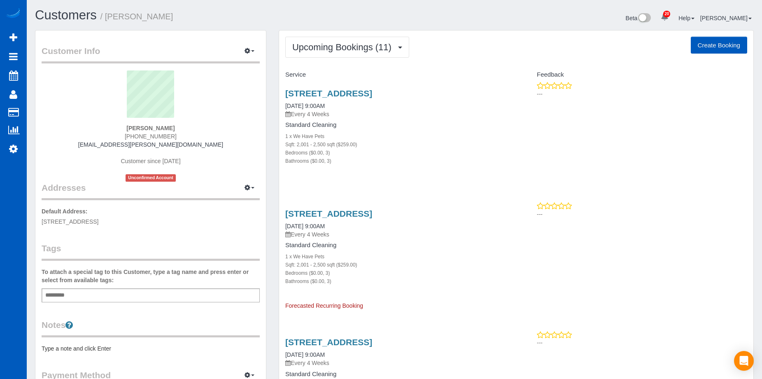
click at [382, 208] on div "14322 19th Ave Ne, Seattle, WA 98125 09/22/2025 9:00AM Every 4 Weeks Standard C…" at bounding box center [397, 256] width 237 height 108
click at [372, 212] on link "14322 19th Ave Ne, Seattle, WA 98125" at bounding box center [328, 213] width 87 height 9
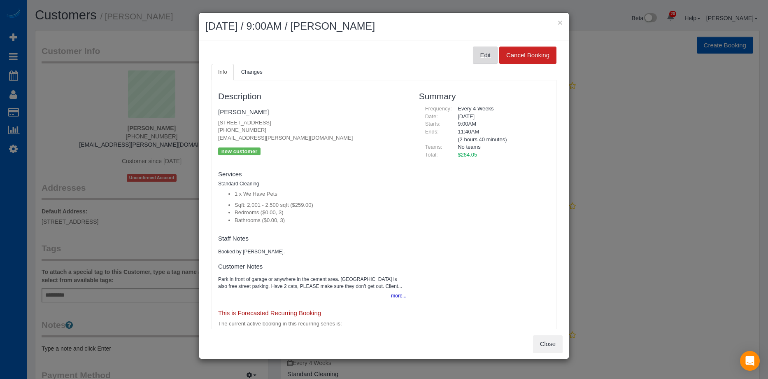
click at [478, 51] on button "Edit" at bounding box center [485, 55] width 25 height 17
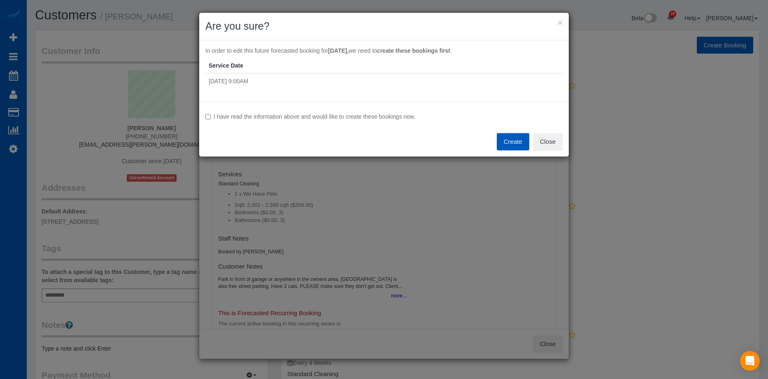
click at [256, 114] on label "I have read the information above and would like to create these bookings now." at bounding box center [383, 116] width 357 height 8
click at [503, 140] on button "Create" at bounding box center [513, 141] width 33 height 17
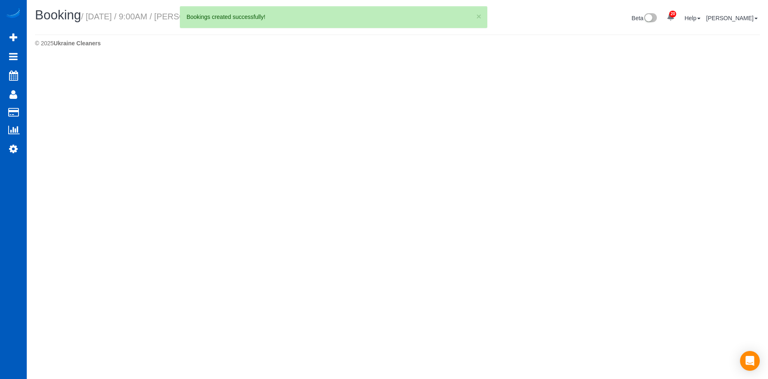
select select "WA"
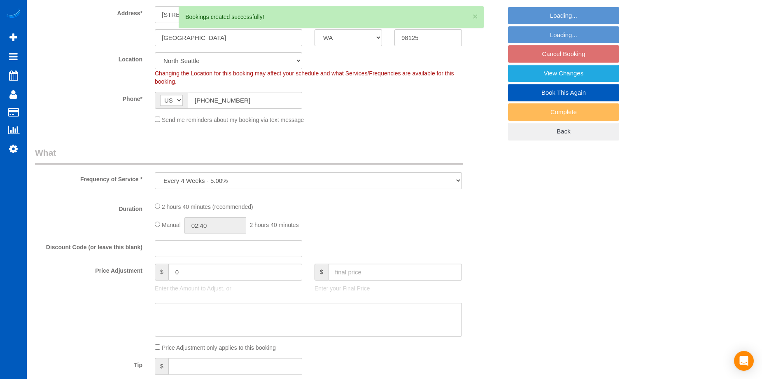
select select "object:10161"
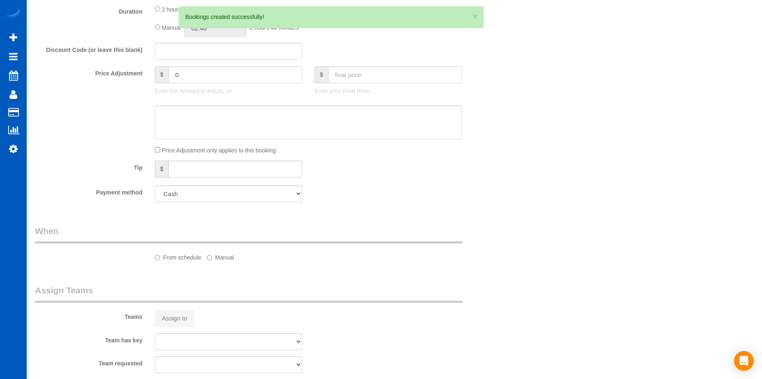
select select "199"
select select "2001"
select select "3"
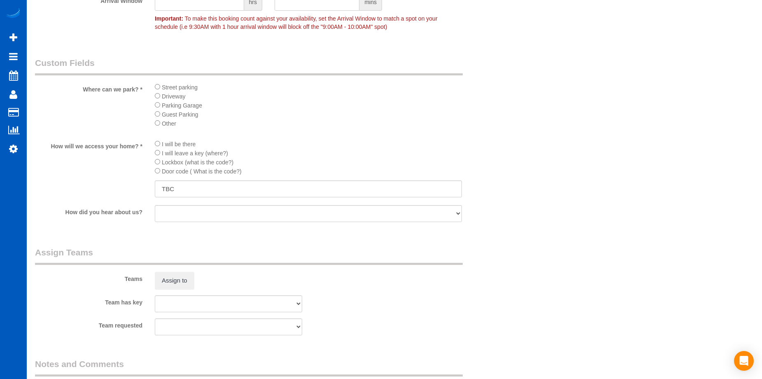
select select "object:10539"
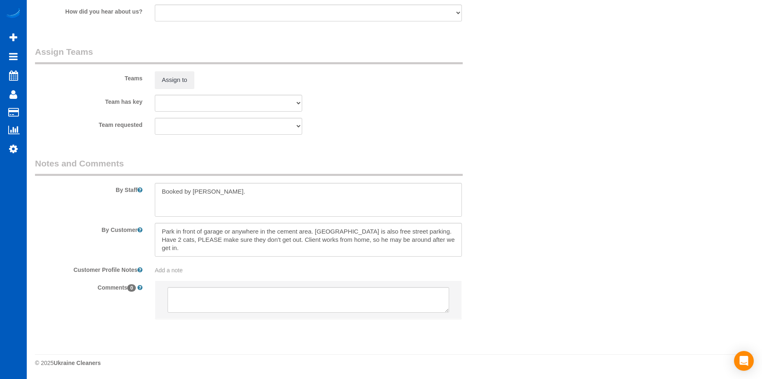
select select "2001"
select select "3"
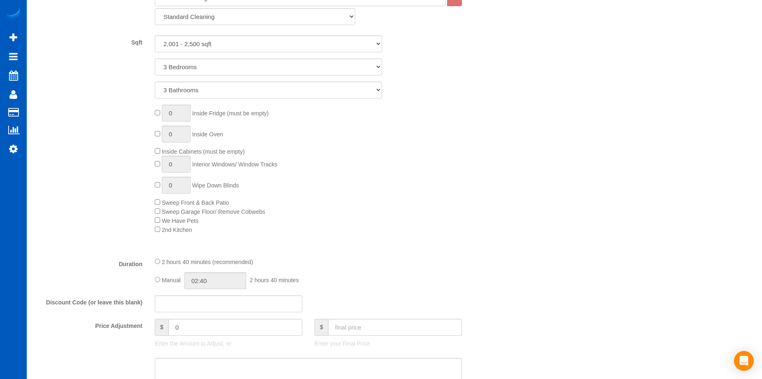
scroll to position [535, 0]
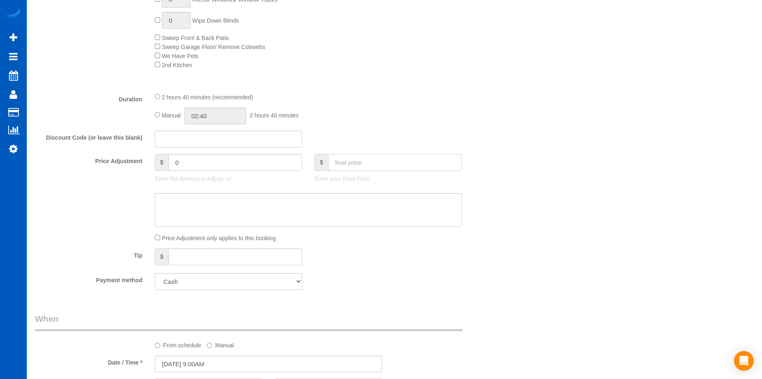
click at [396, 167] on input "text" at bounding box center [395, 162] width 134 height 17
type input "246"
click at [380, 210] on textarea at bounding box center [308, 210] width 307 height 34
type input "-38.05"
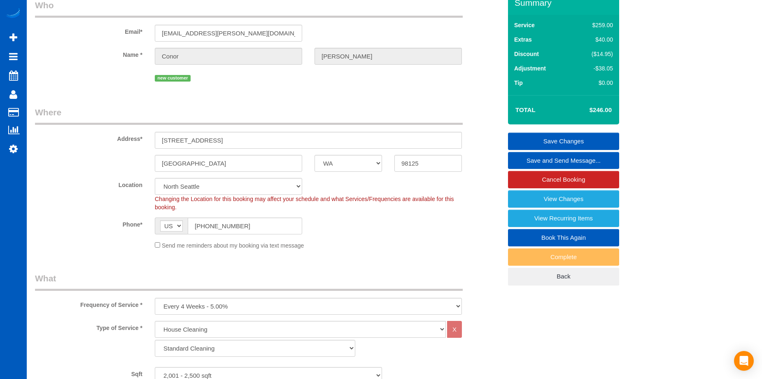
scroll to position [0, 0]
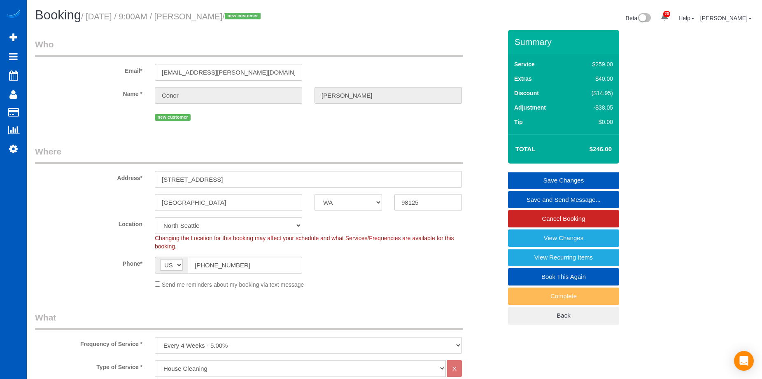
click at [548, 182] on link "Save Changes" at bounding box center [563, 180] width 111 height 17
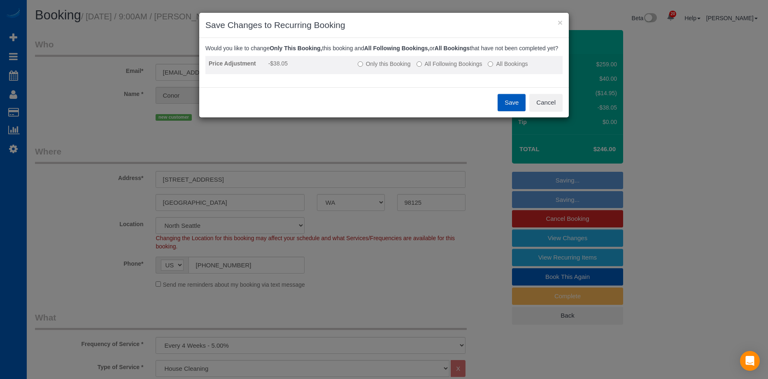
click at [453, 68] on label "All Following Bookings" at bounding box center [450, 64] width 66 height 8
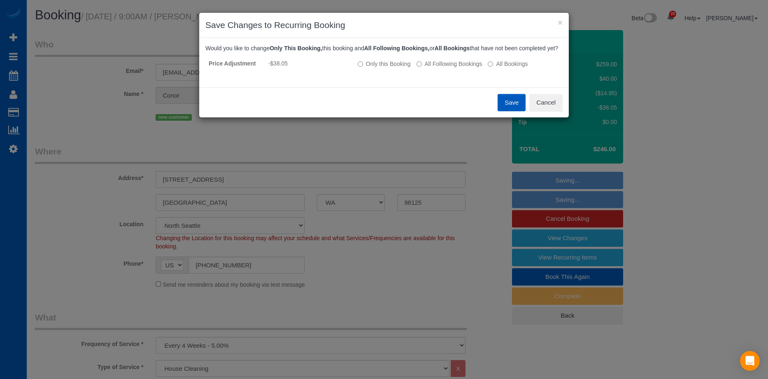
click at [511, 108] on button "Save" at bounding box center [512, 102] width 28 height 17
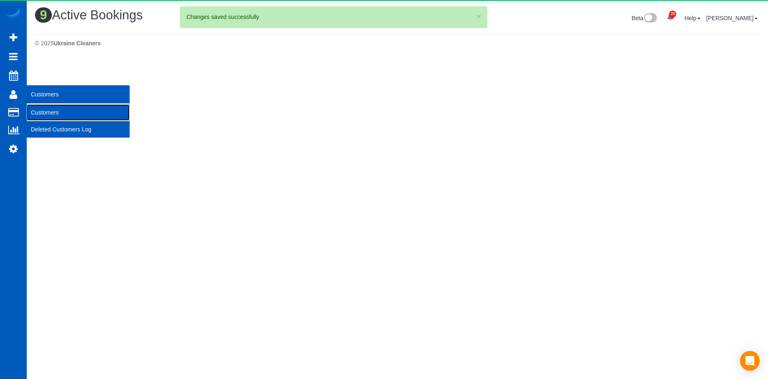
click at [55, 113] on link "Customers" at bounding box center [78, 112] width 103 height 16
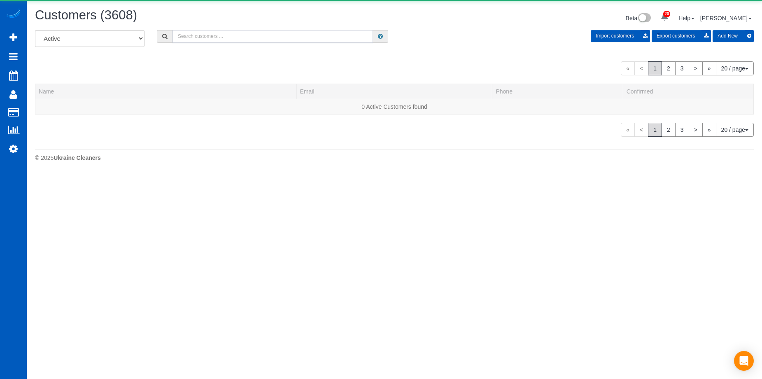
click at [284, 39] on input "text" at bounding box center [272, 36] width 200 height 13
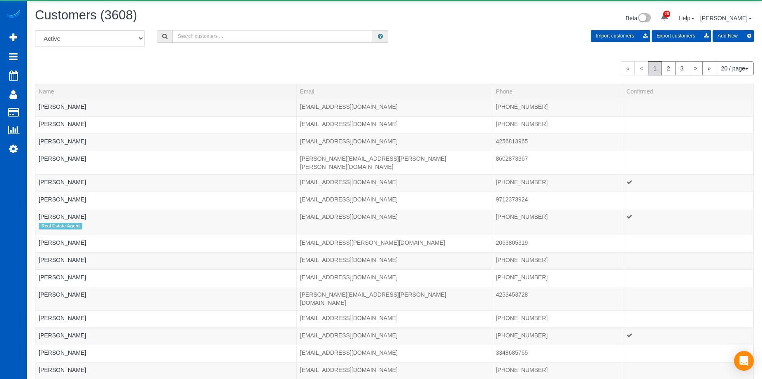
paste input "Conor McLean"
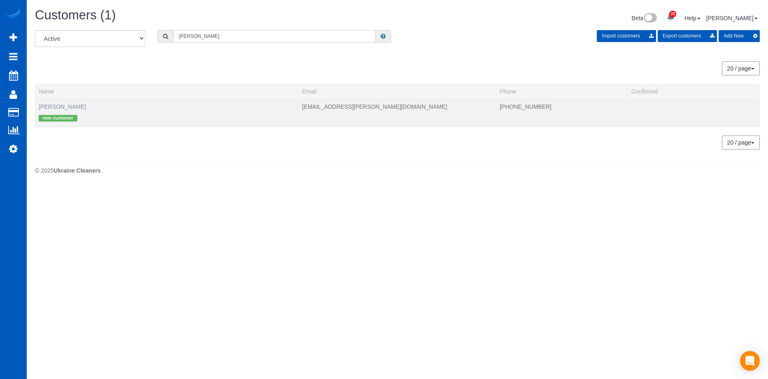
type input "Conor McLean"
click at [66, 107] on link "Conor McLean" at bounding box center [62, 106] width 47 height 7
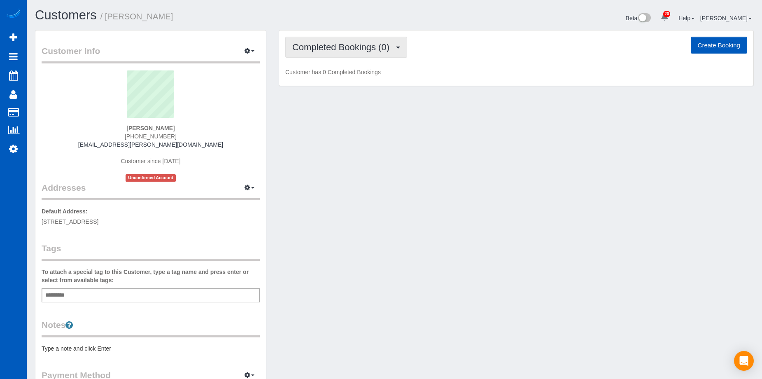
click at [364, 44] on span "Completed Bookings (0)" at bounding box center [342, 47] width 101 height 10
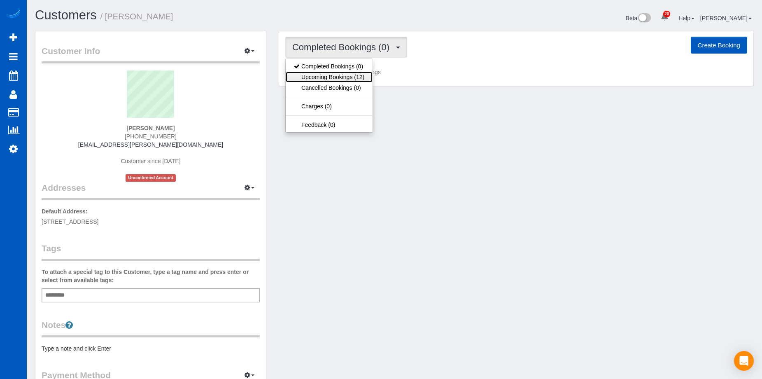
click at [342, 79] on link "Upcoming Bookings (12)" at bounding box center [329, 77] width 87 height 11
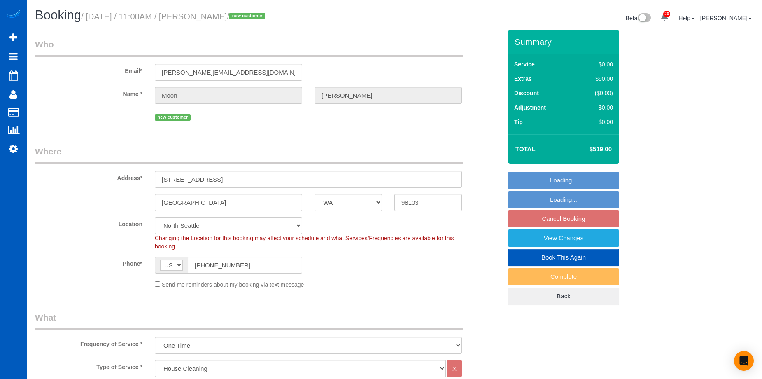
select select "WA"
select select "199"
select select "spot2"
select select "object:1246"
select select "1001"
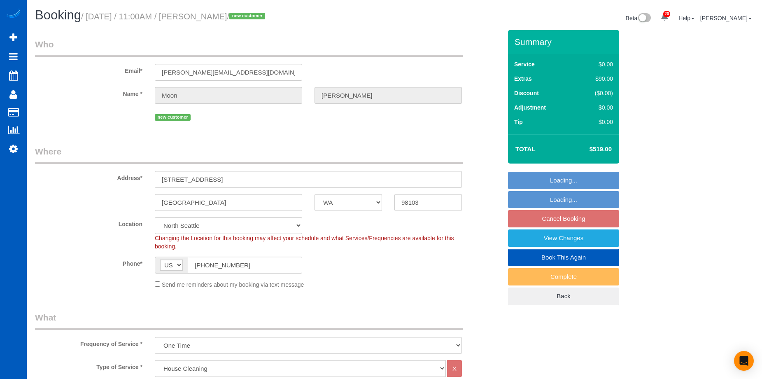
select select "3"
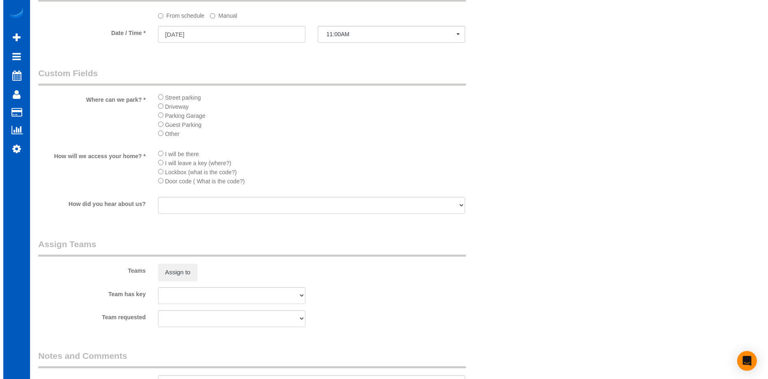
scroll to position [988, 0]
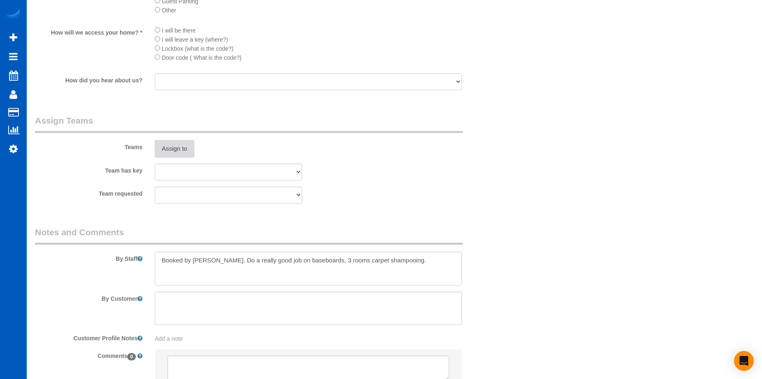
click at [175, 148] on button "Assign to" at bounding box center [175, 148] width 40 height 17
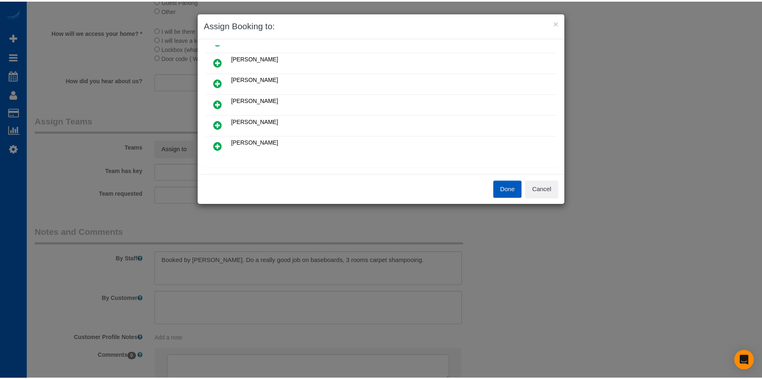
scroll to position [165, 0]
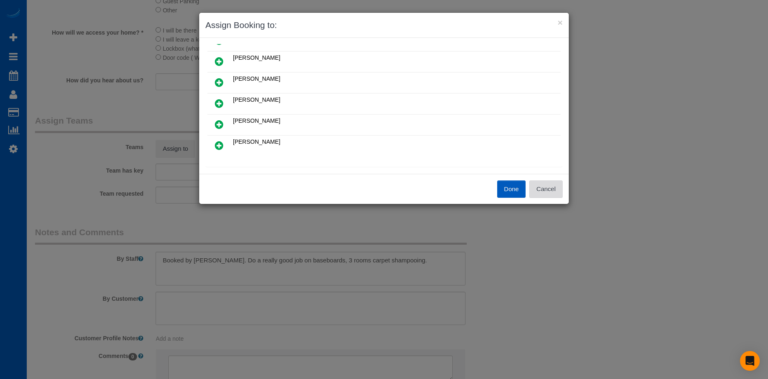
click at [555, 193] on button "Cancel" at bounding box center [545, 188] width 33 height 17
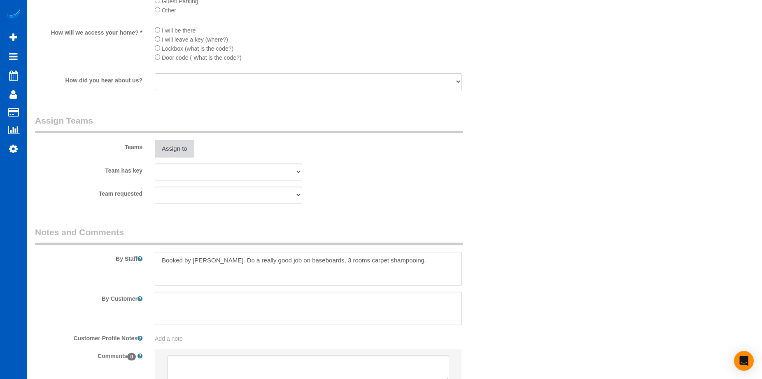
click at [178, 151] on button "Assign to" at bounding box center [175, 148] width 40 height 17
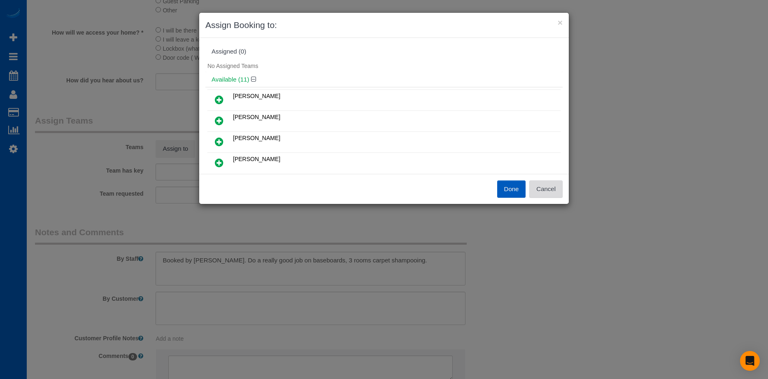
click at [553, 186] on button "Cancel" at bounding box center [545, 188] width 33 height 17
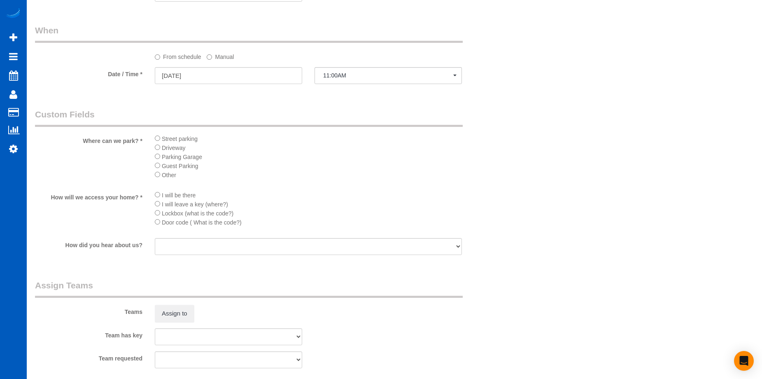
scroll to position [905, 0]
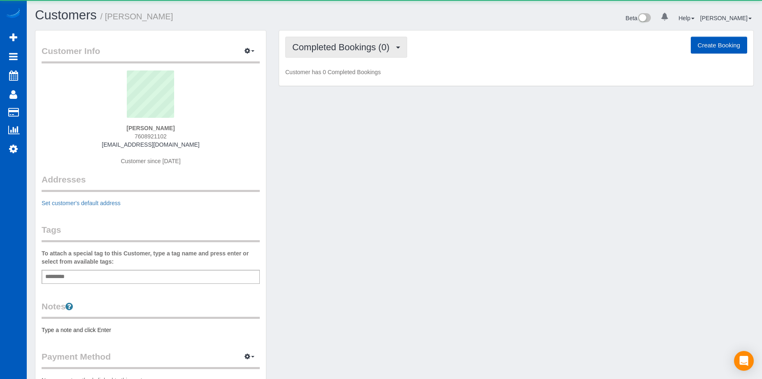
click at [390, 40] on button "Completed Bookings (0)" at bounding box center [346, 47] width 122 height 21
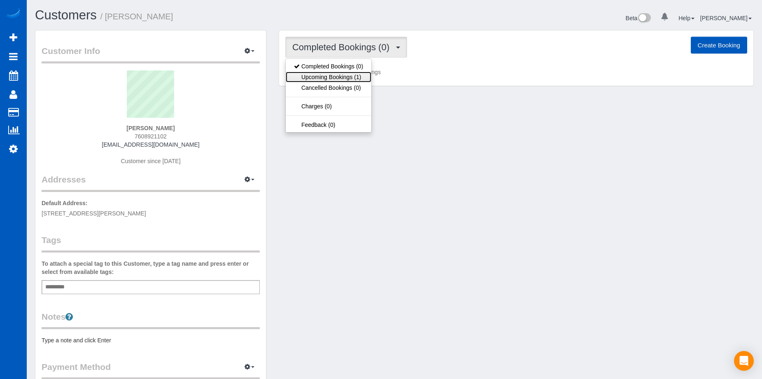
click at [353, 81] on link "Upcoming Bookings (1)" at bounding box center [329, 77] width 86 height 11
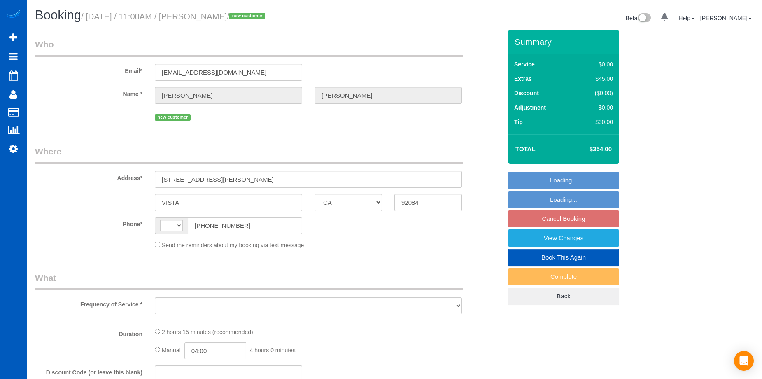
select select "CA"
select select "string:[GEOGRAPHIC_DATA]"
select select "string:fspay-f5571e58-0d13-44b0-b5be-1f50bf27c61b"
select select "199"
select select "1001"
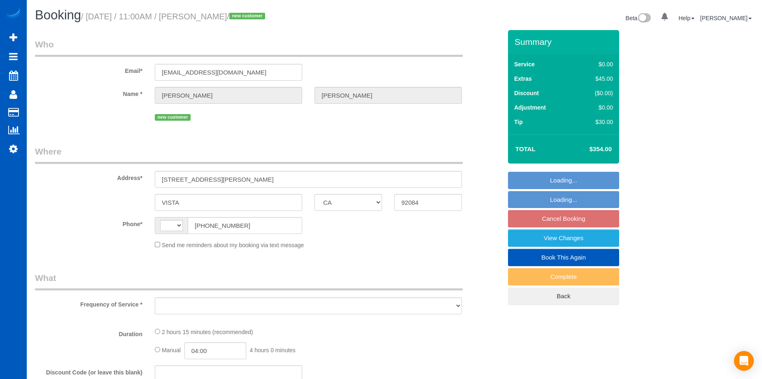
select select "2"
select select "number:8"
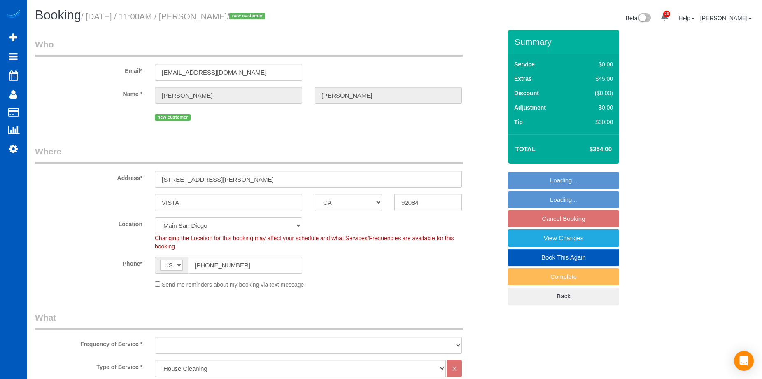
select select "object:1046"
select select "spot1"
select select "object:1161"
select select "1001"
select select "2"
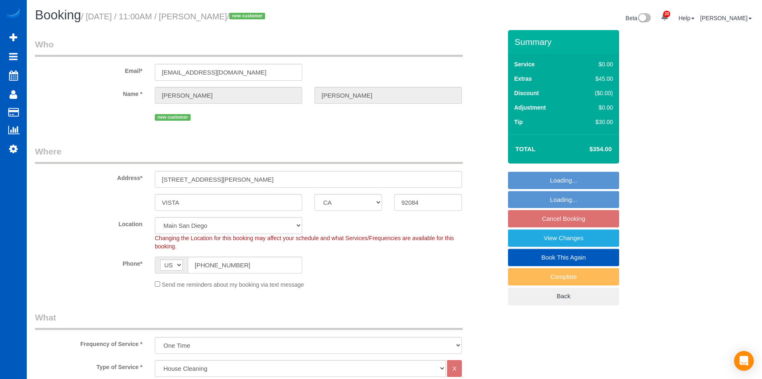
select select "2"
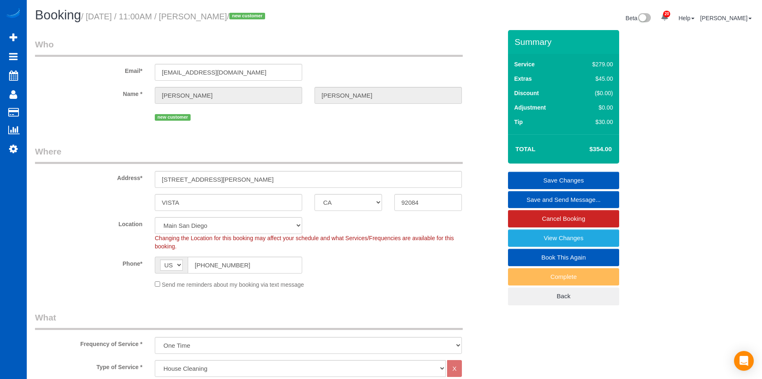
click at [531, 196] on link "Save and Send Message..." at bounding box center [563, 199] width 111 height 17
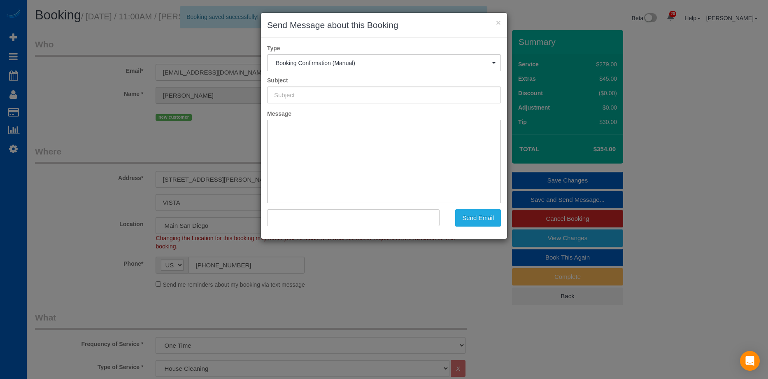
type input "Cleaning Service Confirmed!"
type input ""[PERSON_NAME]" <[EMAIL_ADDRESS][DOMAIN_NAME]>"
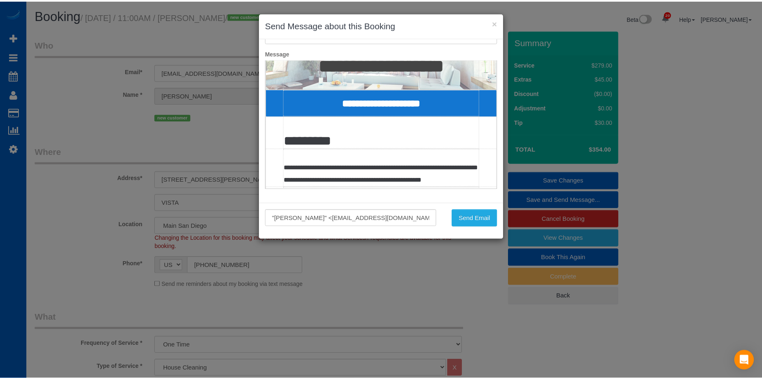
scroll to position [123, 0]
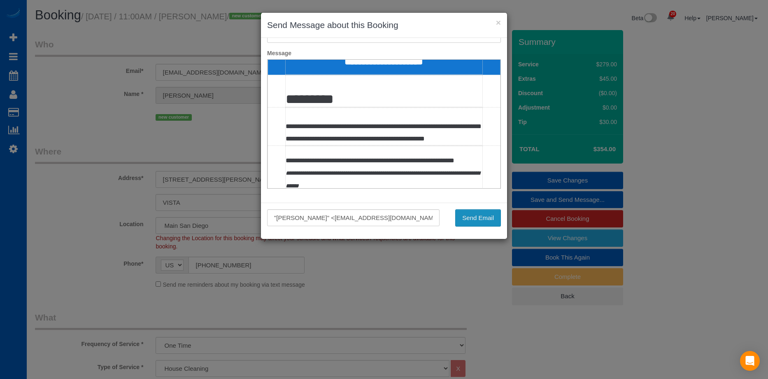
click at [482, 219] on button "Send Email" at bounding box center [478, 217] width 46 height 17
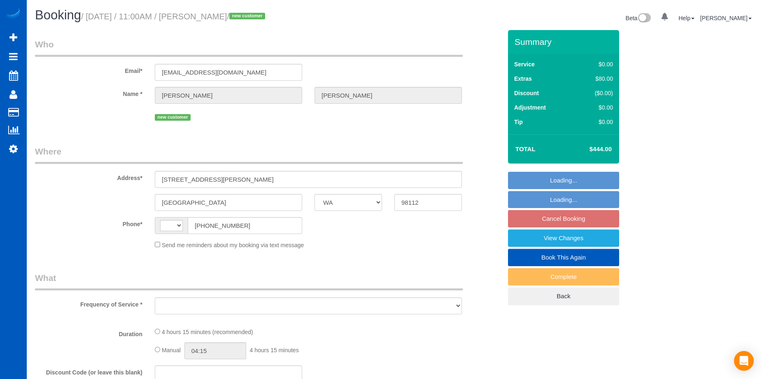
select select "WA"
select select "string:fspay-b8923ca8-eeb0-4a52-9b0d-2e7b21a5d02e"
select select "number:10"
select select "string:[GEOGRAPHIC_DATA]"
select select "object:650"
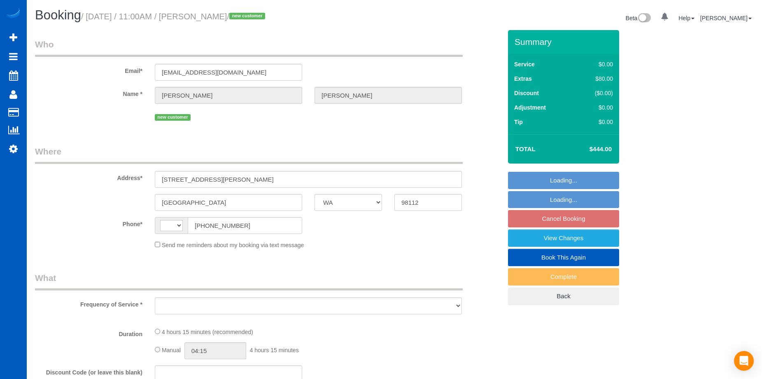
select select "spot2"
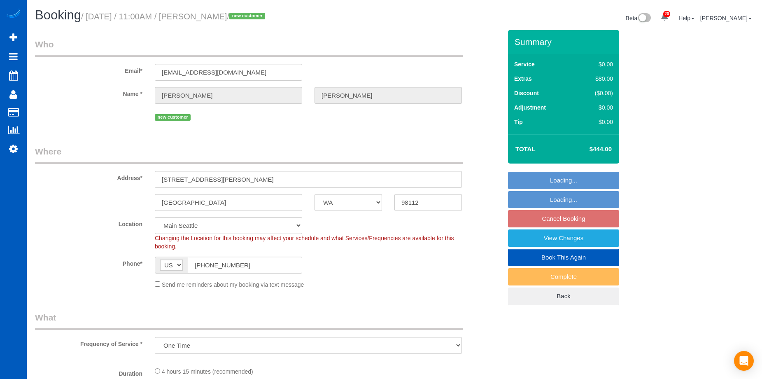
select select "object:907"
select select "199"
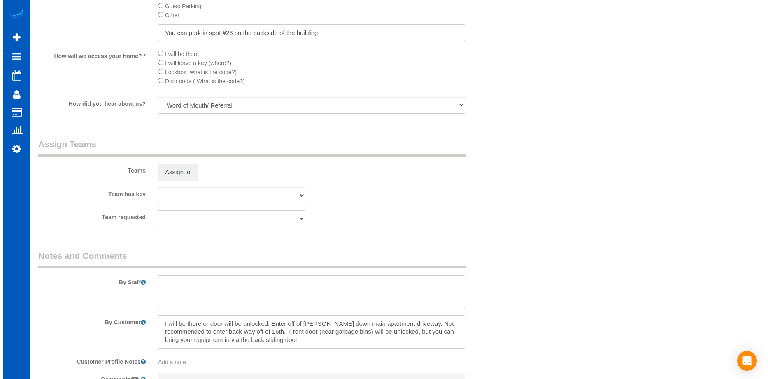
scroll to position [947, 0]
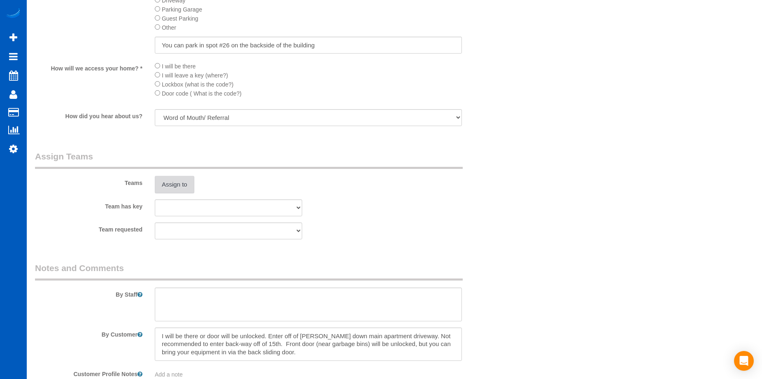
click at [175, 184] on button "Assign to" at bounding box center [175, 184] width 40 height 17
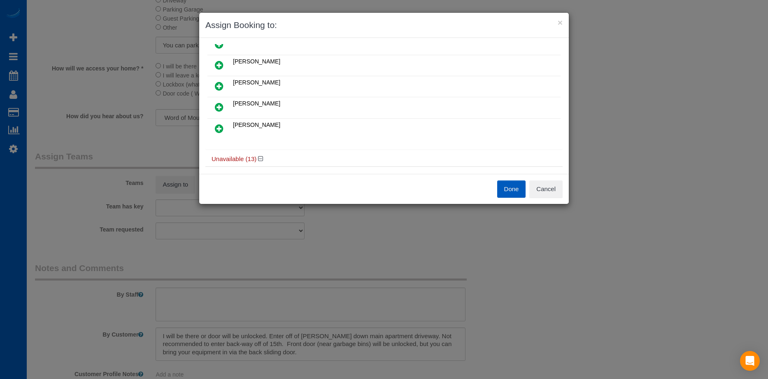
scroll to position [41, 0]
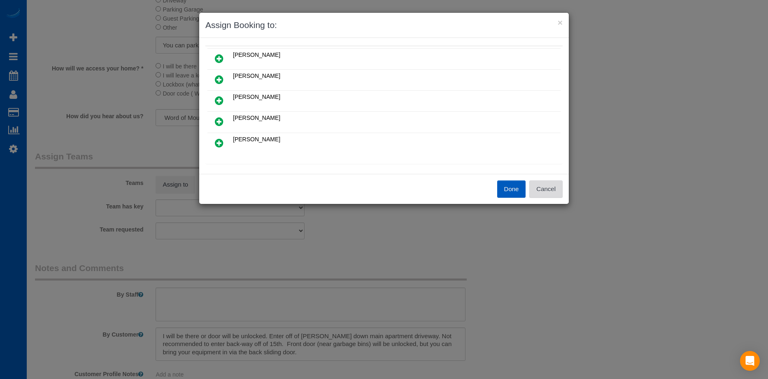
click at [548, 191] on button "Cancel" at bounding box center [545, 188] width 33 height 17
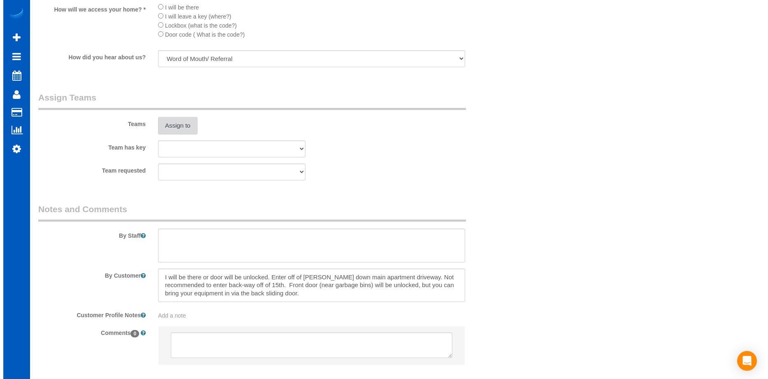
scroll to position [1029, 0]
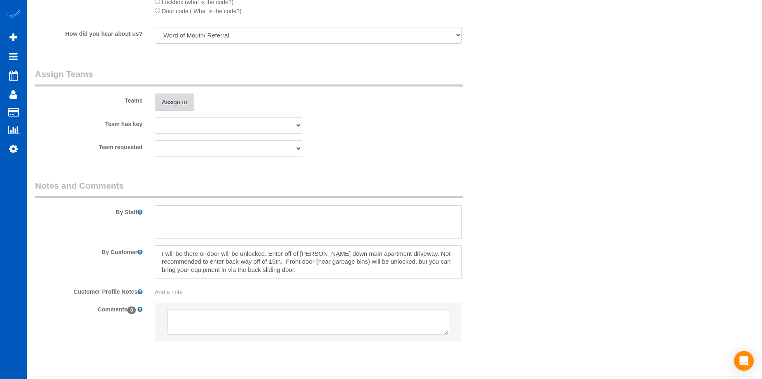
click at [187, 100] on button "Assign to" at bounding box center [175, 101] width 40 height 17
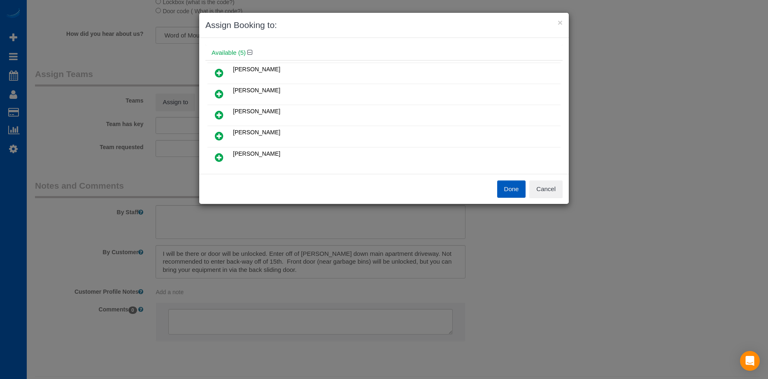
scroll to position [41, 0]
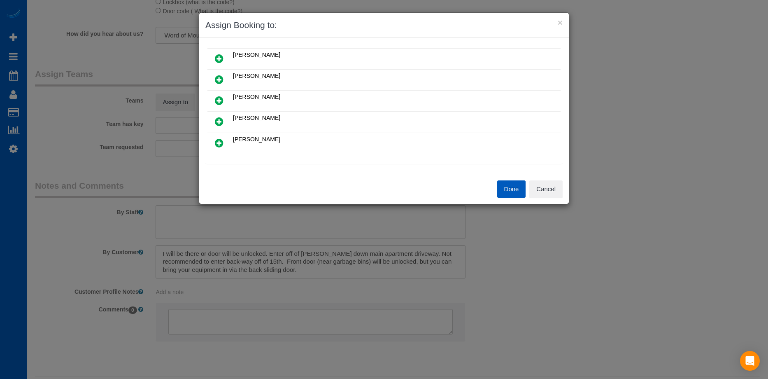
click at [220, 79] on icon at bounding box center [219, 79] width 9 height 10
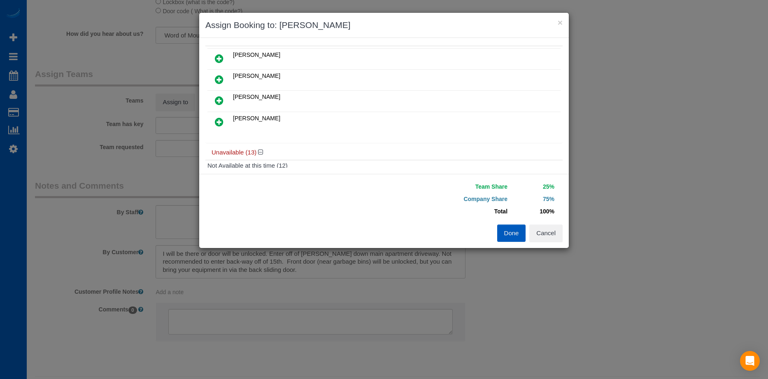
click at [219, 101] on icon at bounding box center [219, 100] width 9 height 10
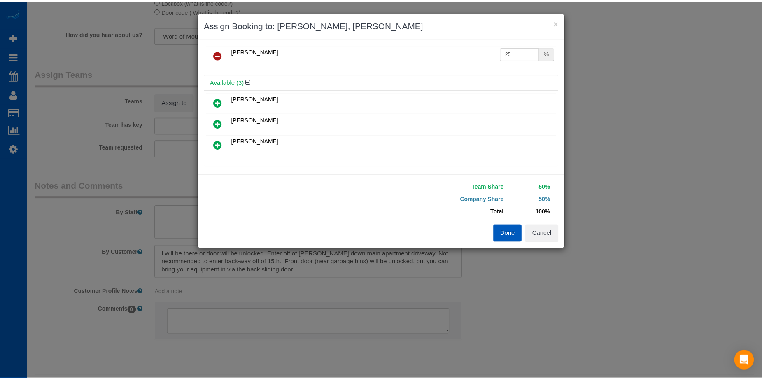
scroll to position [0, 0]
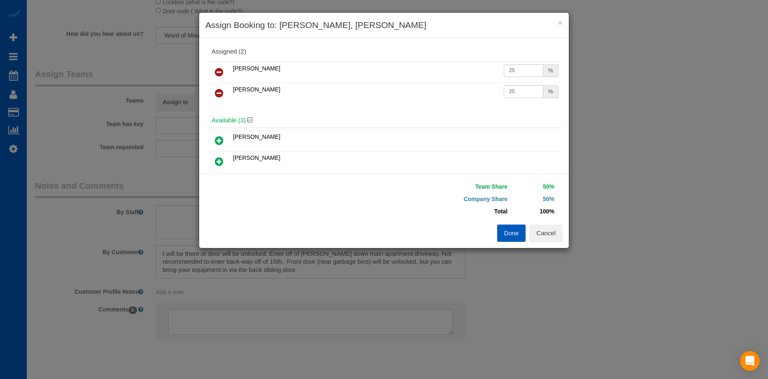
click at [517, 237] on button "Done" at bounding box center [511, 232] width 29 height 17
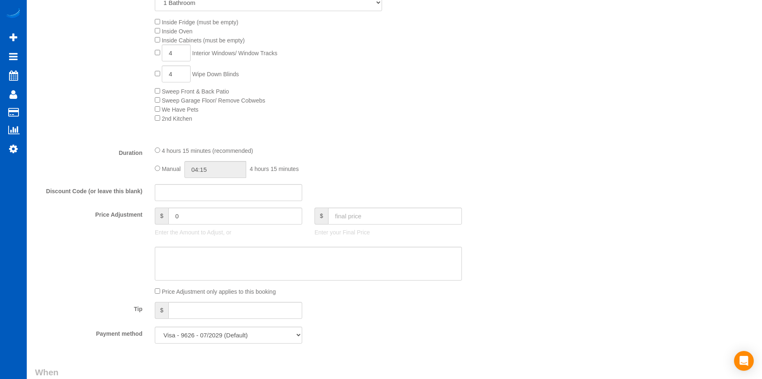
scroll to position [535, 0]
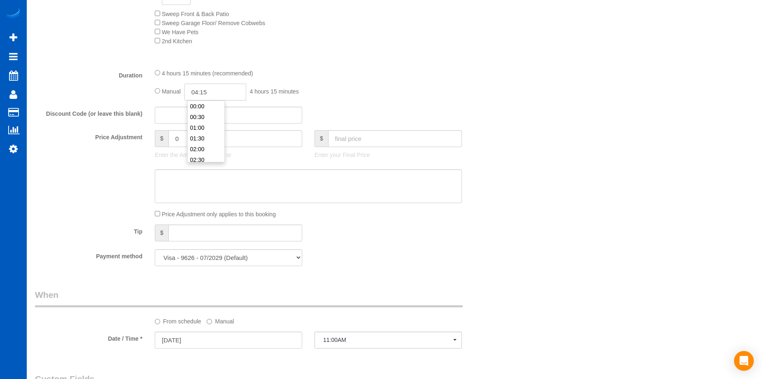
click at [229, 95] on input "04:15" at bounding box center [215, 92] width 62 height 17
type input "05:00"
click at [205, 127] on li "05:00" at bounding box center [206, 131] width 37 height 11
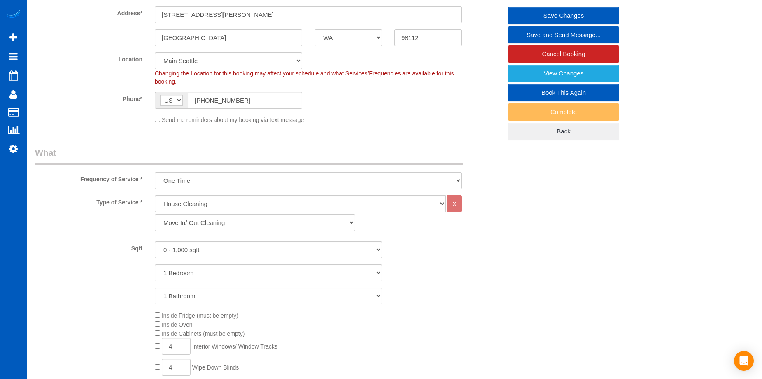
select select "spot19"
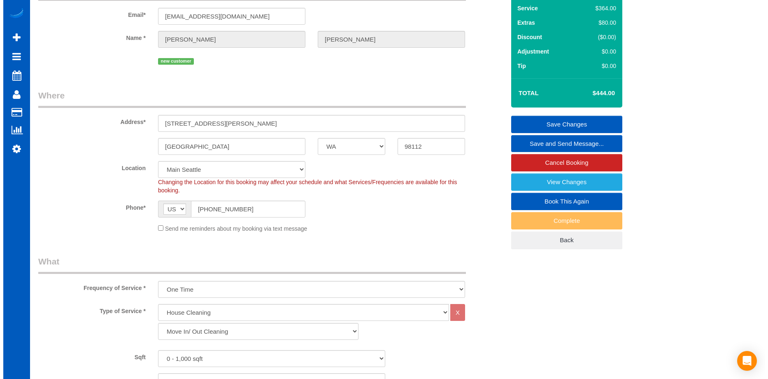
scroll to position [0, 0]
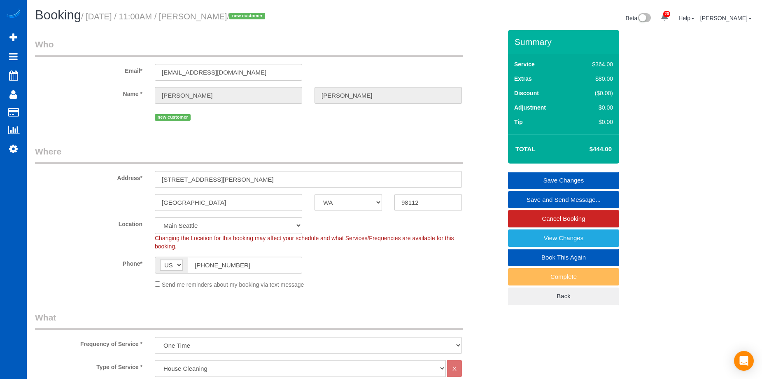
click at [533, 178] on link "Save Changes" at bounding box center [563, 180] width 111 height 17
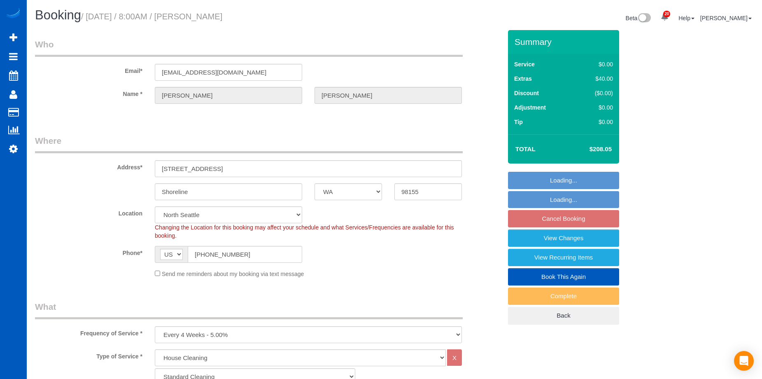
select select "WA"
select select "199"
select select "1001"
select select "2"
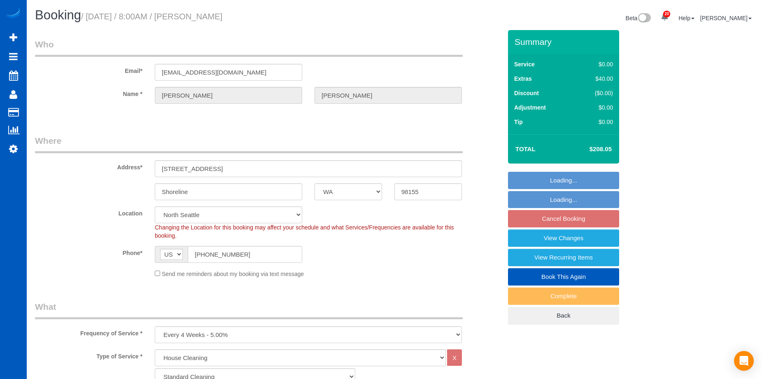
select select "spot1"
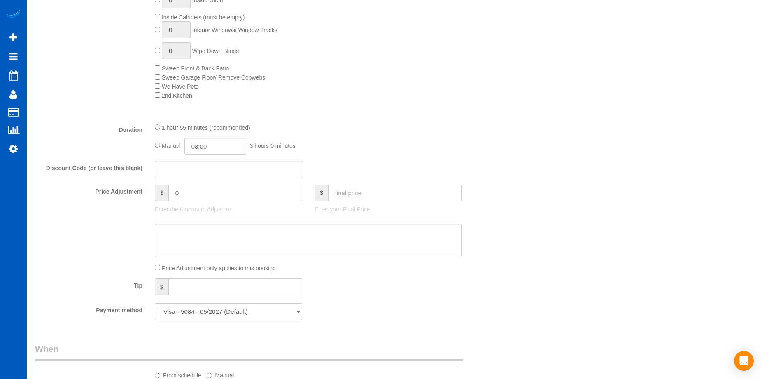
scroll to position [700, 0]
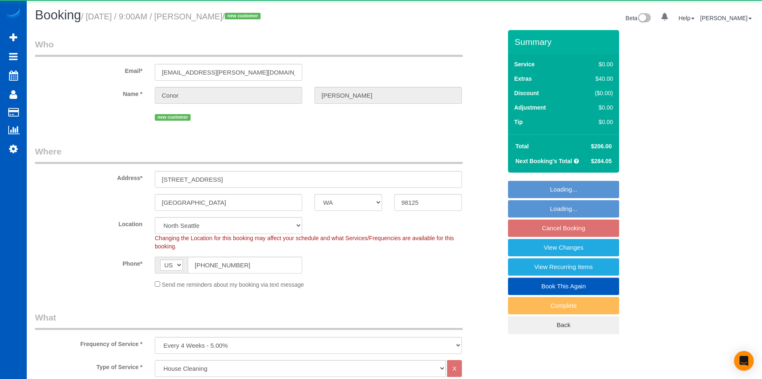
select select "WA"
select select "199"
select select "object:1165"
select select "2001"
select select "3"
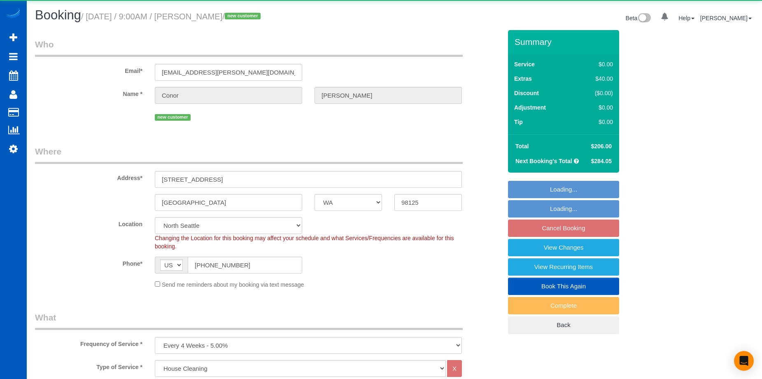
select select "3"
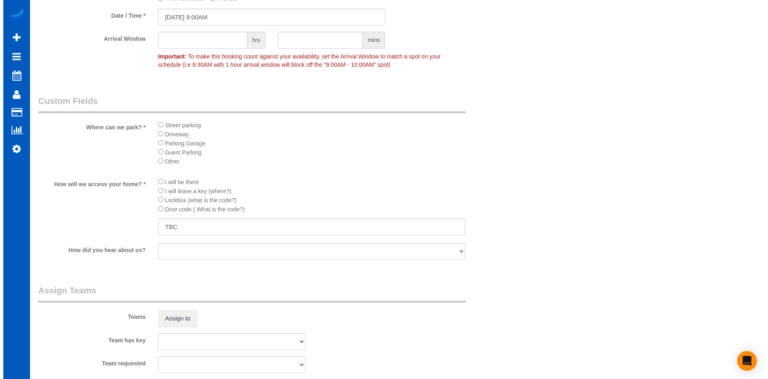
scroll to position [947, 0]
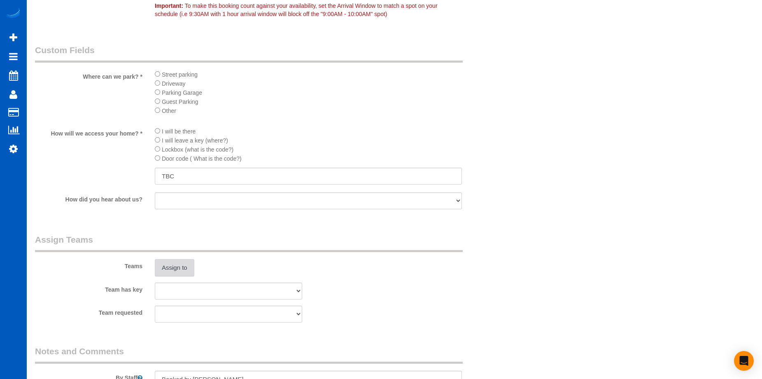
click at [177, 260] on button "Assign to" at bounding box center [175, 267] width 40 height 17
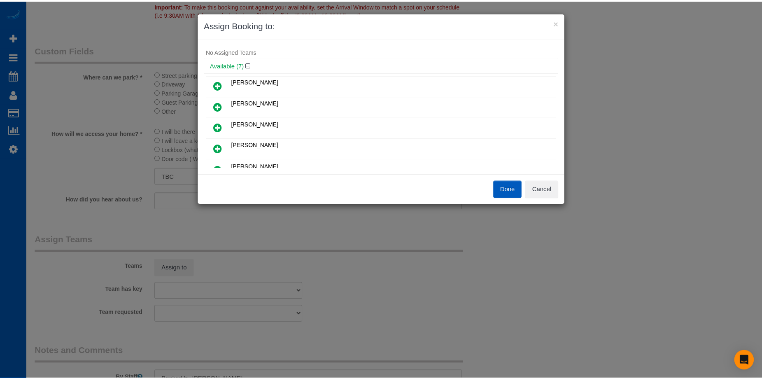
scroll to position [0, 0]
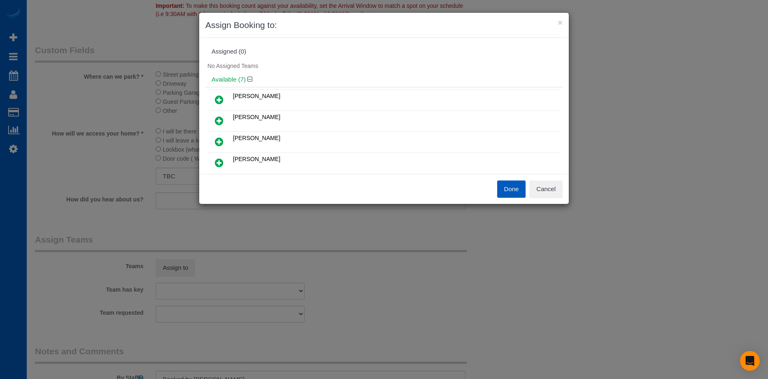
click at [215, 121] on icon at bounding box center [219, 121] width 9 height 10
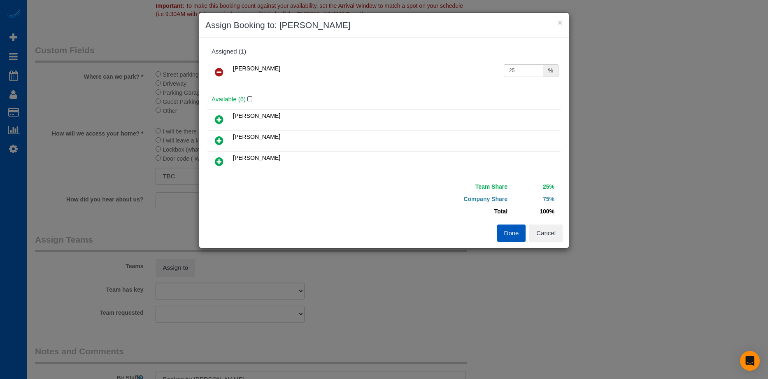
click at [528, 83] on div "[PERSON_NAME] 25 %" at bounding box center [383, 76] width 357 height 32
click at [520, 65] on input "25" at bounding box center [524, 70] width 40 height 13
drag, startPoint x: 516, startPoint y: 67, endPoint x: 464, endPoint y: 68, distance: 51.5
click at [464, 68] on tr "Milena Kasianchyk 25 %" at bounding box center [383, 72] width 353 height 21
type input "60"
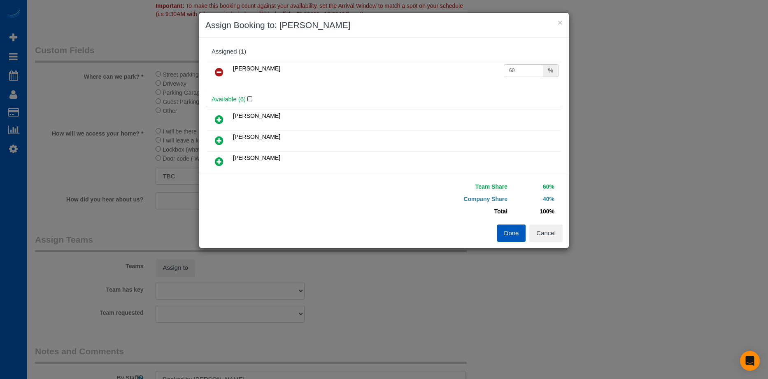
click at [511, 228] on button "Done" at bounding box center [511, 232] width 29 height 17
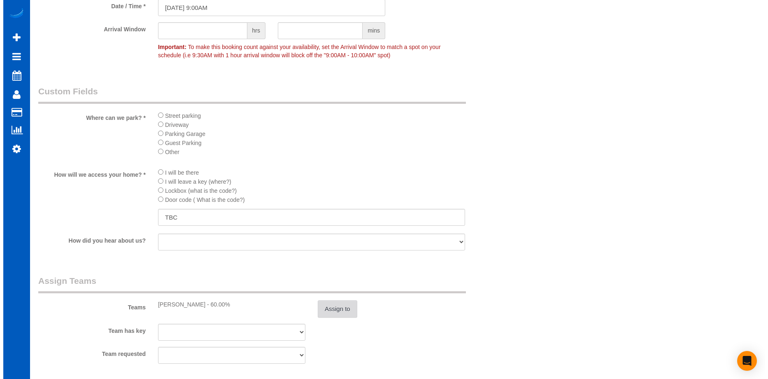
scroll to position [988, 0]
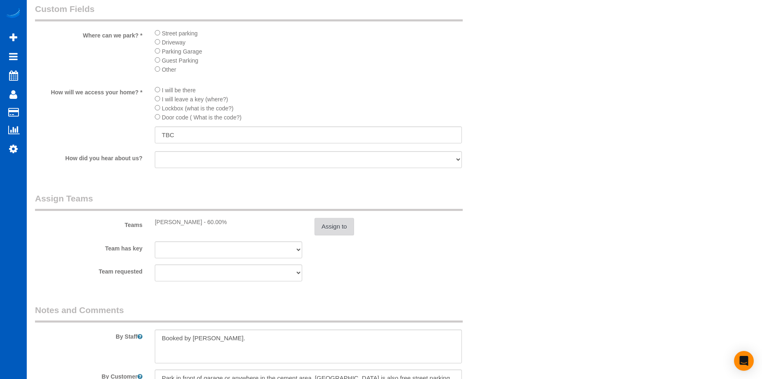
click at [343, 226] on button "Assign to" at bounding box center [334, 226] width 40 height 17
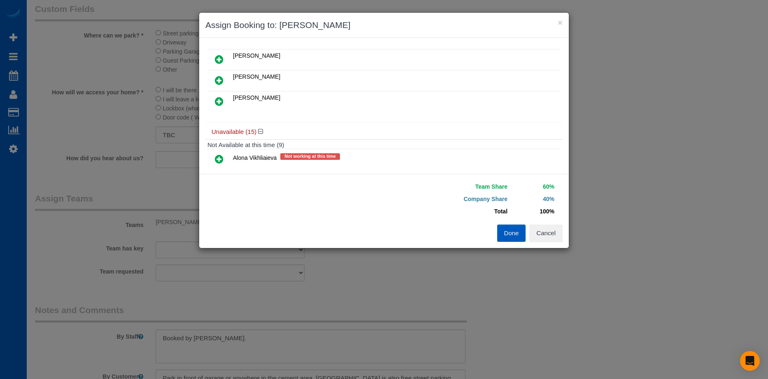
scroll to position [0, 0]
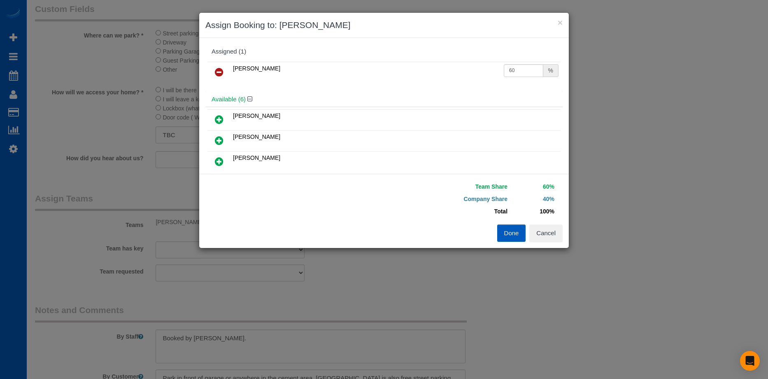
click at [221, 72] on icon at bounding box center [219, 72] width 9 height 10
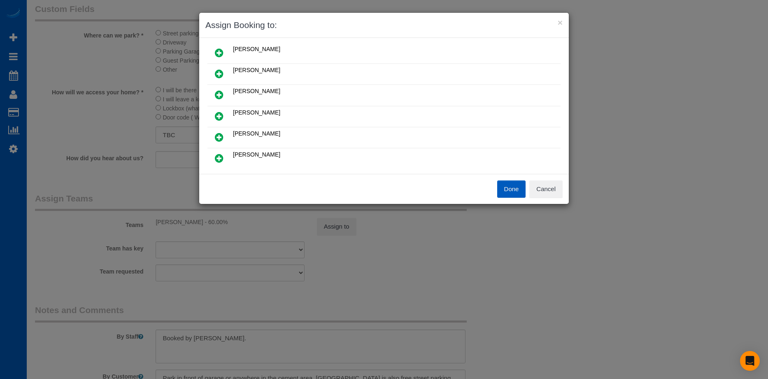
scroll to position [82, 0]
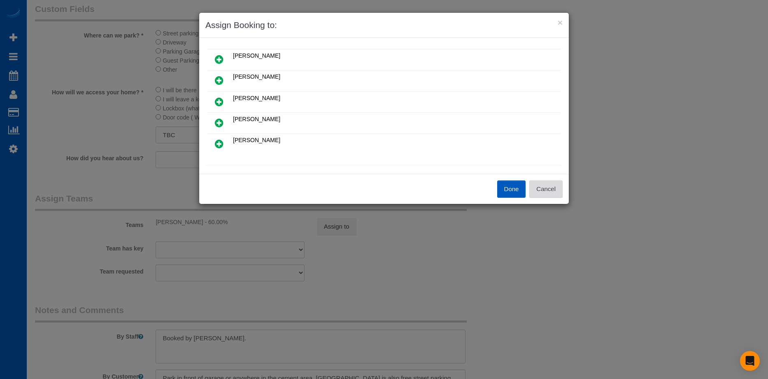
click at [556, 189] on button "Cancel" at bounding box center [545, 188] width 33 height 17
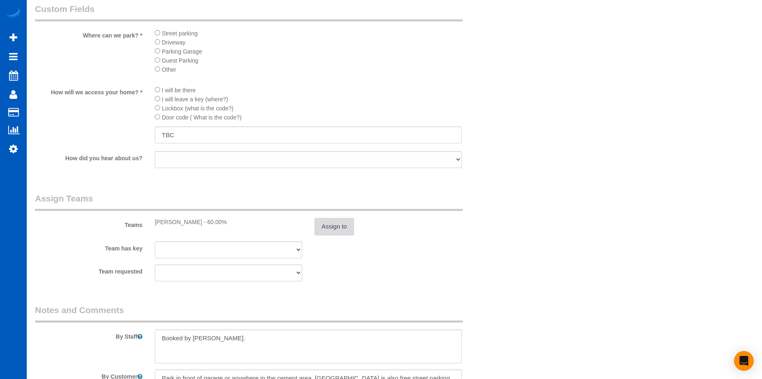
click at [329, 226] on button "Assign to" at bounding box center [334, 226] width 40 height 17
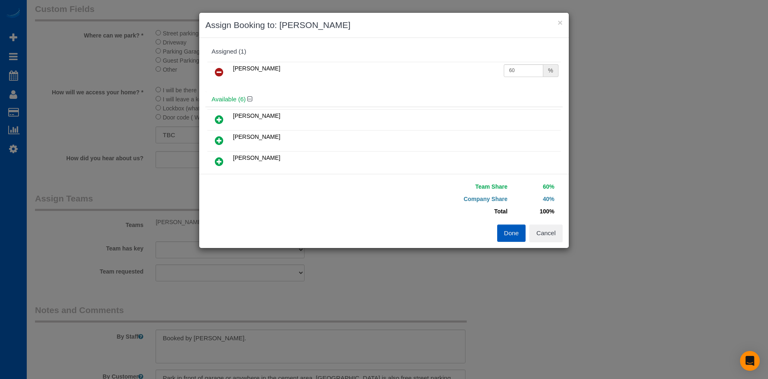
click at [223, 67] on icon at bounding box center [219, 72] width 9 height 10
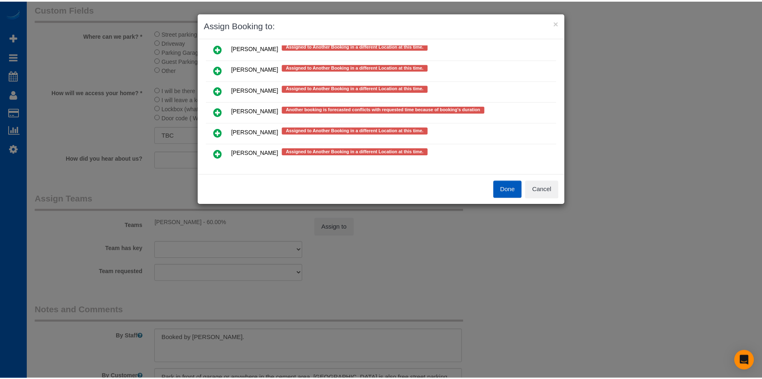
scroll to position [453, 0]
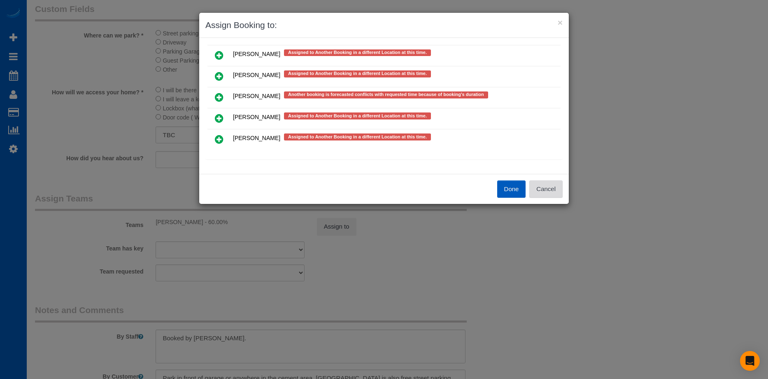
click at [554, 184] on button "Cancel" at bounding box center [545, 188] width 33 height 17
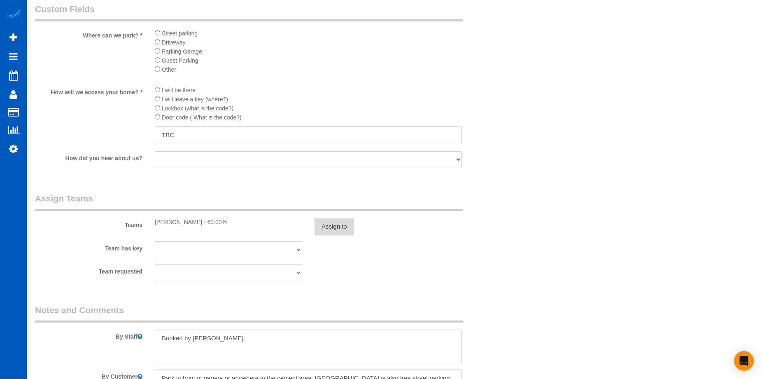
click at [337, 222] on button "Assign to" at bounding box center [334, 226] width 40 height 17
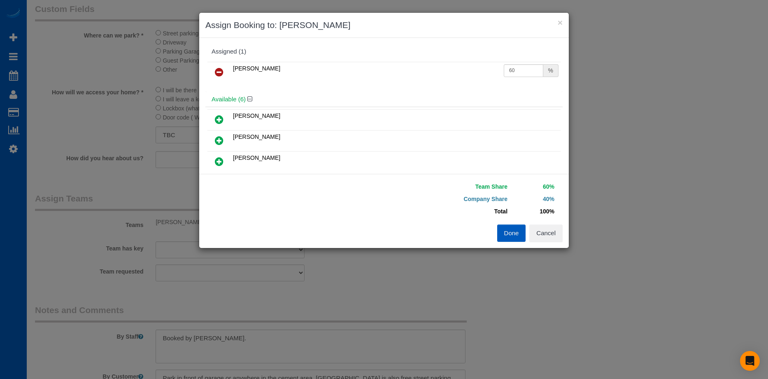
click at [219, 69] on icon at bounding box center [219, 72] width 9 height 10
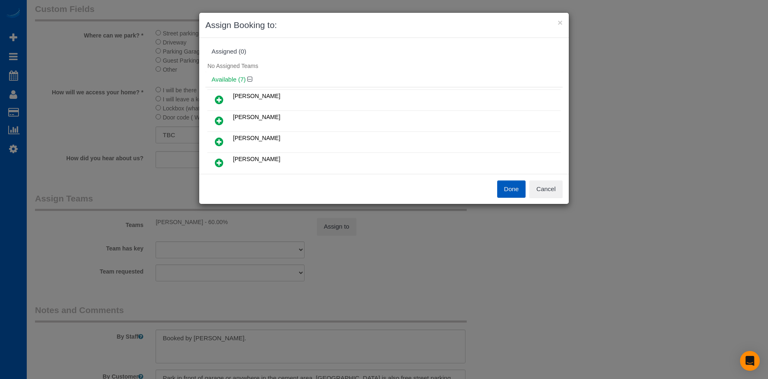
click at [506, 188] on button "Done" at bounding box center [511, 188] width 29 height 17
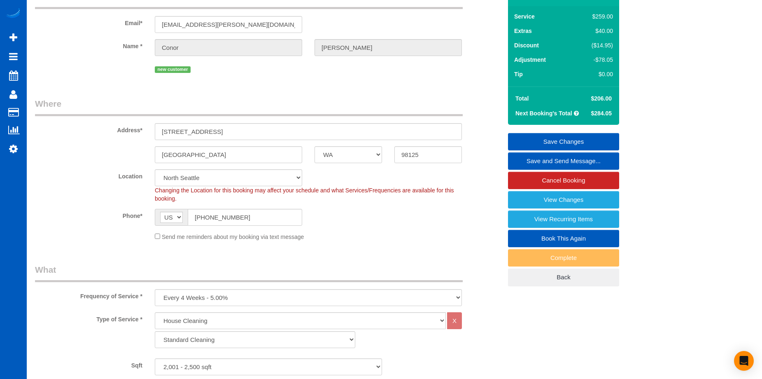
scroll to position [0, 0]
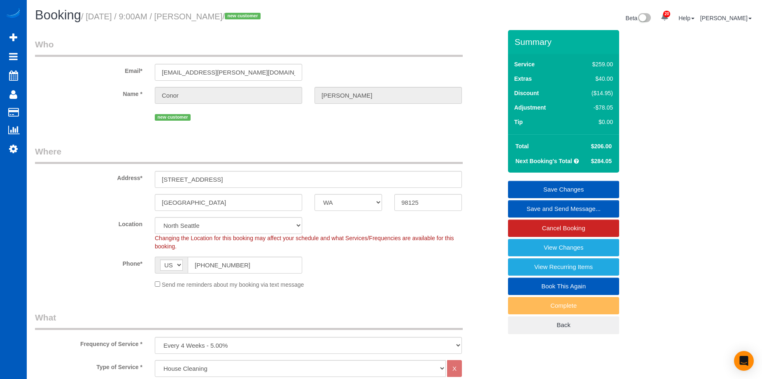
click at [526, 186] on link "Save Changes" at bounding box center [563, 189] width 111 height 17
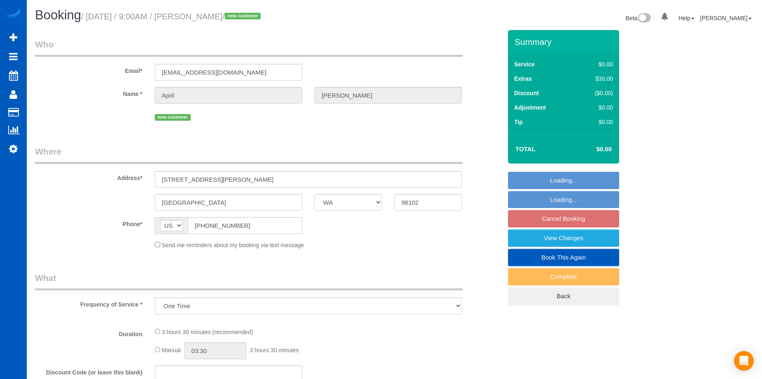
select select "WA"
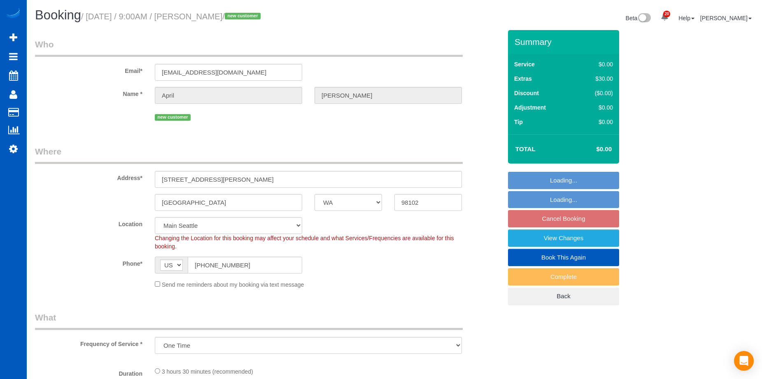
select select "object:1139"
select select "199"
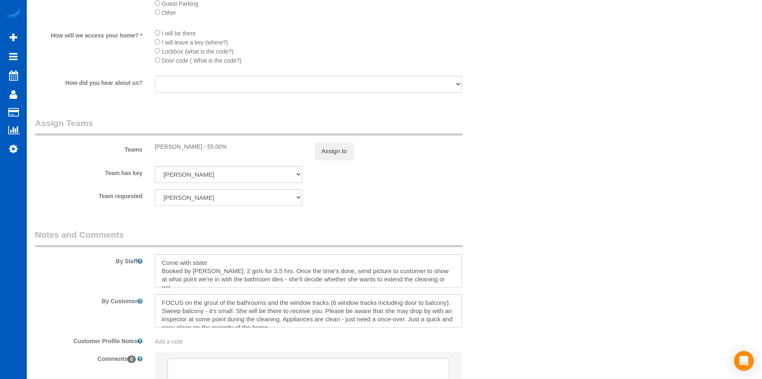
scroll to position [1070, 0]
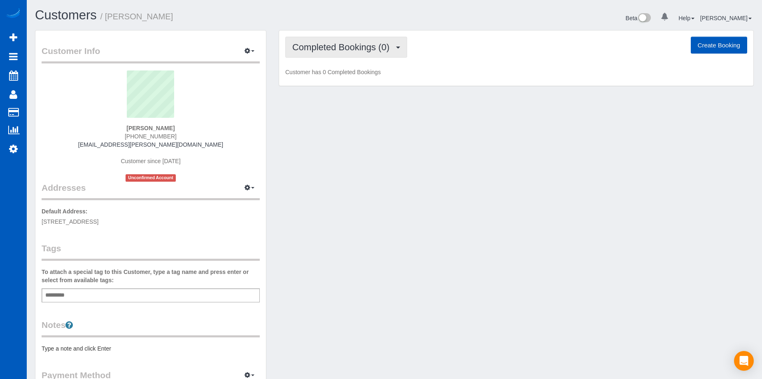
drag, startPoint x: 351, startPoint y: 45, endPoint x: 349, endPoint y: 70, distance: 25.3
click at [351, 45] on span "Completed Bookings (0)" at bounding box center [342, 47] width 101 height 10
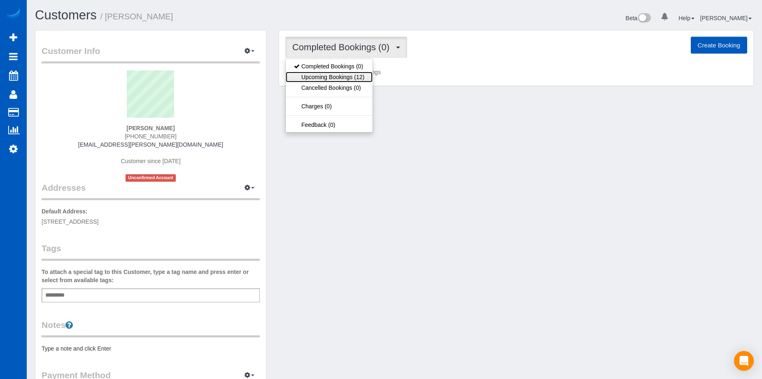
click at [348, 73] on link "Upcoming Bookings (12)" at bounding box center [329, 77] width 87 height 11
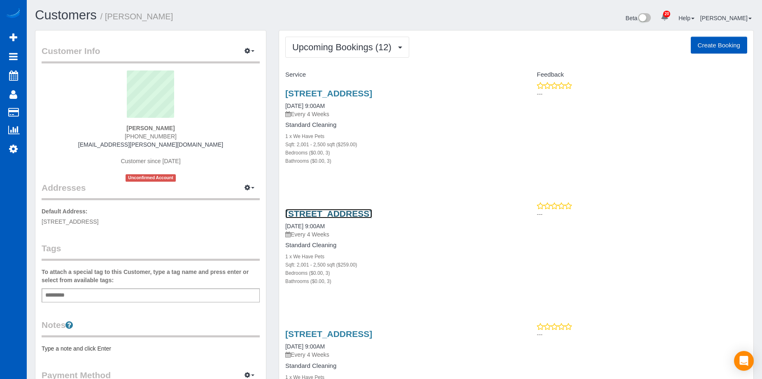
click at [372, 214] on link "14322 19th Ave Ne, Seattle, WA 98125" at bounding box center [328, 213] width 87 height 9
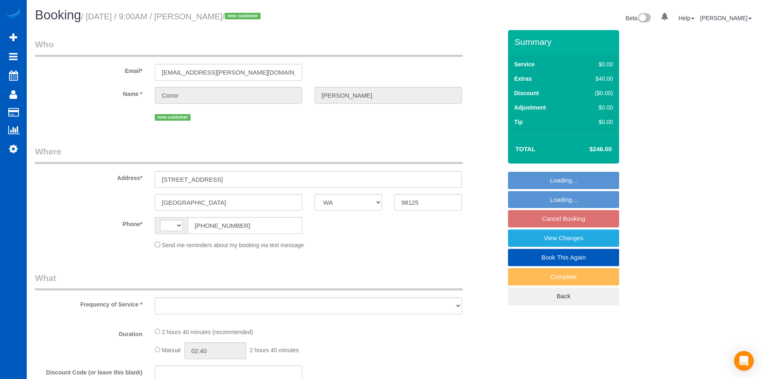
select select "WA"
select select "string:[GEOGRAPHIC_DATA]"
select select "object:883"
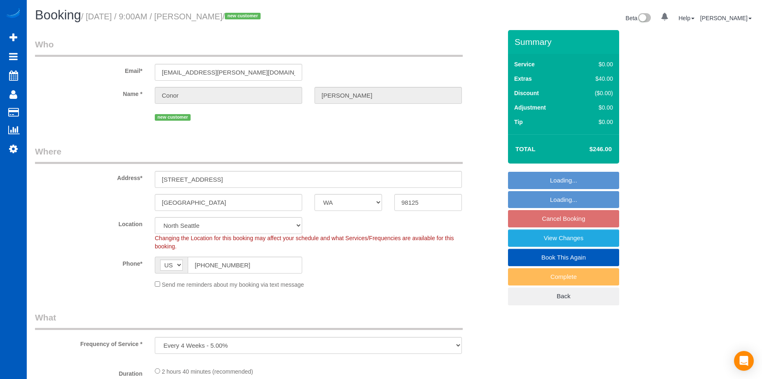
select select "199"
select select "2001"
select select "3"
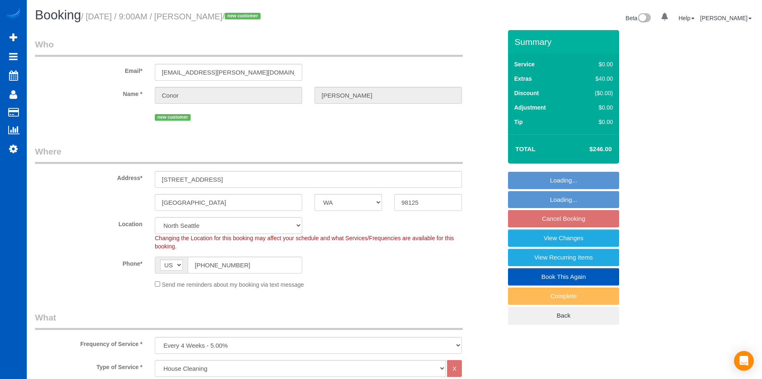
select select "object:1159"
select select "2001"
select select "3"
